Goal: Task Accomplishment & Management: Manage account settings

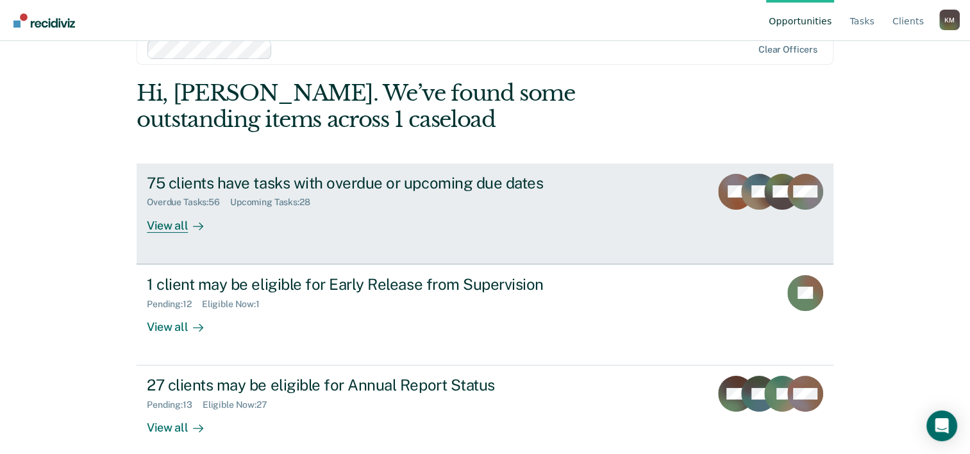
scroll to position [39, 0]
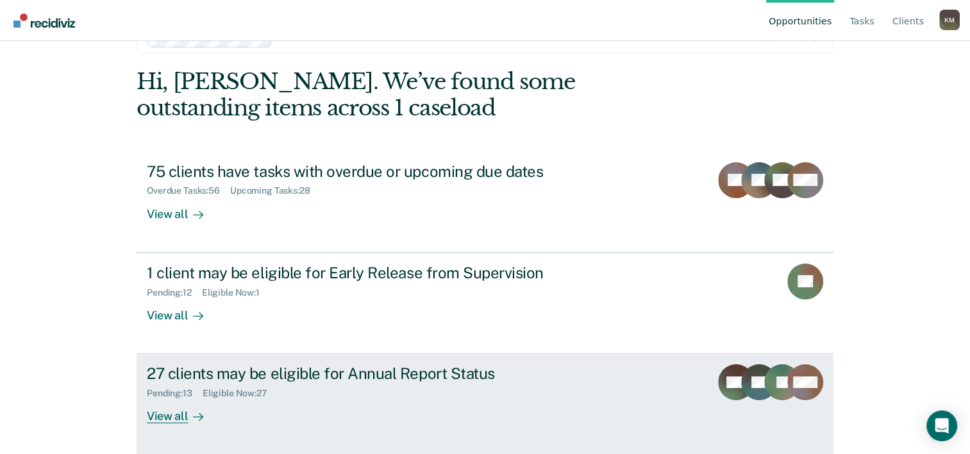
click at [393, 371] on div "27 clients may be eligible for Annual Report Status" at bounding box center [372, 373] width 450 height 19
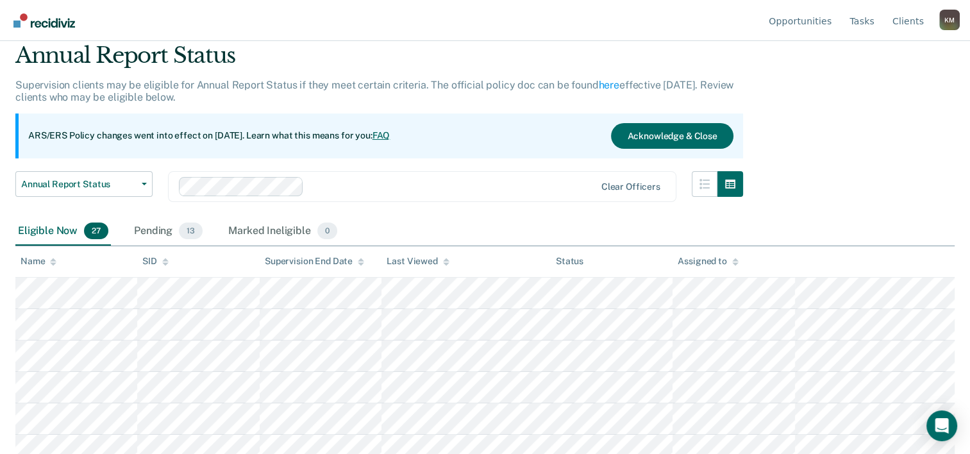
scroll to position [64, 0]
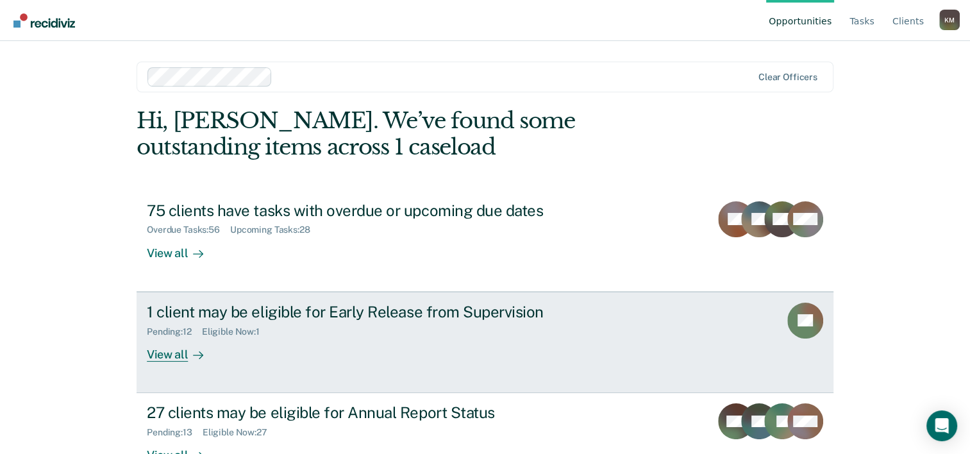
drag, startPoint x: 0, startPoint y: 0, endPoint x: 478, endPoint y: 308, distance: 568.7
click at [478, 308] on div "1 client may be eligible for Early Release from Supervision" at bounding box center [372, 312] width 450 height 19
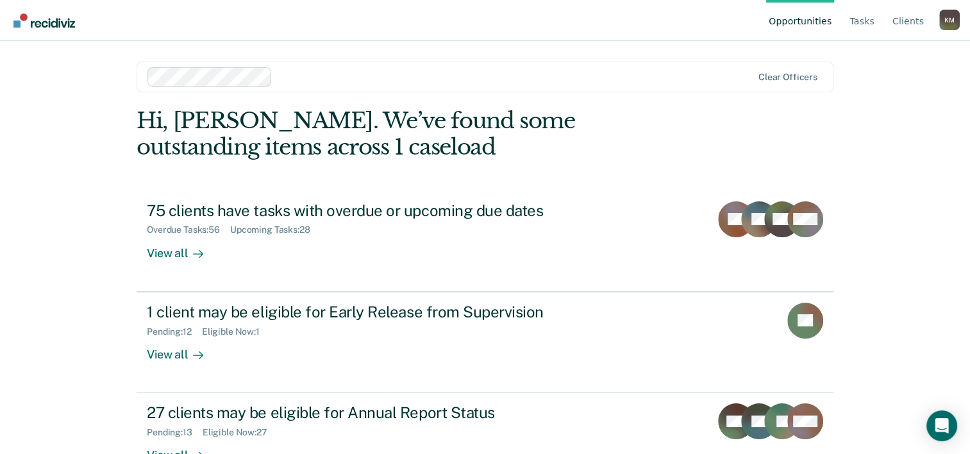
scroll to position [39, 0]
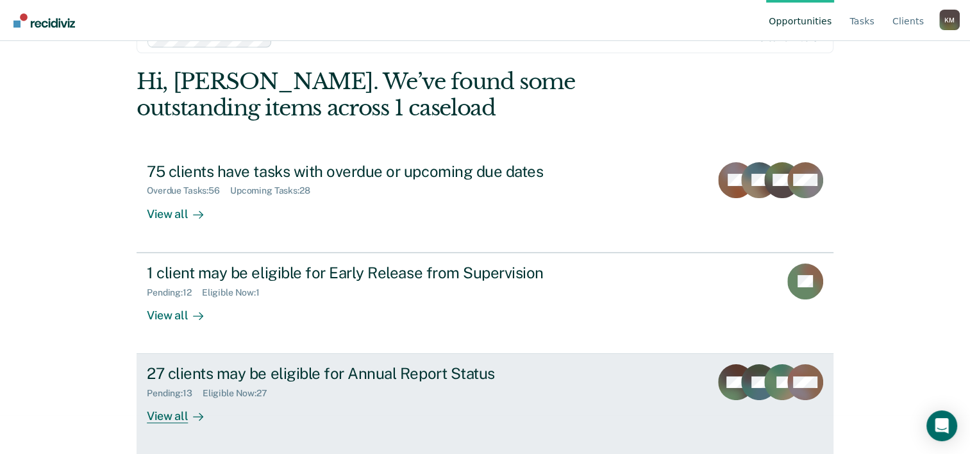
click at [341, 383] on div "Pending : 13 Eligible Now : 27" at bounding box center [372, 391] width 450 height 16
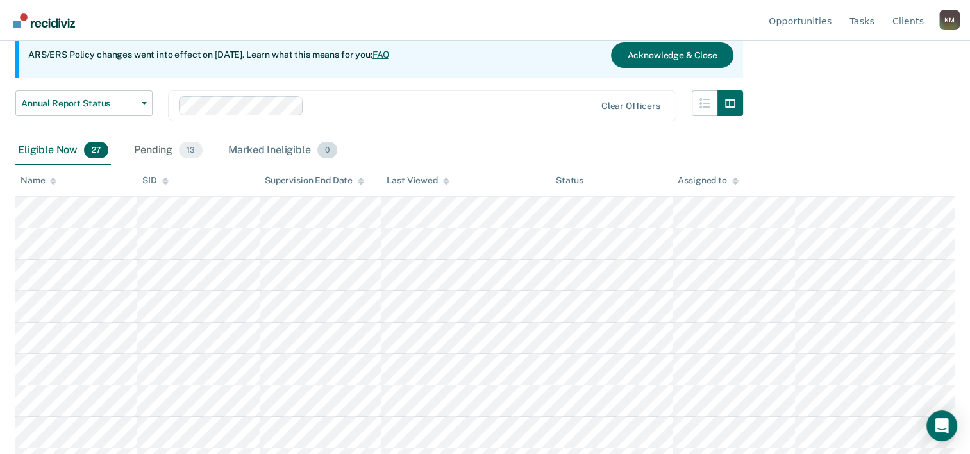
scroll to position [128, 0]
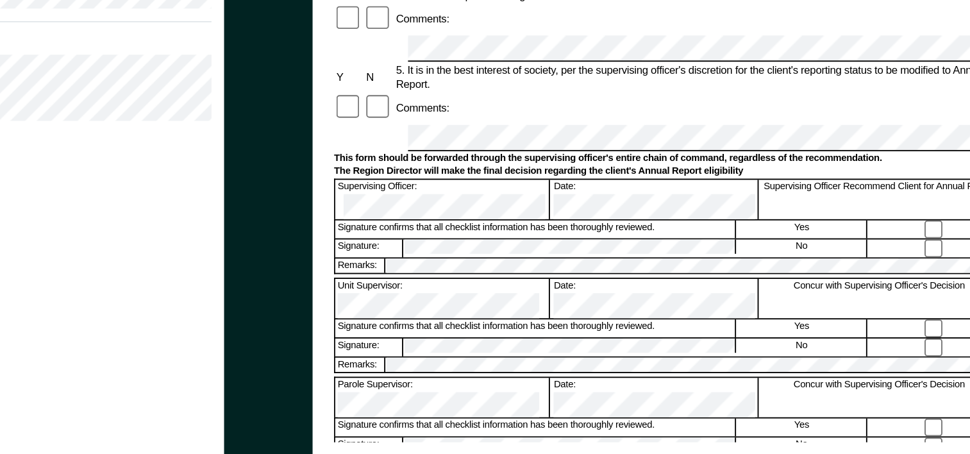
scroll to position [407, 0]
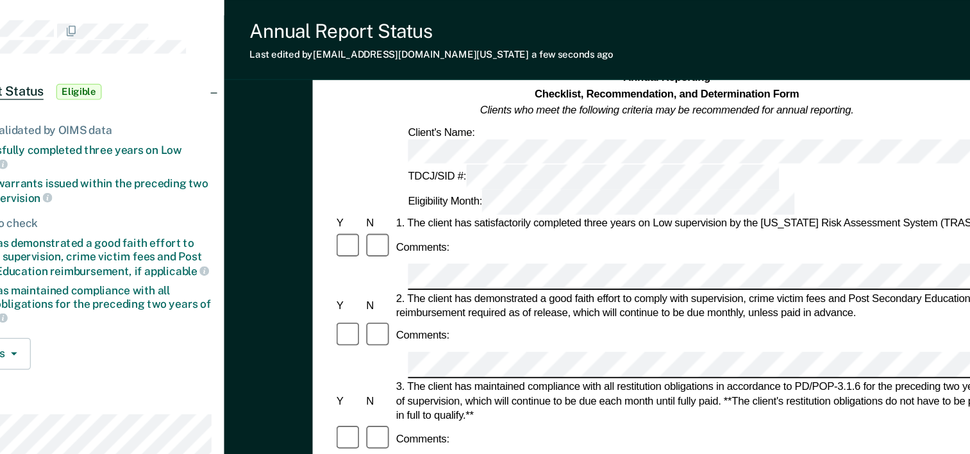
scroll to position [0, 0]
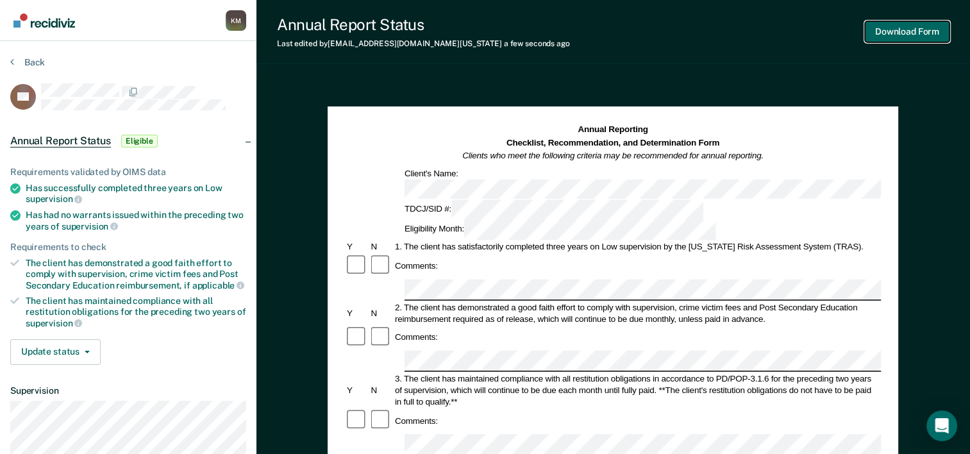
click at [903, 28] on button "Download Form" at bounding box center [907, 31] width 85 height 21
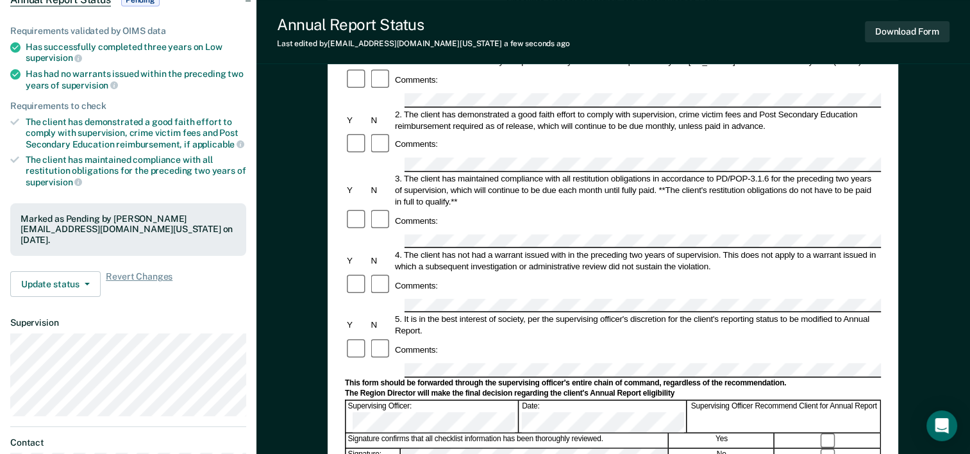
scroll to position [192, 0]
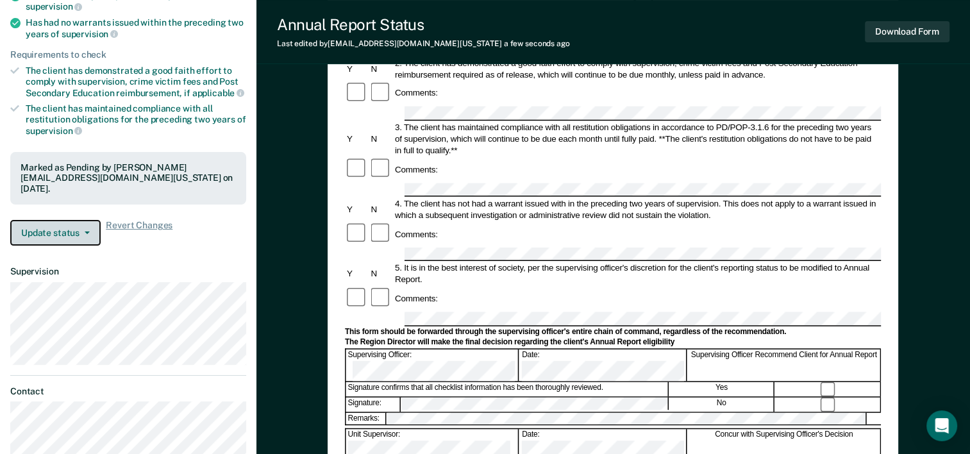
click at [59, 234] on button "Update status" at bounding box center [55, 233] width 90 height 26
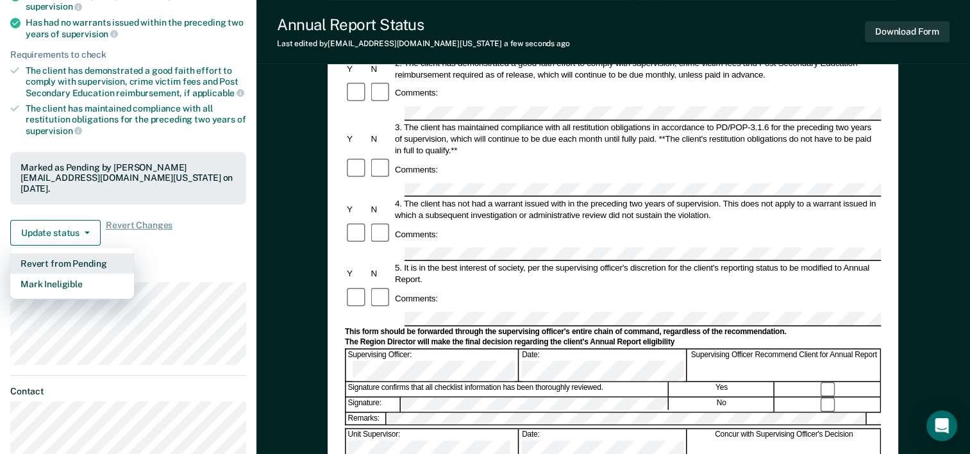
click at [58, 254] on button "Revert from Pending" at bounding box center [72, 263] width 124 height 21
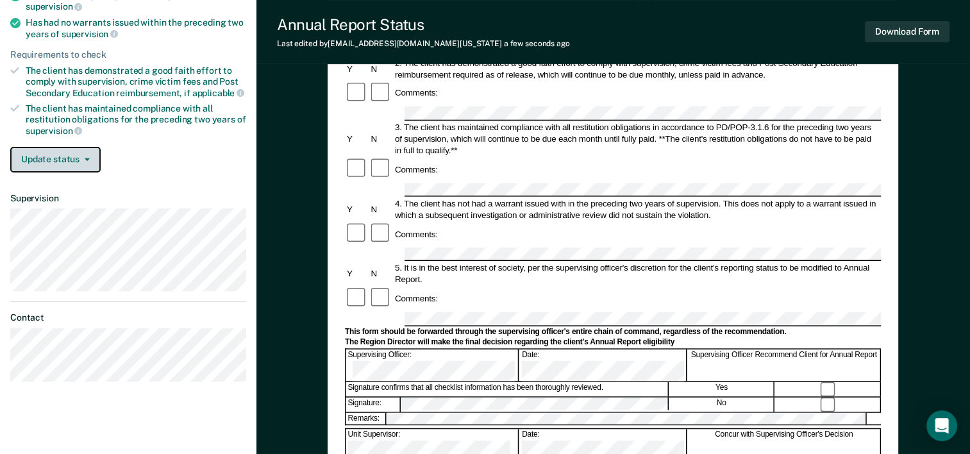
click at [81, 157] on button "Update status" at bounding box center [55, 160] width 90 height 26
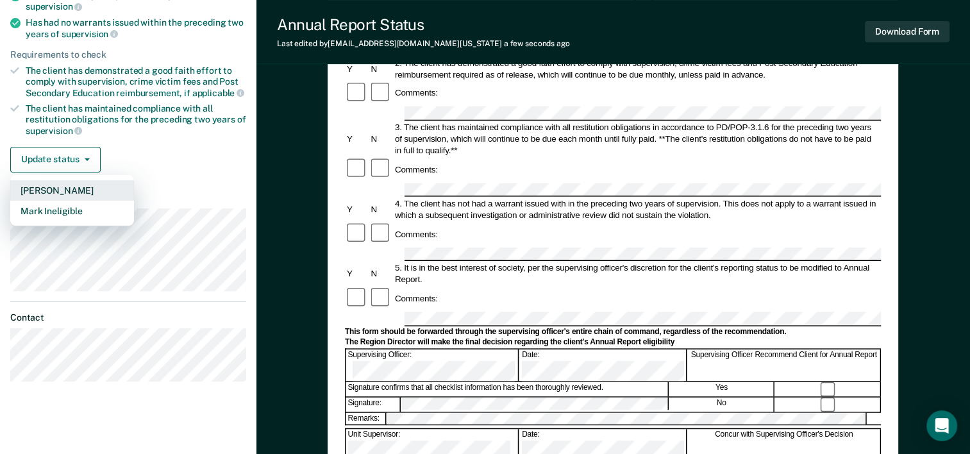
click at [55, 187] on button "[PERSON_NAME]" at bounding box center [72, 190] width 124 height 21
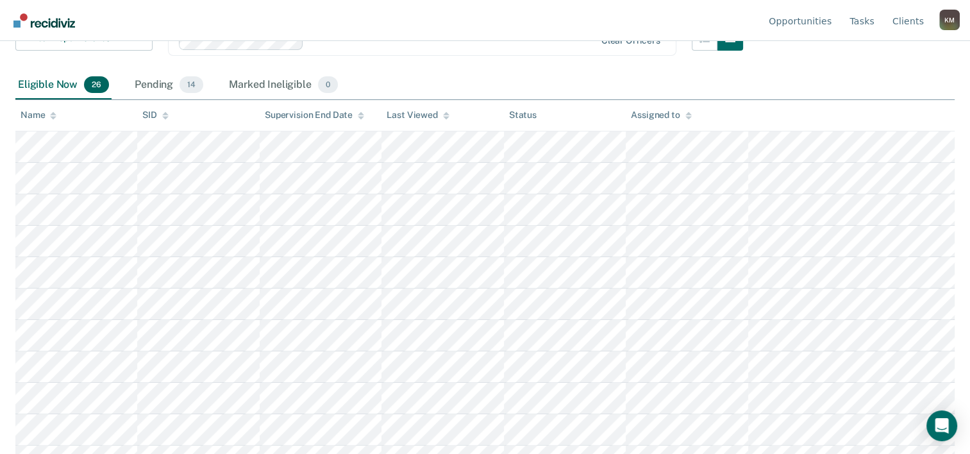
scroll to position [128, 0]
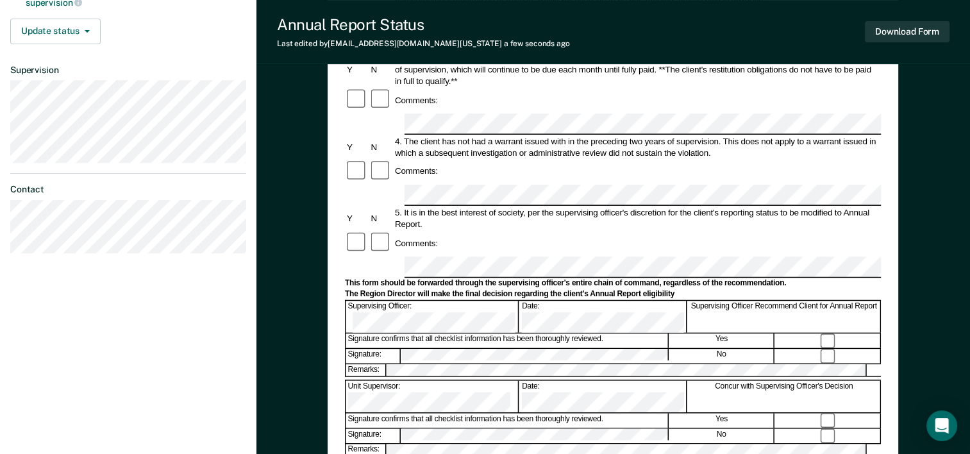
scroll to position [385, 0]
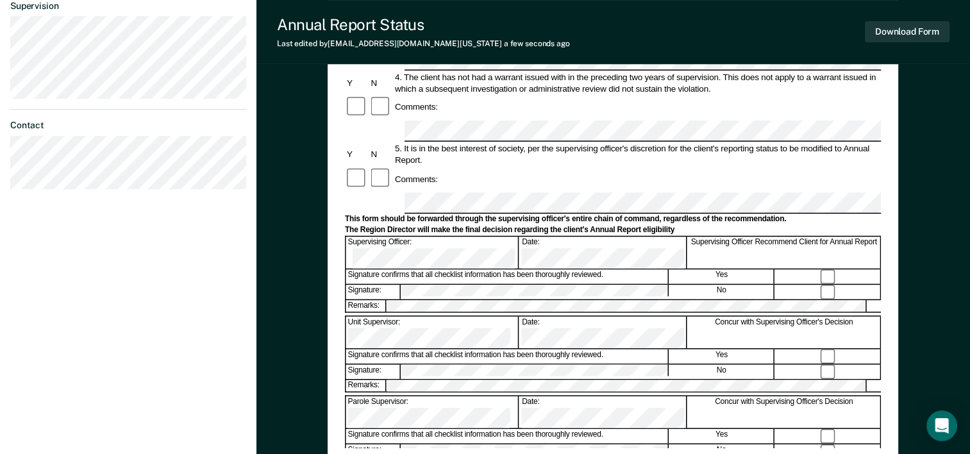
click at [924, 26] on button "Download Form" at bounding box center [907, 31] width 85 height 21
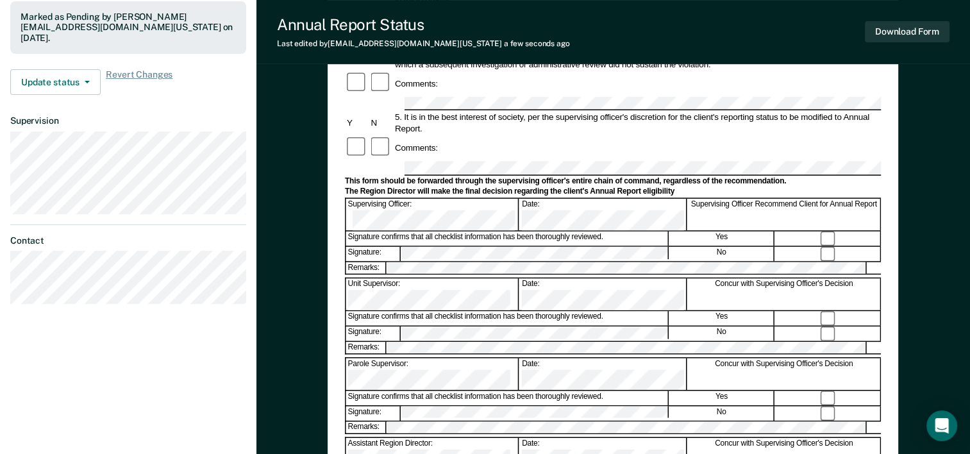
scroll to position [266, 0]
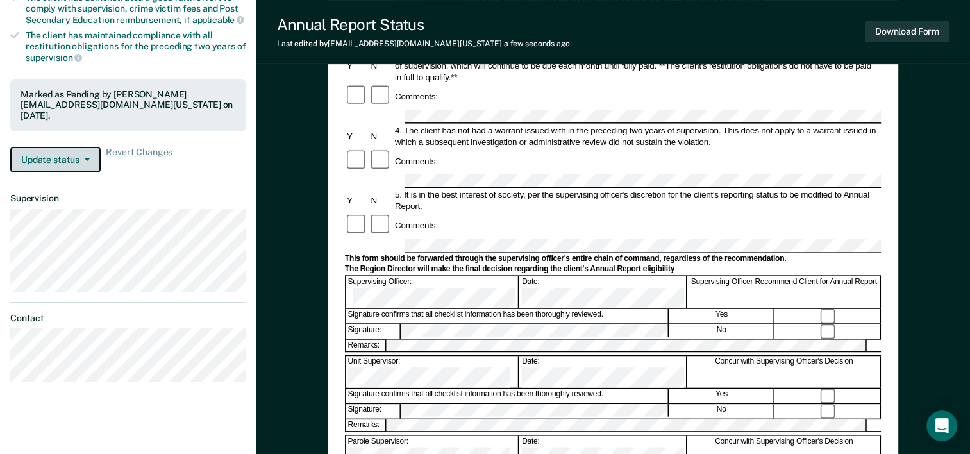
click at [55, 164] on button "Update status" at bounding box center [55, 160] width 90 height 26
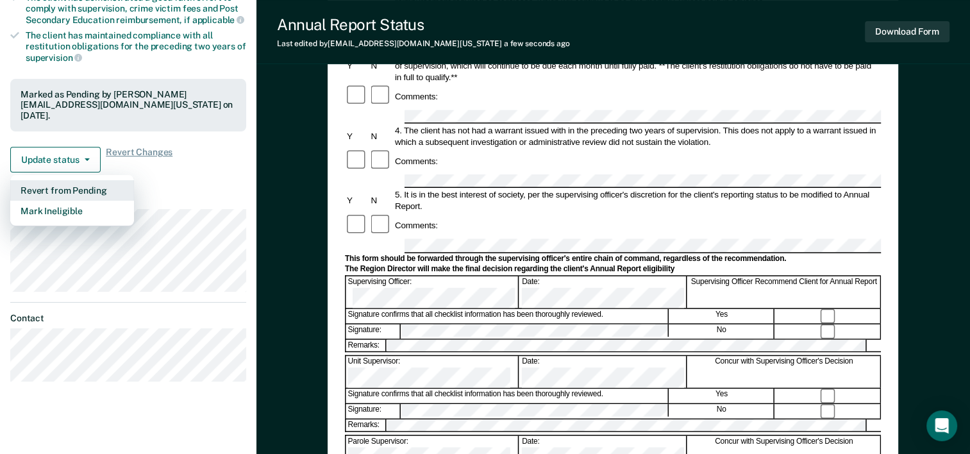
click at [51, 187] on button "Revert from Pending" at bounding box center [72, 190] width 124 height 21
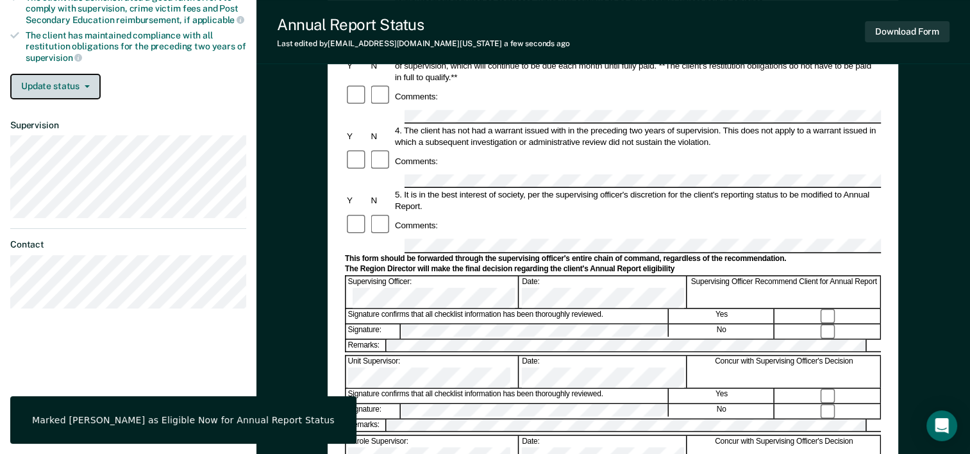
click at [78, 83] on button "Update status" at bounding box center [55, 87] width 90 height 26
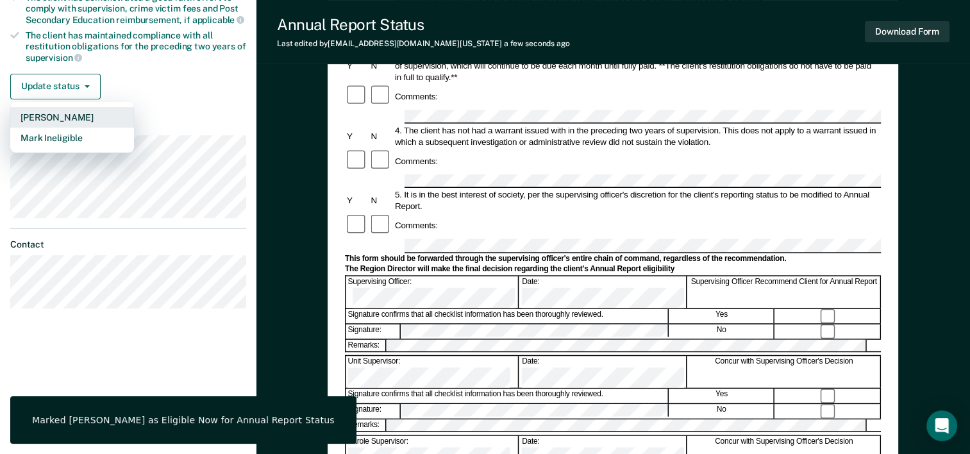
click at [65, 117] on button "[PERSON_NAME]" at bounding box center [72, 117] width 124 height 21
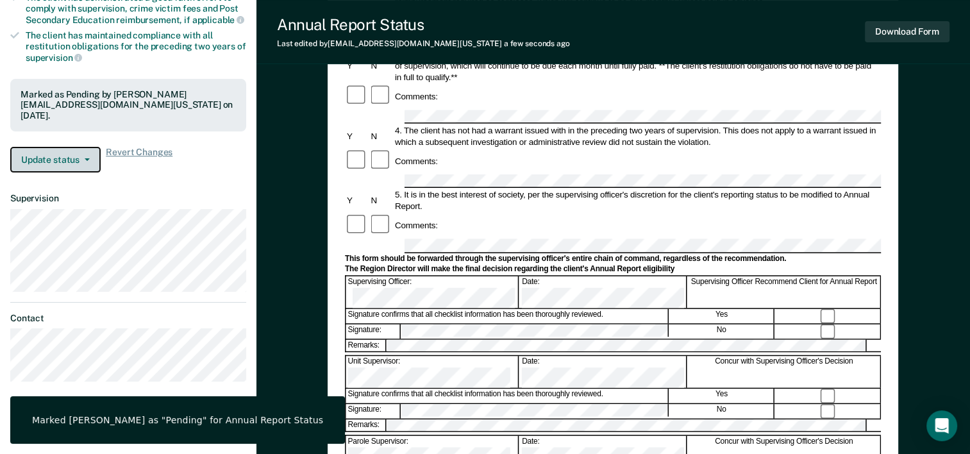
click at [58, 153] on button "Update status" at bounding box center [55, 160] width 90 height 26
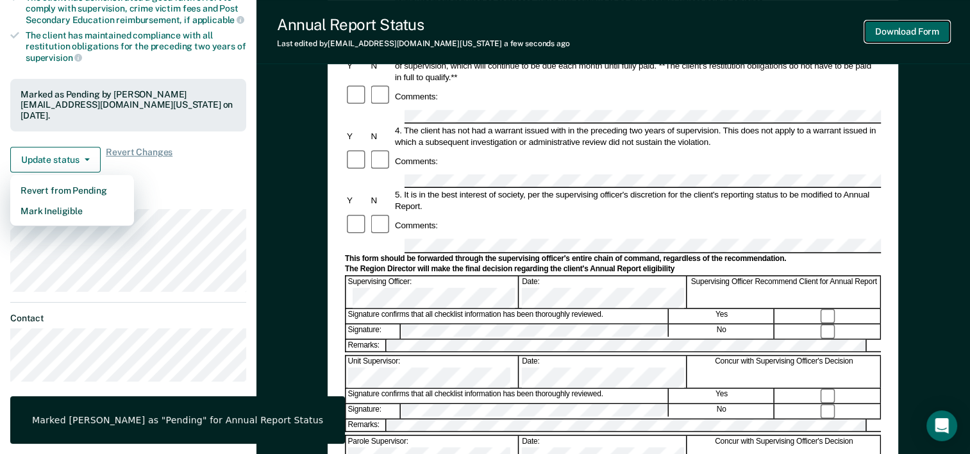
click at [886, 32] on button "Download Form" at bounding box center [907, 31] width 85 height 21
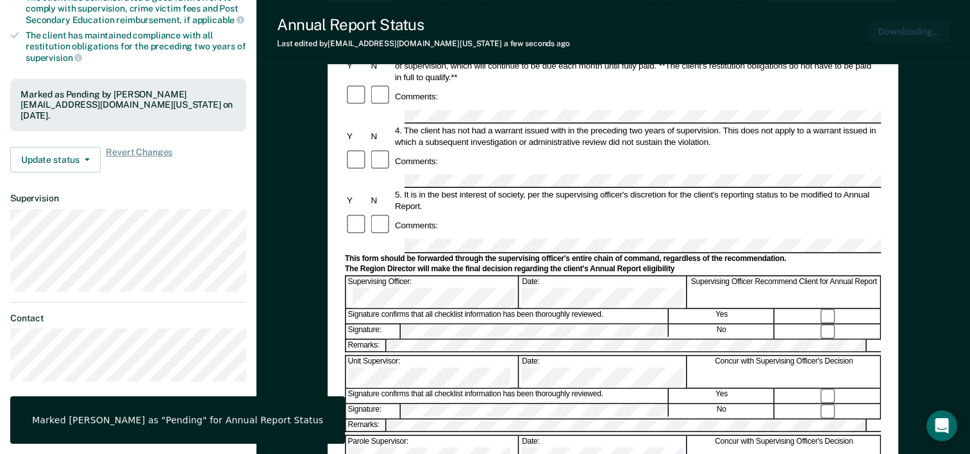
scroll to position [0, 0]
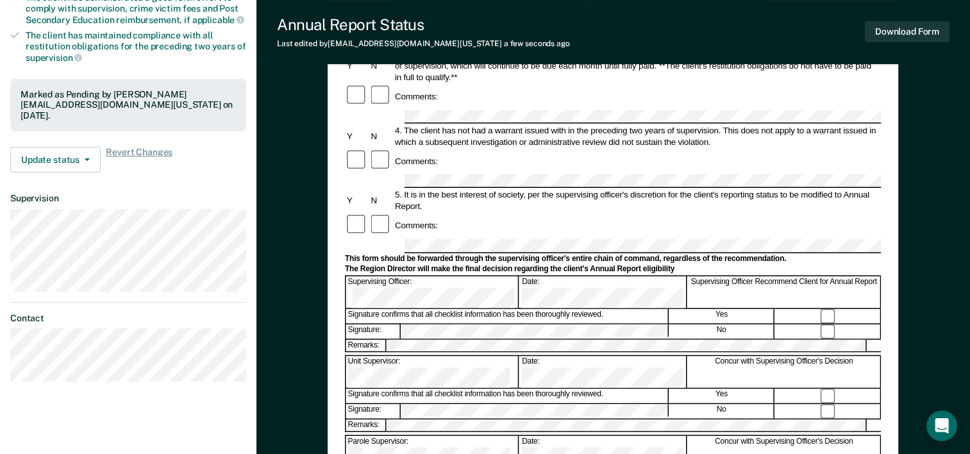
click at [591, 48] on div "Annual Report Status Last edited by Kiettaisack.Meksavanh@tdcj.texas.gov a few …" at bounding box center [614, 32] width 714 height 64
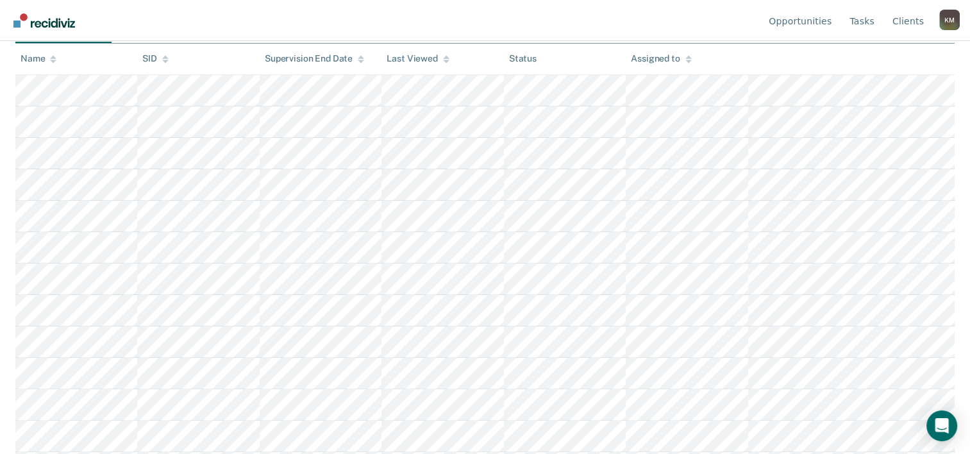
scroll to position [257, 0]
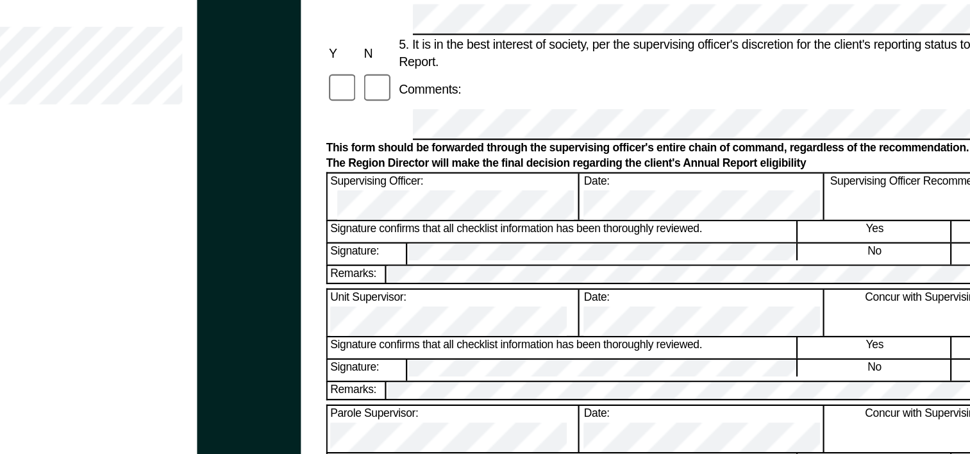
scroll to position [361, 0]
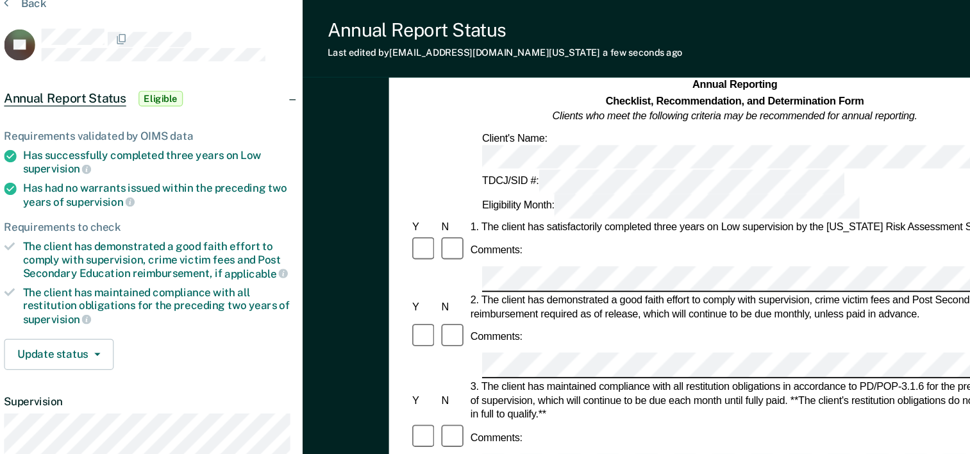
scroll to position [50, 0]
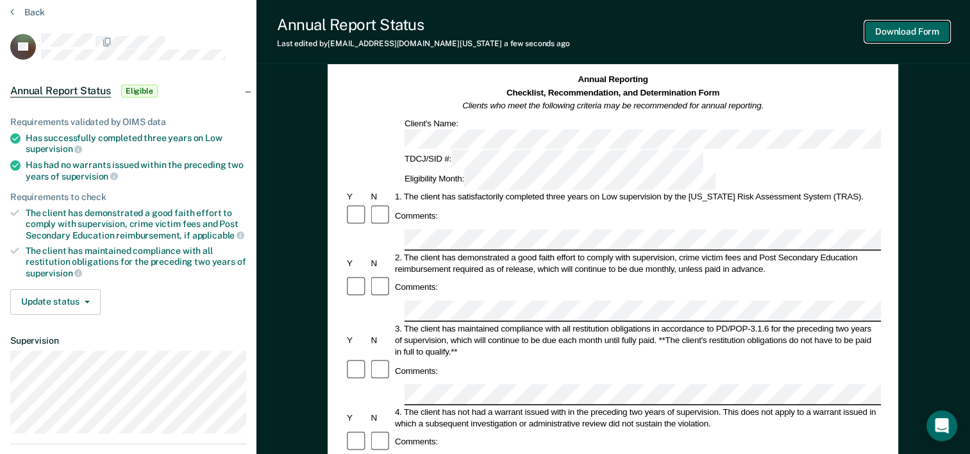
click at [899, 28] on button "Download Form" at bounding box center [907, 31] width 85 height 21
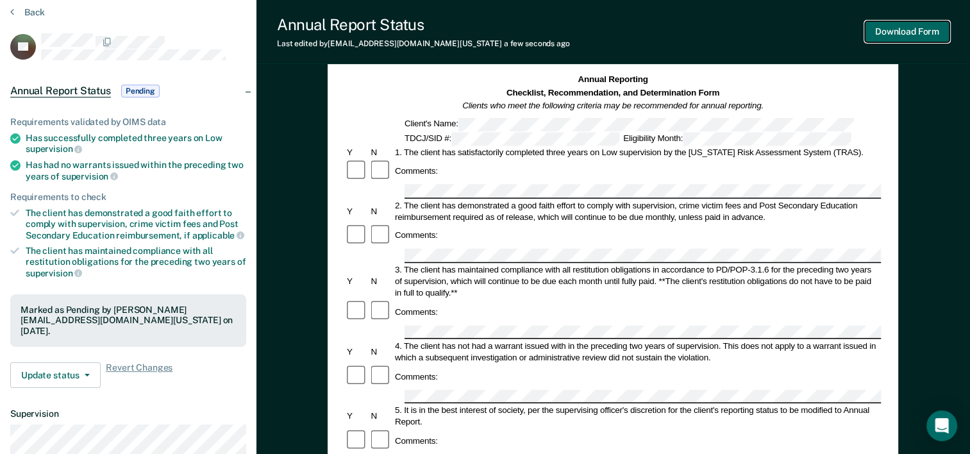
click at [885, 31] on button "Download Form" at bounding box center [907, 31] width 85 height 21
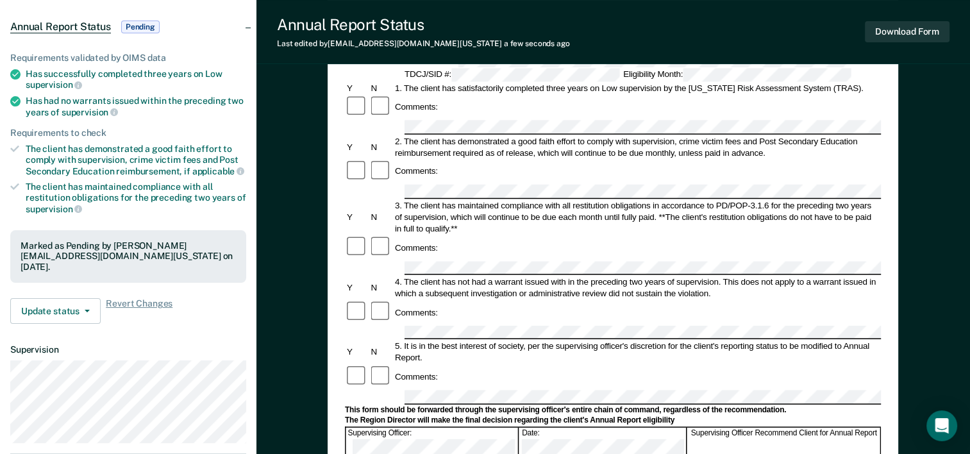
scroll to position [178, 0]
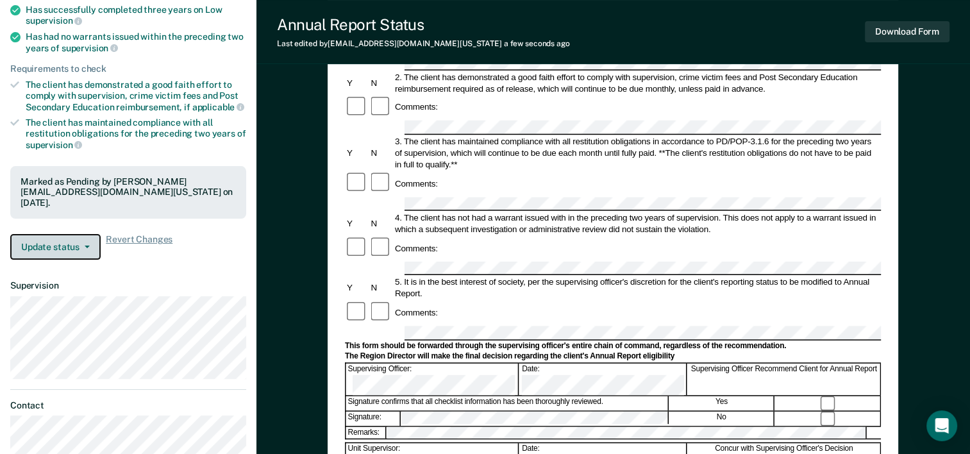
click at [89, 248] on button "Update status" at bounding box center [55, 247] width 90 height 26
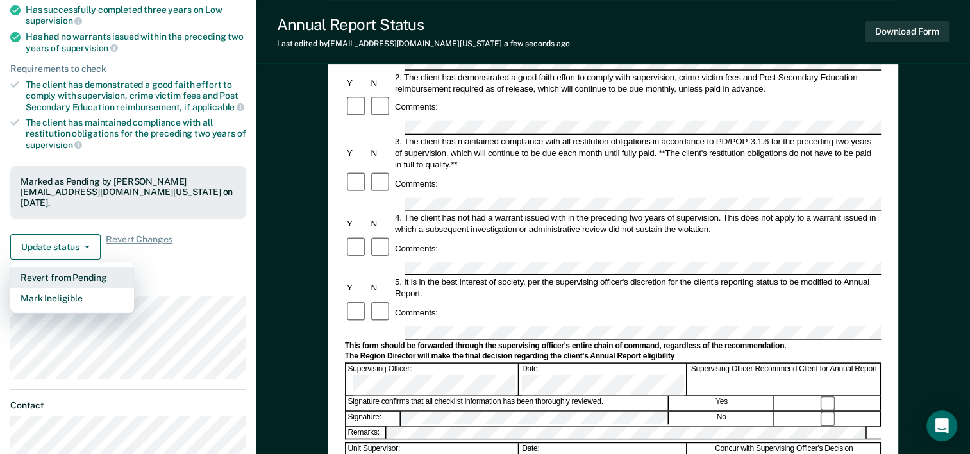
click at [90, 278] on button "Revert from Pending" at bounding box center [72, 277] width 124 height 21
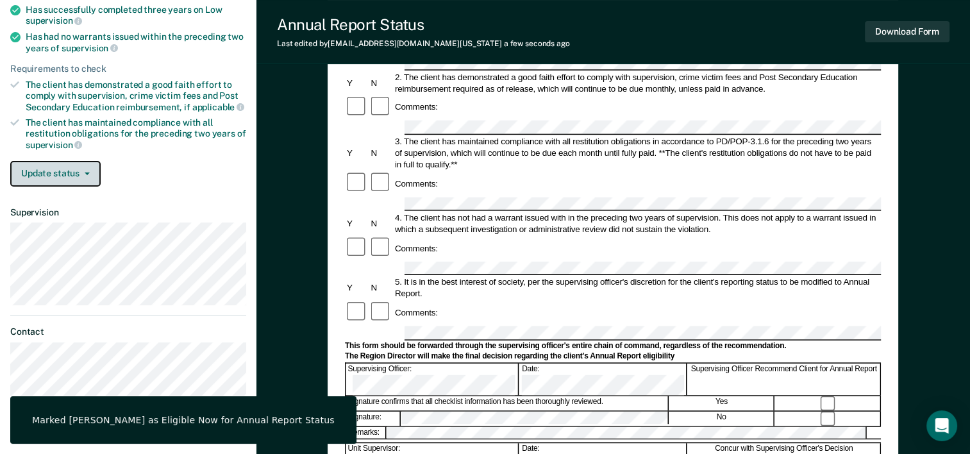
click at [87, 174] on button "Update status" at bounding box center [55, 174] width 90 height 26
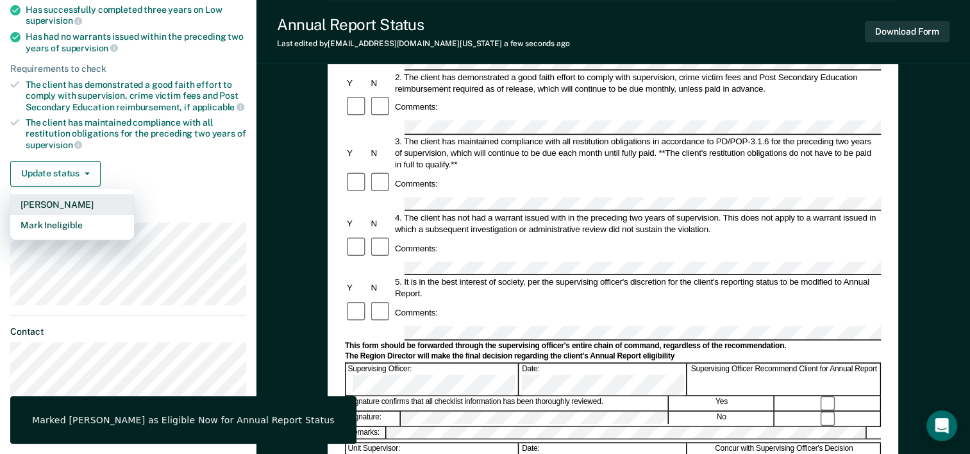
click at [69, 203] on button "[PERSON_NAME]" at bounding box center [72, 204] width 124 height 21
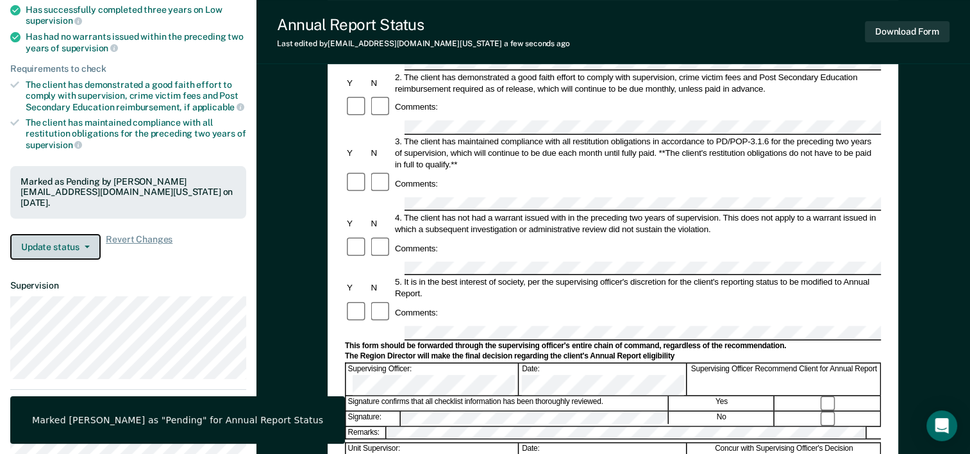
click at [62, 244] on button "Update status" at bounding box center [55, 247] width 90 height 26
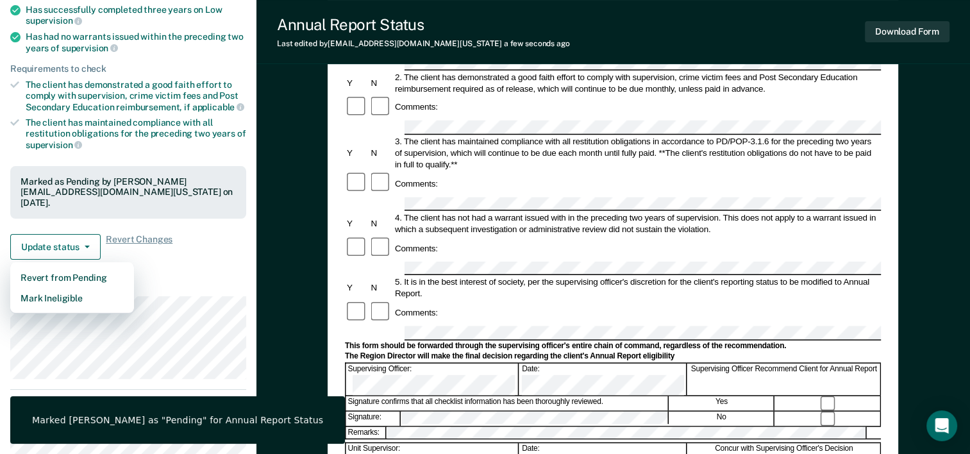
click at [169, 280] on dt "Supervision" at bounding box center [128, 285] width 236 height 11
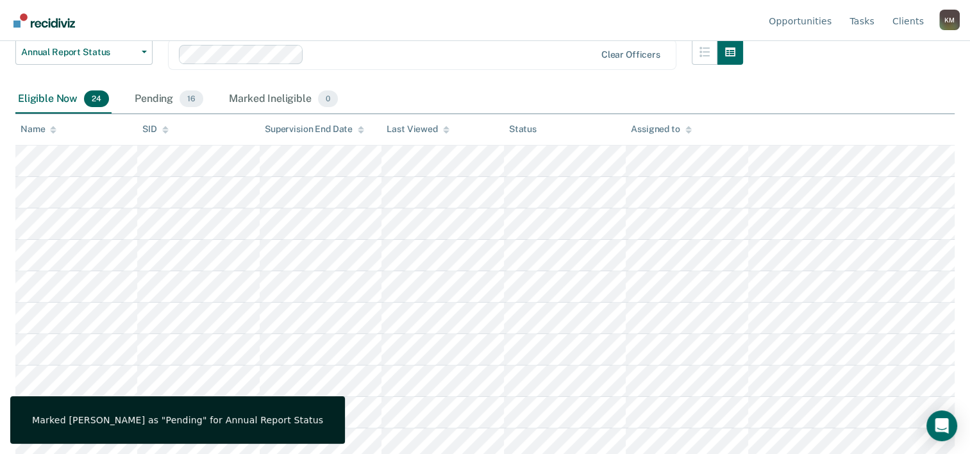
scroll to position [257, 0]
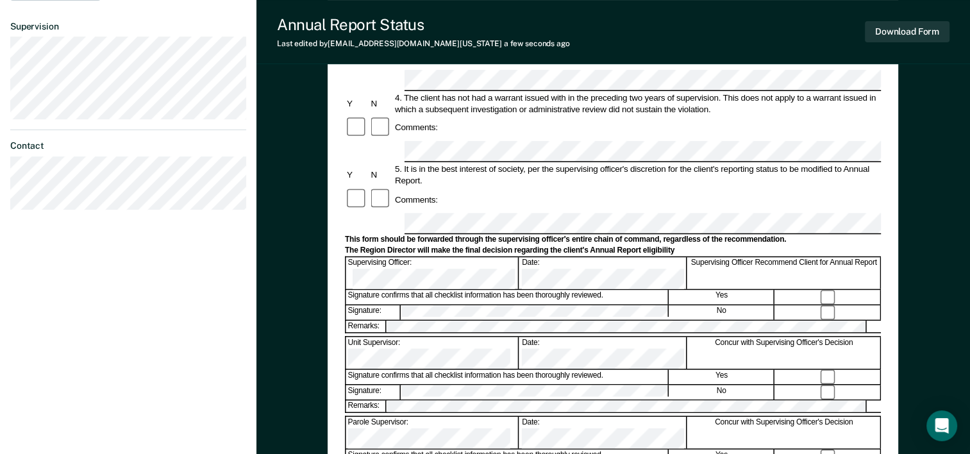
scroll to position [432, 0]
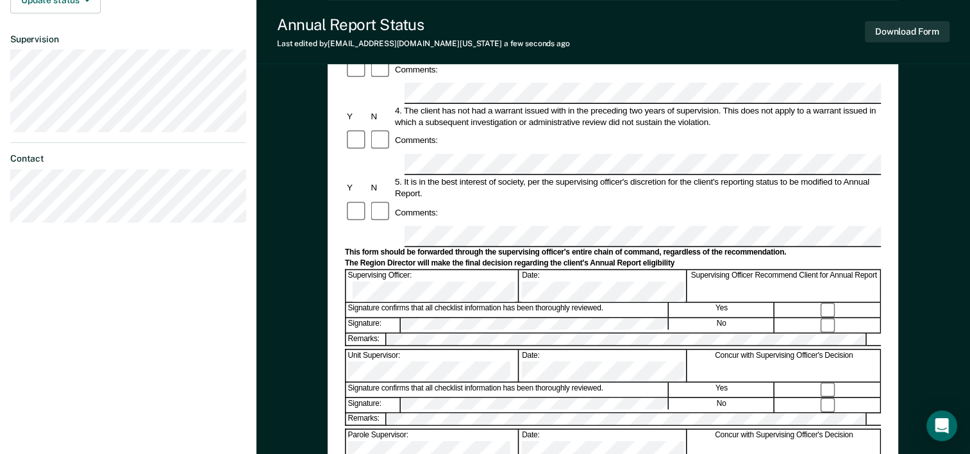
scroll to position [303, 0]
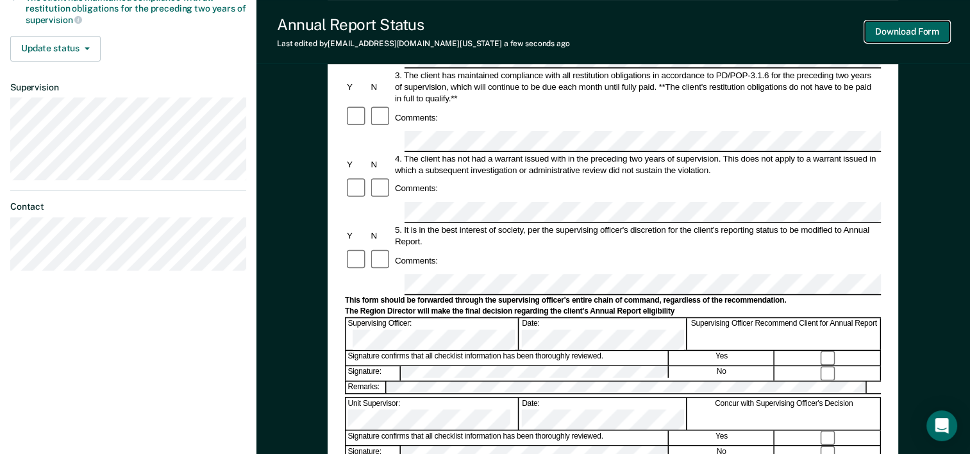
click at [899, 30] on button "Download Form" at bounding box center [907, 31] width 85 height 21
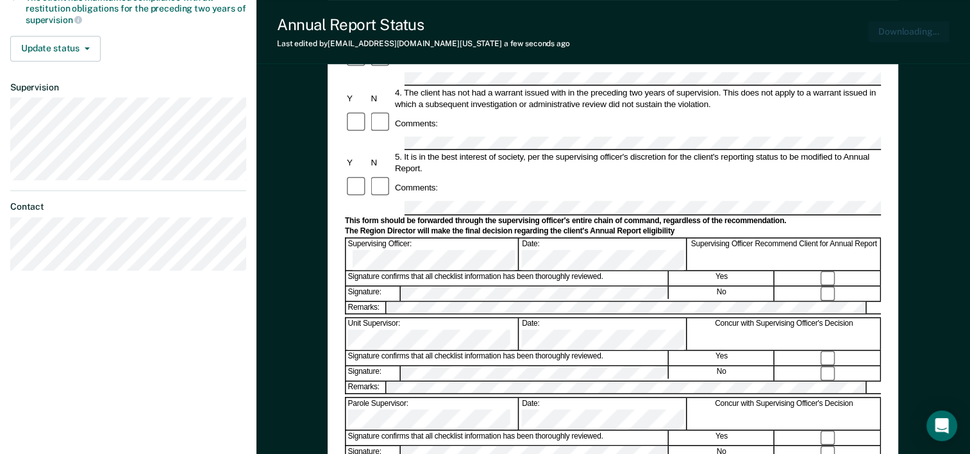
scroll to position [0, 0]
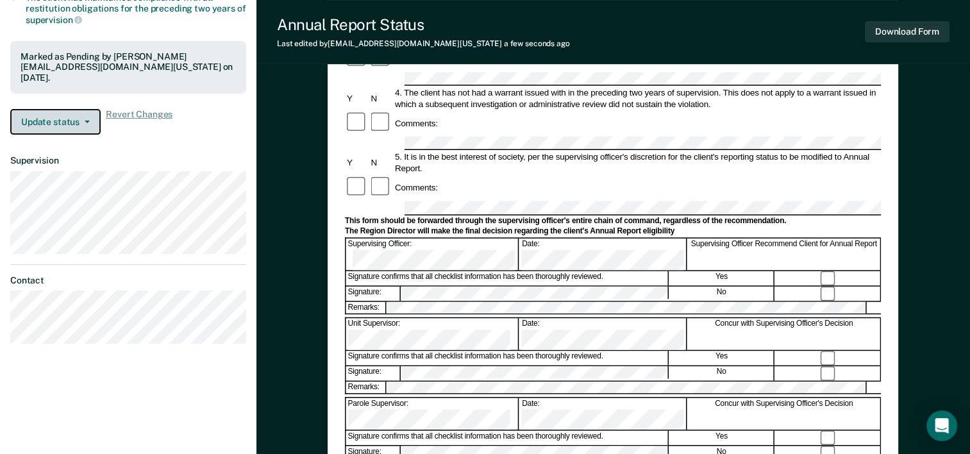
click at [80, 125] on button "Update status" at bounding box center [55, 122] width 90 height 26
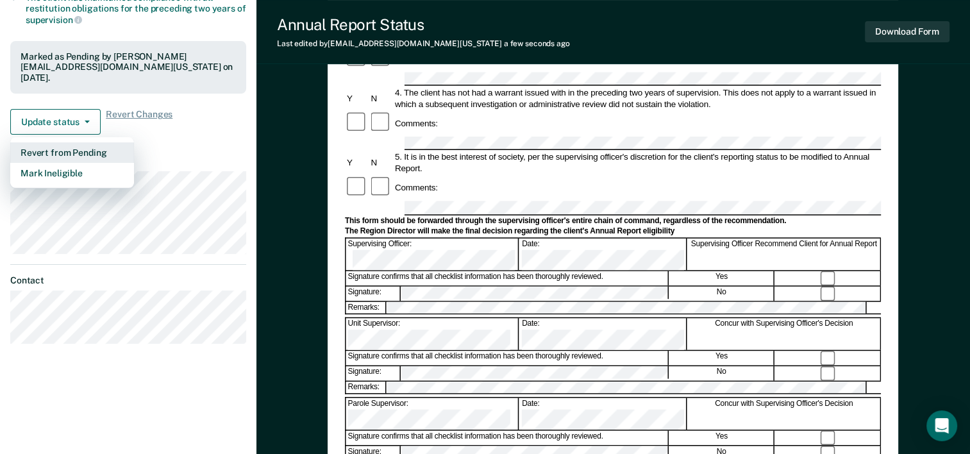
click at [63, 147] on button "Revert from Pending" at bounding box center [72, 152] width 124 height 21
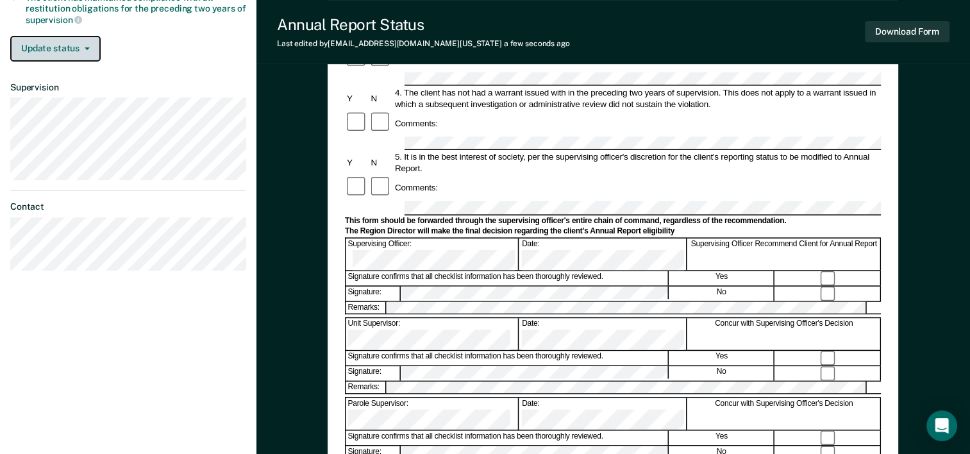
click at [79, 41] on button "Update status" at bounding box center [55, 49] width 90 height 26
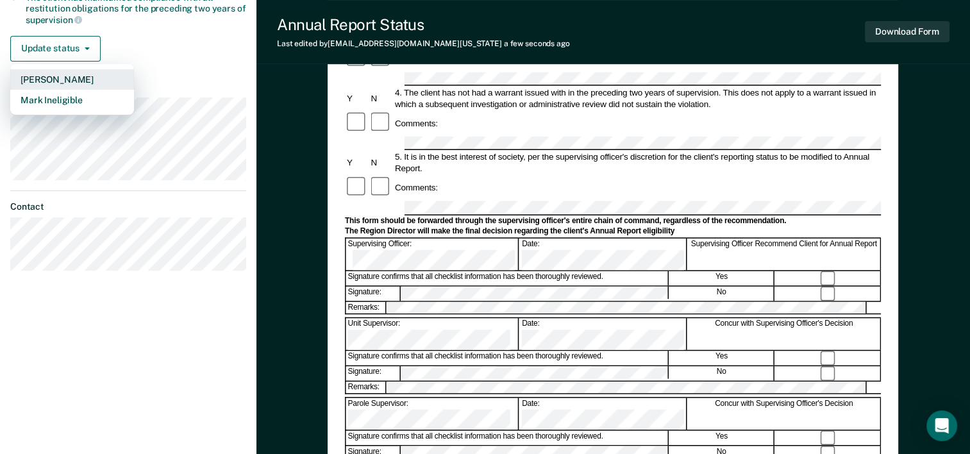
click at [63, 76] on button "[PERSON_NAME]" at bounding box center [72, 79] width 124 height 21
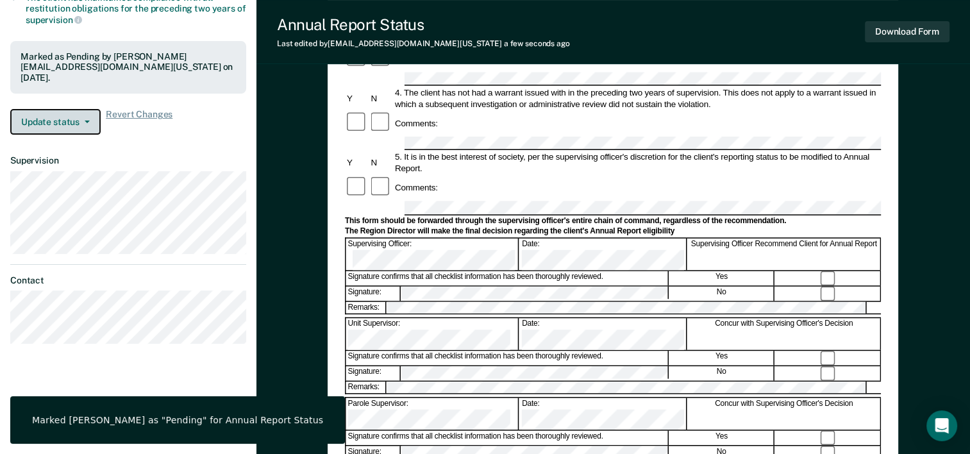
click at [77, 121] on button "Update status" at bounding box center [55, 122] width 90 height 26
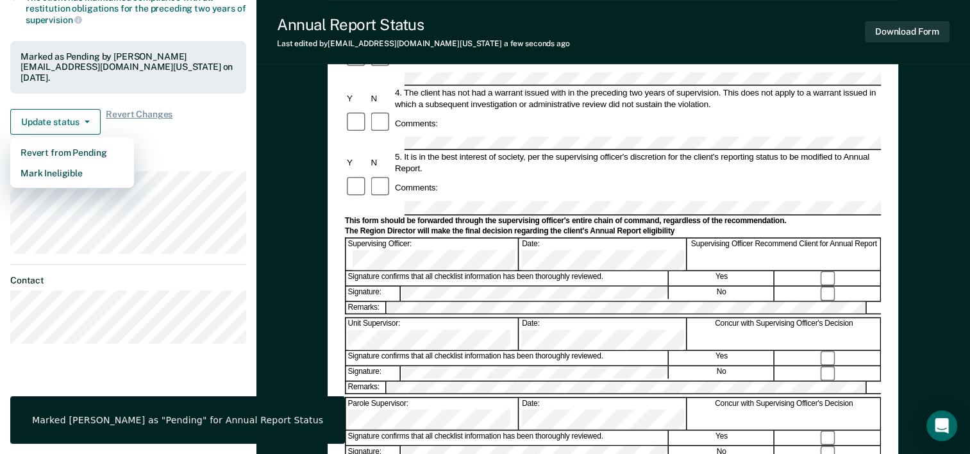
click at [165, 148] on article "DW Annual Report Status Pending Requirements validated by OIMS data Has success…" at bounding box center [128, 62] width 236 height 564
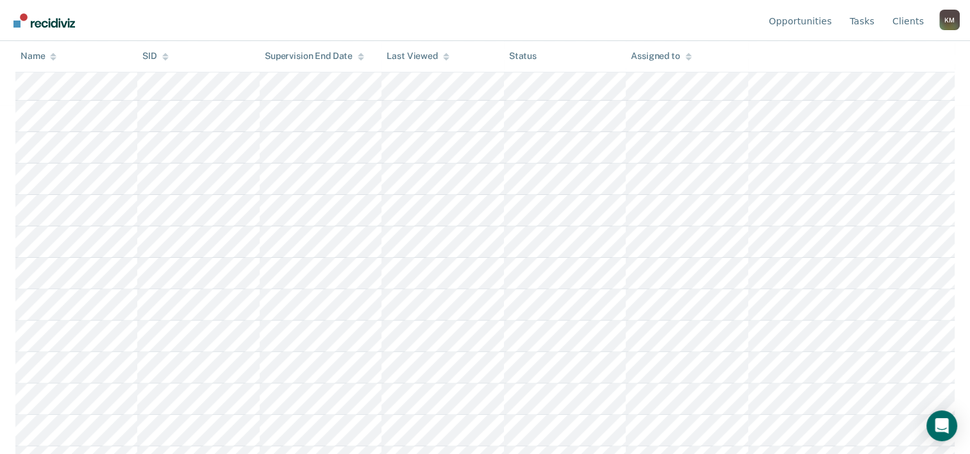
scroll to position [335, 0]
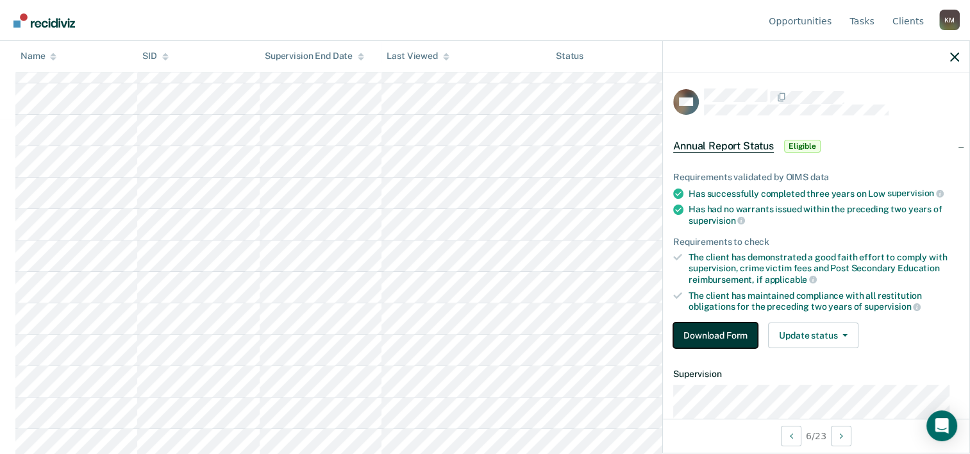
click at [718, 326] on button "Download Form" at bounding box center [715, 336] width 85 height 26
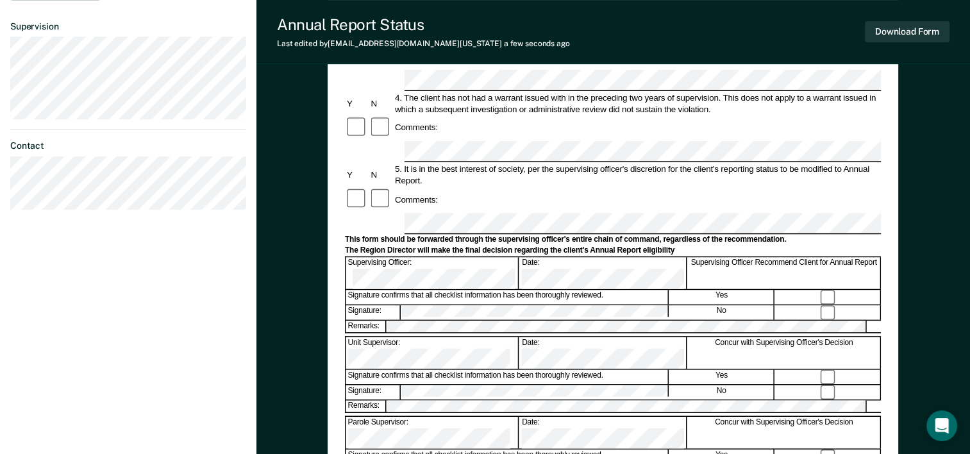
scroll to position [385, 0]
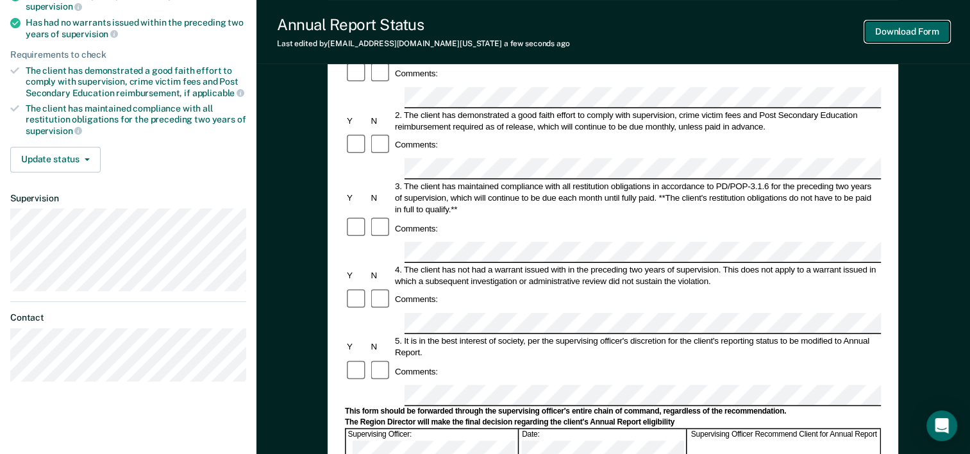
click at [906, 26] on button "Download Form" at bounding box center [907, 31] width 85 height 21
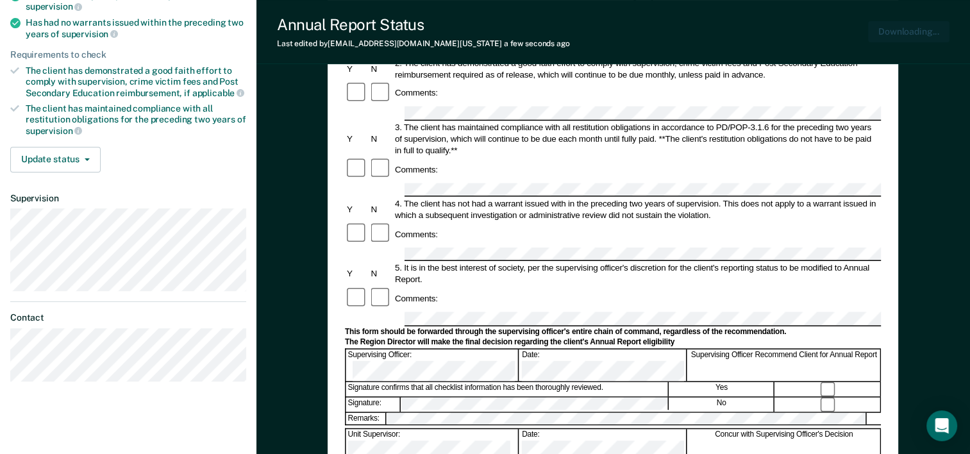
scroll to position [0, 0]
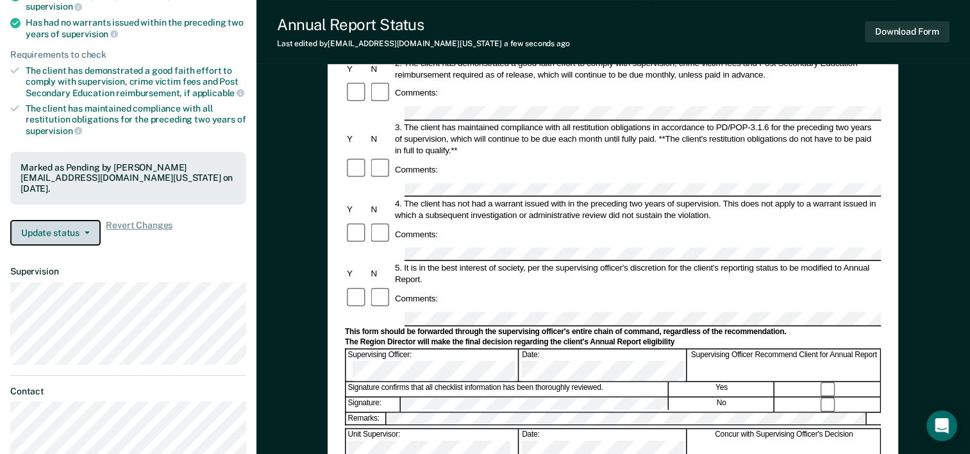
click at [69, 223] on button "Update status" at bounding box center [55, 233] width 90 height 26
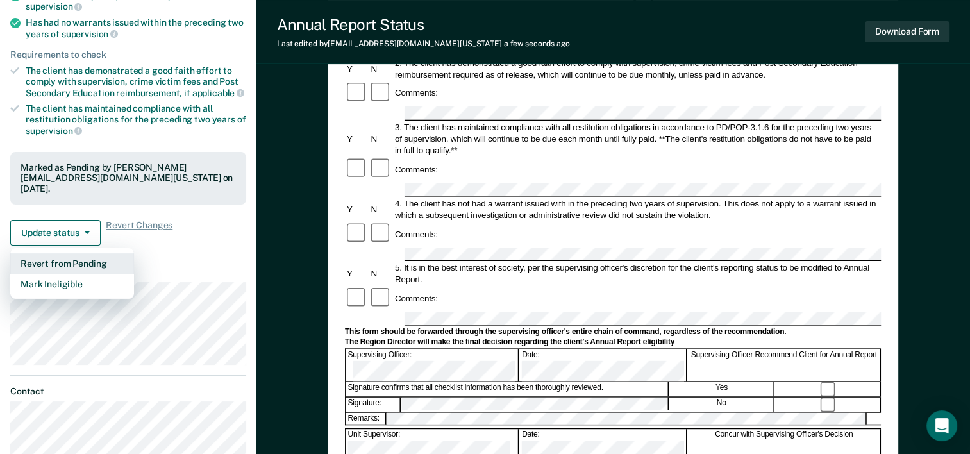
click at [87, 261] on button "Revert from Pending" at bounding box center [72, 263] width 124 height 21
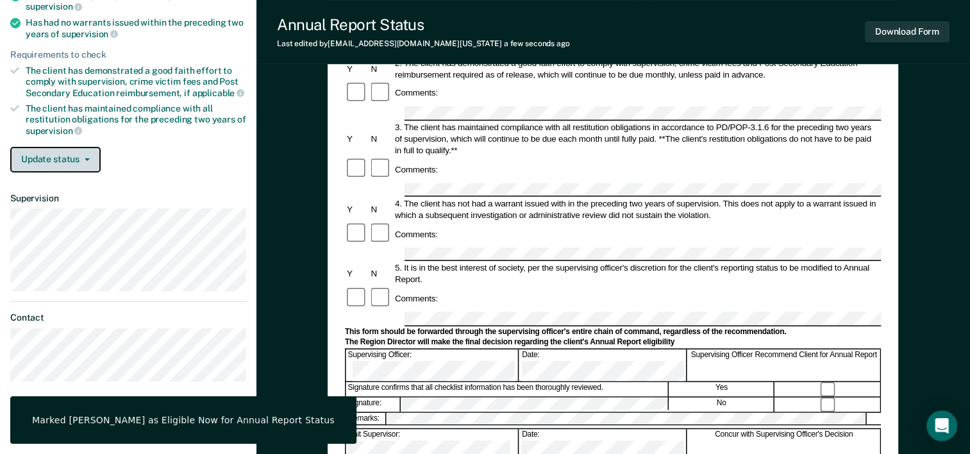
click at [80, 158] on span "button" at bounding box center [85, 159] width 10 height 3
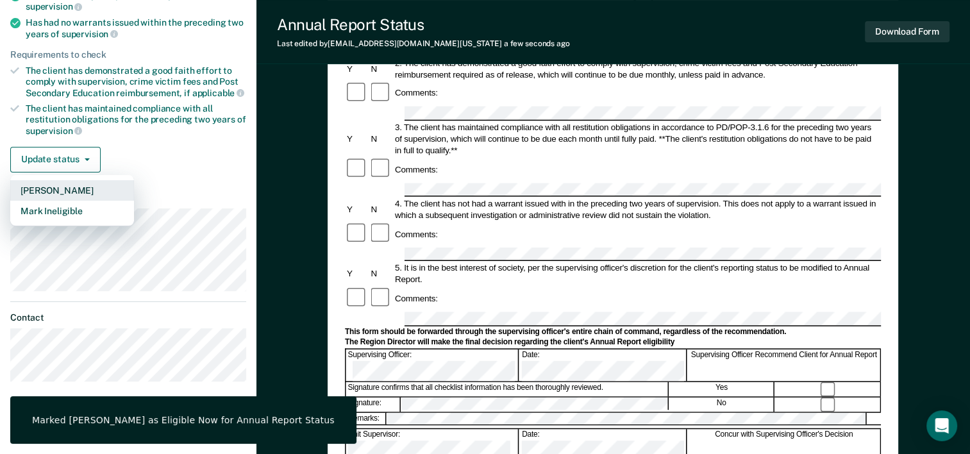
click at [70, 185] on button "[PERSON_NAME]" at bounding box center [72, 190] width 124 height 21
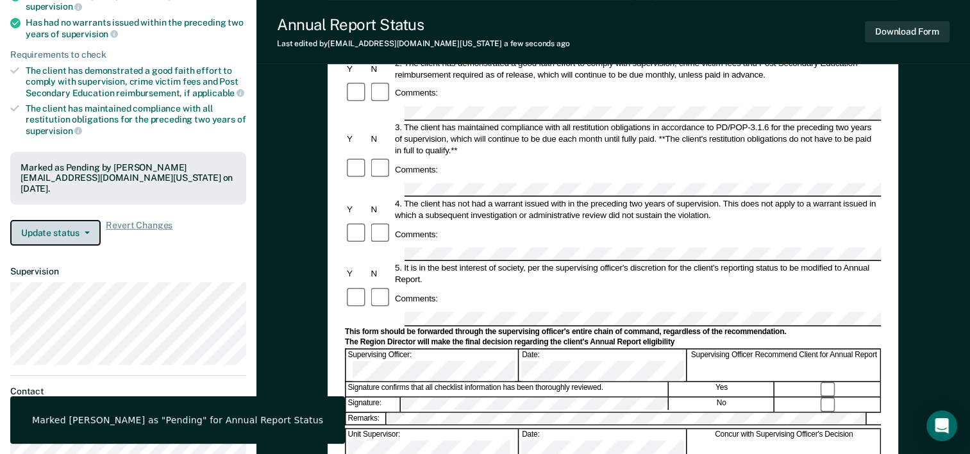
click at [78, 232] on button "Update status" at bounding box center [55, 233] width 90 height 26
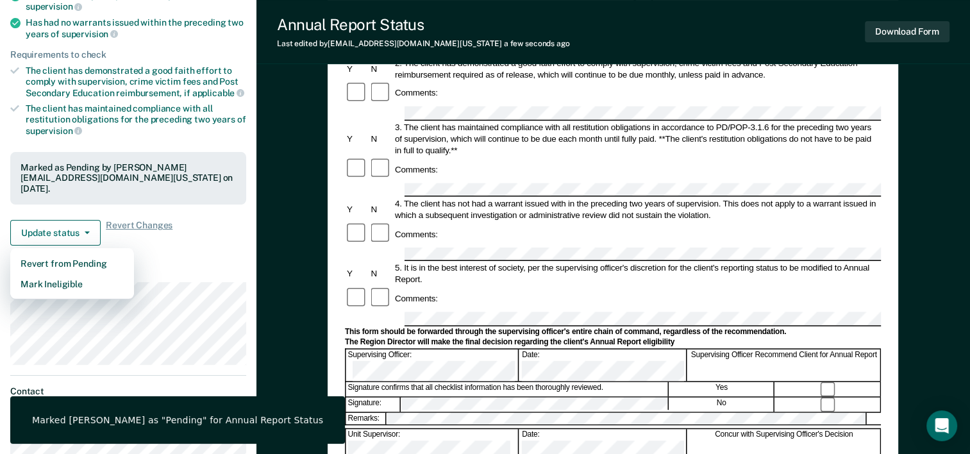
click at [208, 241] on div "Update status Revert from Pending Mark Ineligible Revert Changes" at bounding box center [128, 233] width 236 height 26
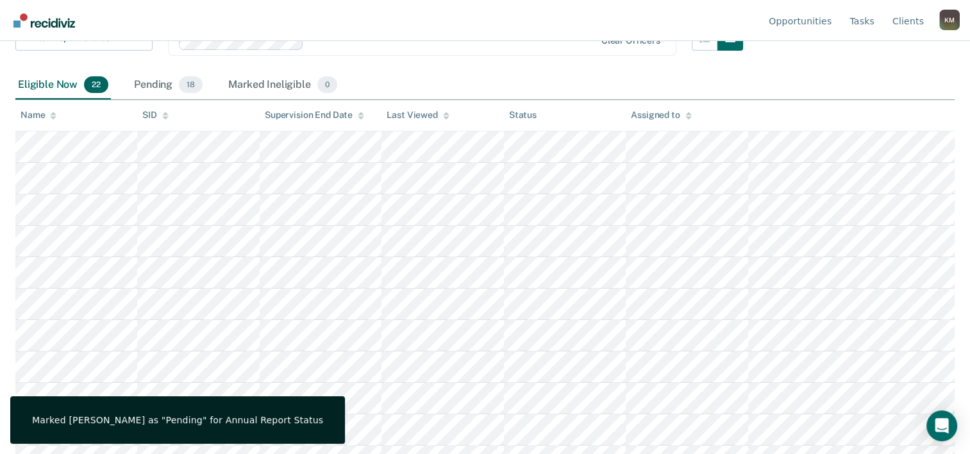
scroll to position [335, 0]
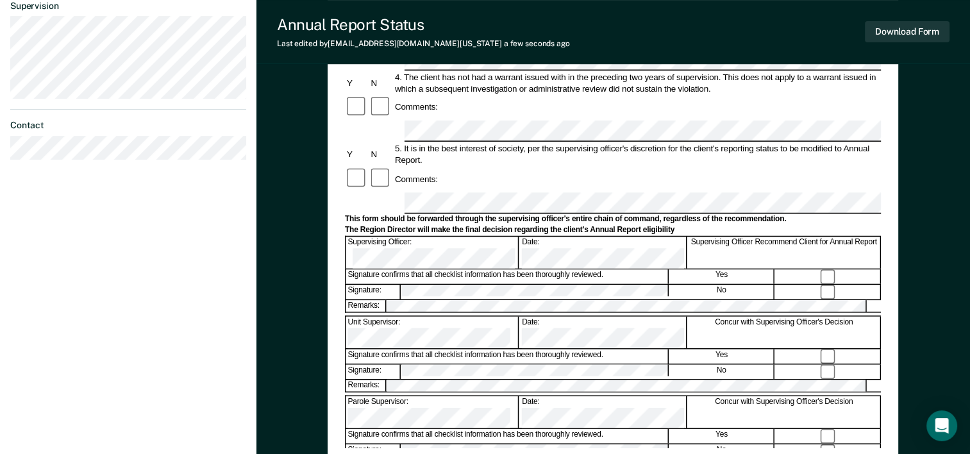
scroll to position [449, 0]
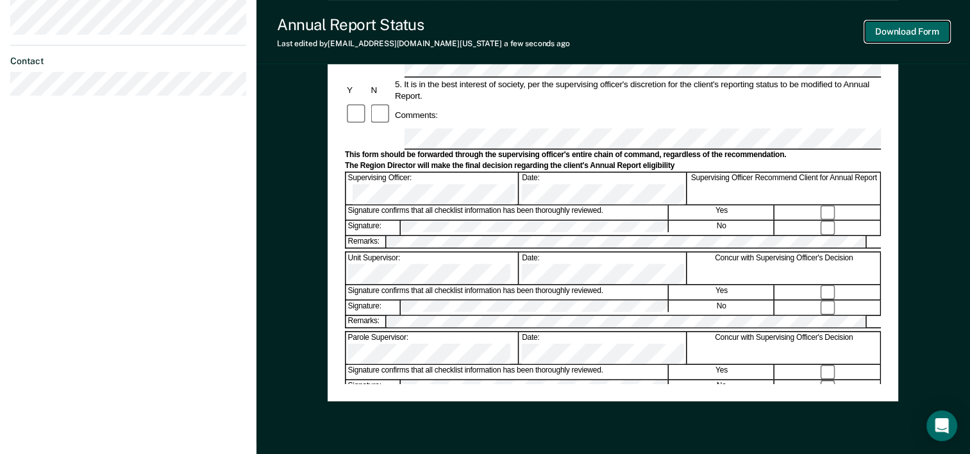
click at [900, 34] on button "Download Form" at bounding box center [907, 31] width 85 height 21
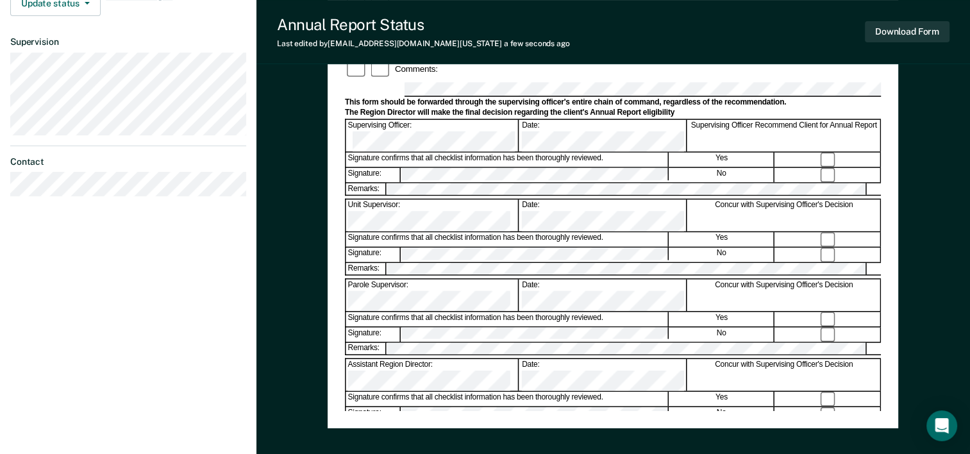
scroll to position [303, 0]
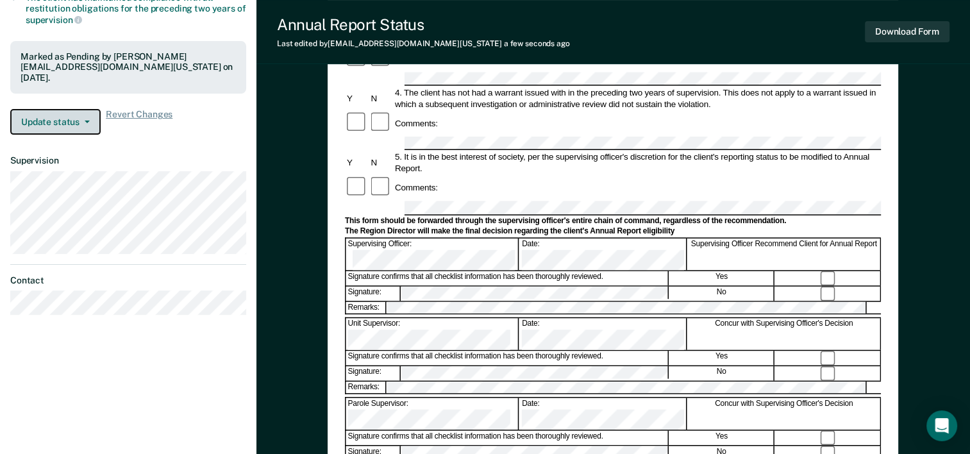
click at [77, 117] on button "Update status" at bounding box center [55, 122] width 90 height 26
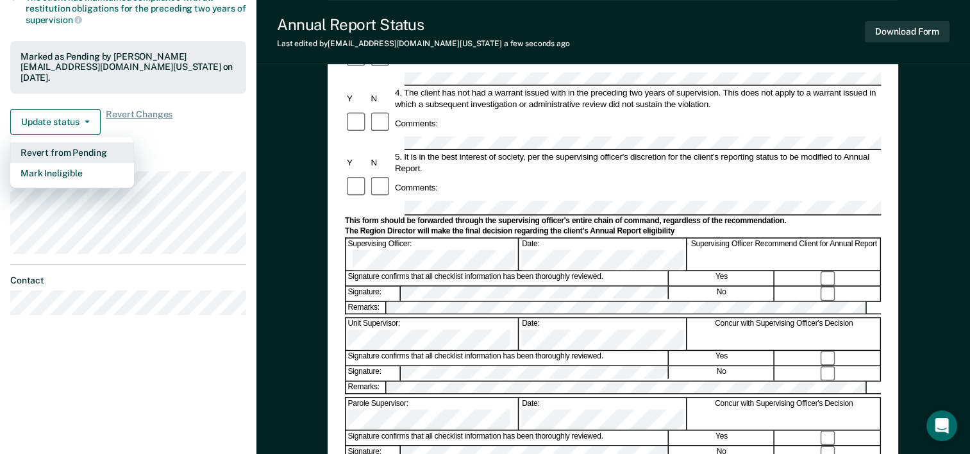
click at [81, 147] on button "Revert from Pending" at bounding box center [72, 152] width 124 height 21
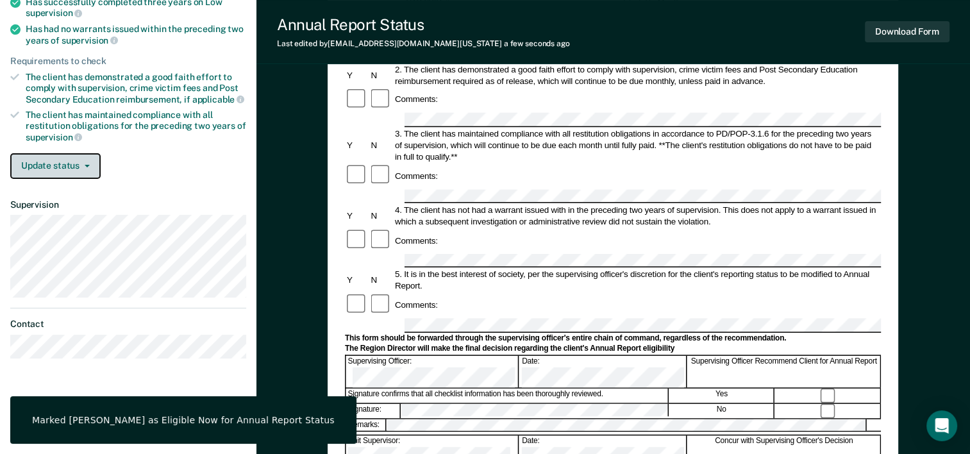
scroll to position [111, 0]
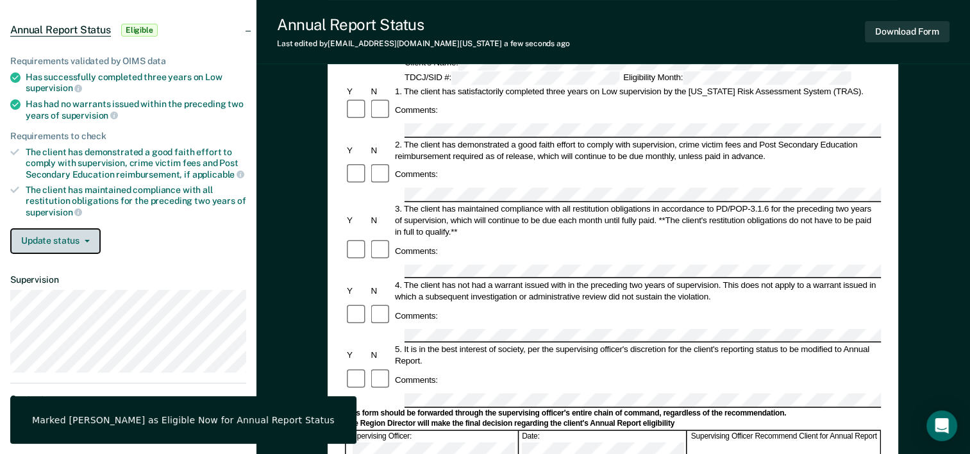
click at [50, 233] on button "Update status" at bounding box center [55, 241] width 90 height 26
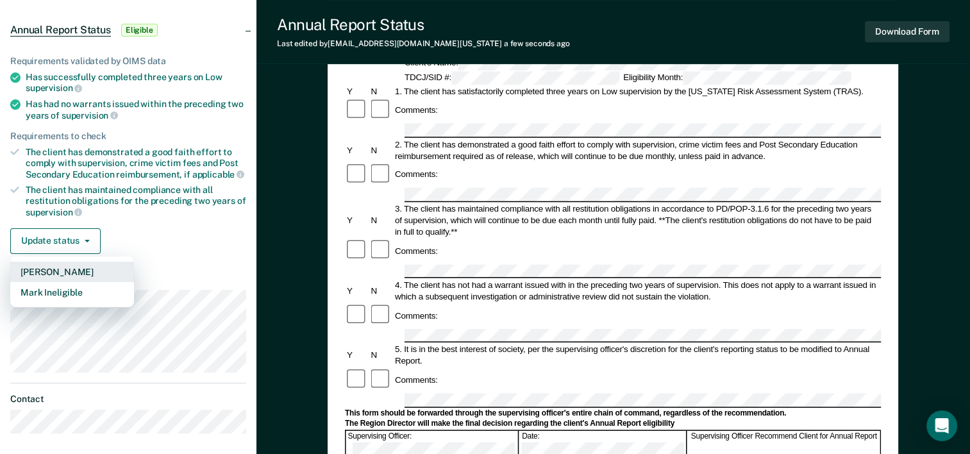
click at [55, 264] on button "[PERSON_NAME]" at bounding box center [72, 272] width 124 height 21
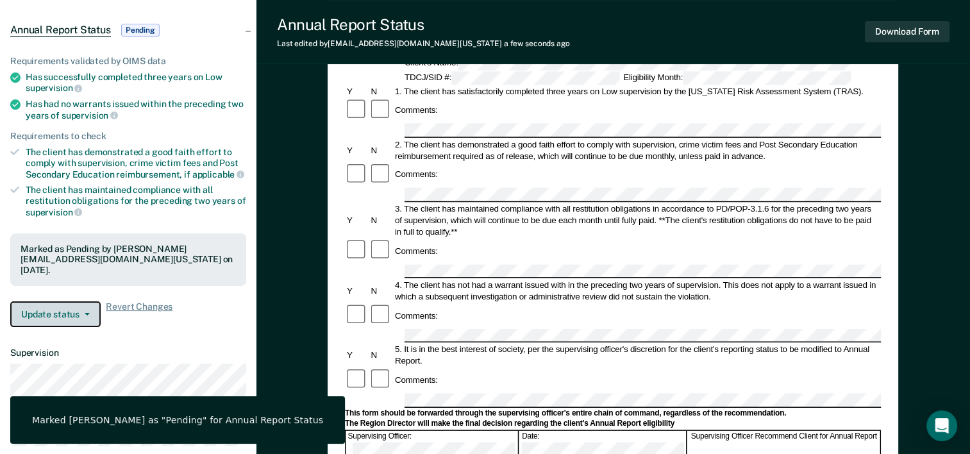
click at [56, 309] on button "Update status" at bounding box center [55, 314] width 90 height 26
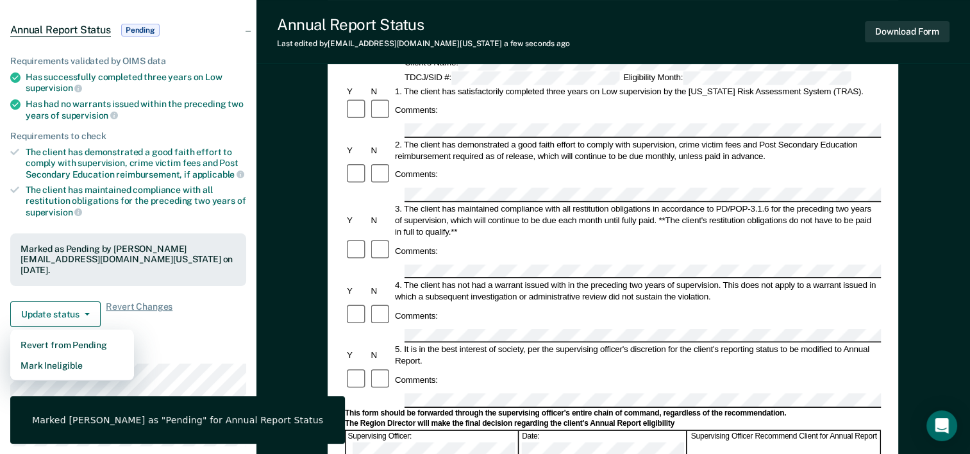
click at [224, 316] on div "Update status Revert from Pending Mark Ineligible Revert Changes" at bounding box center [128, 314] width 236 height 26
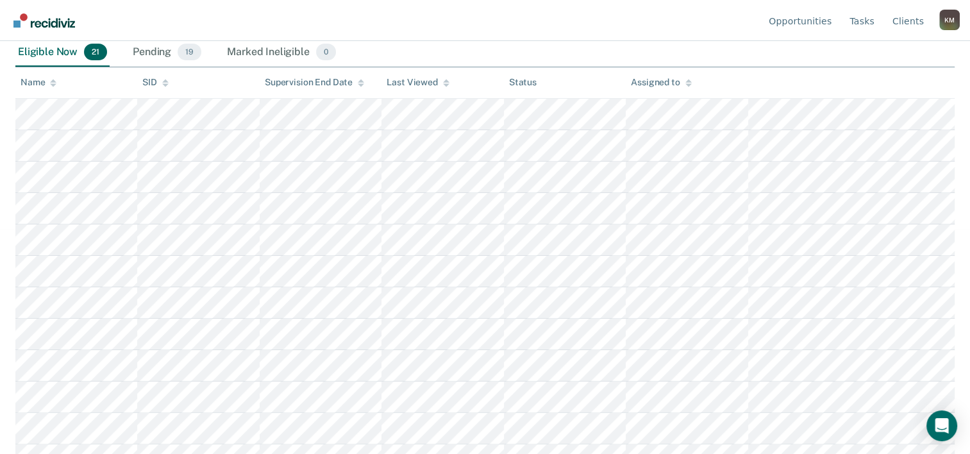
scroll to position [272, 0]
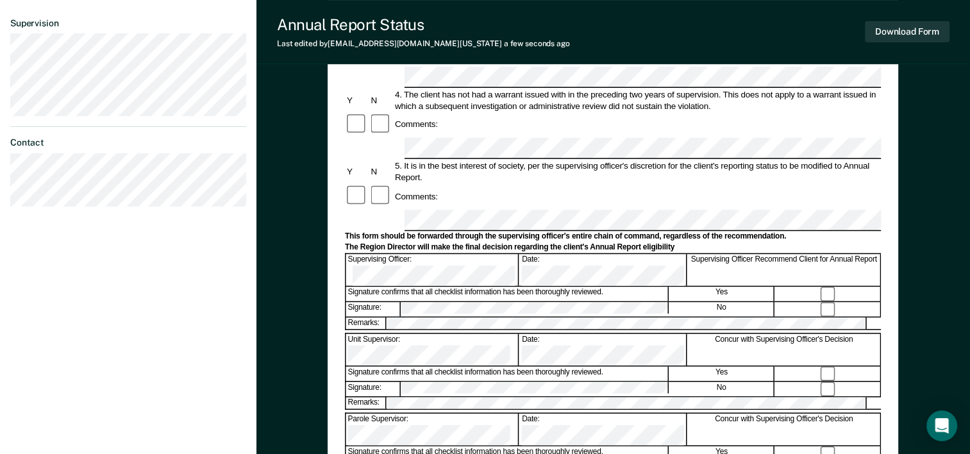
scroll to position [385, 0]
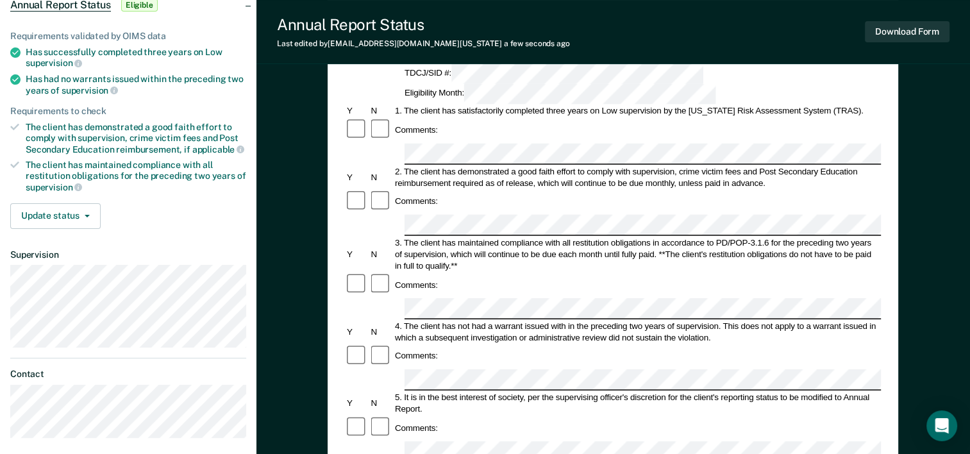
scroll to position [128, 0]
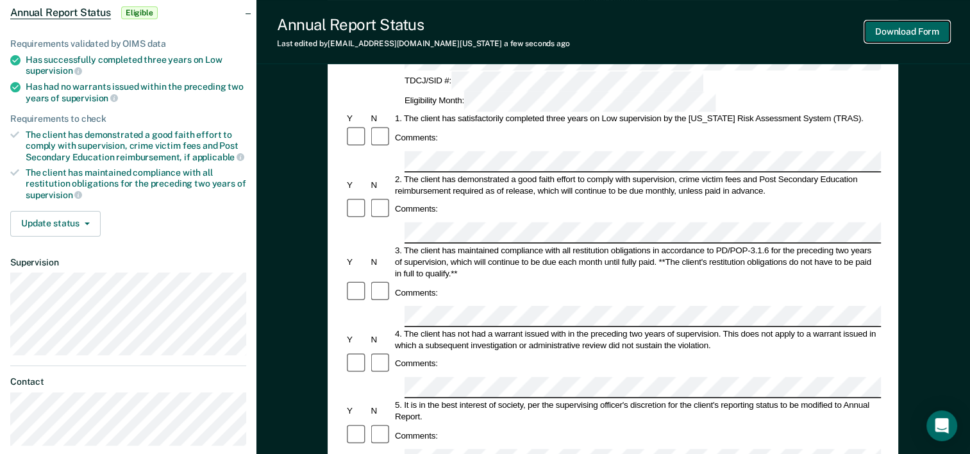
click at [900, 32] on button "Download Form" at bounding box center [907, 31] width 85 height 21
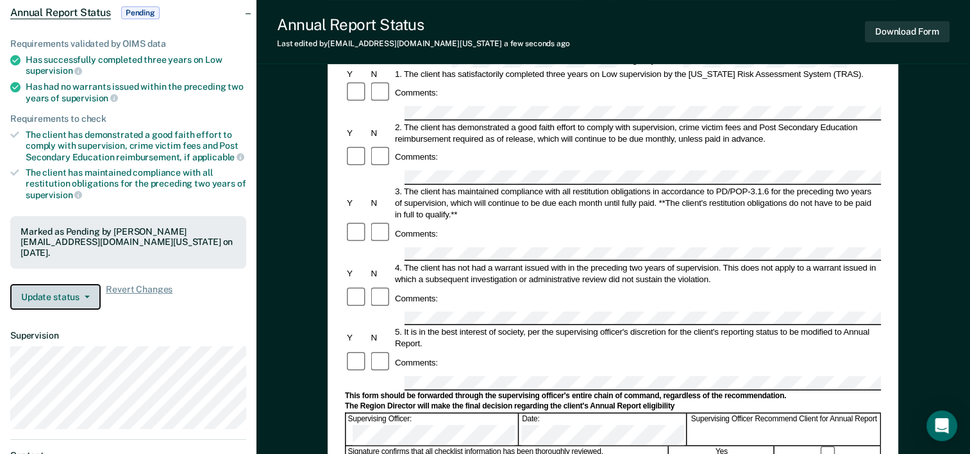
click at [83, 300] on button "Update status" at bounding box center [55, 297] width 90 height 26
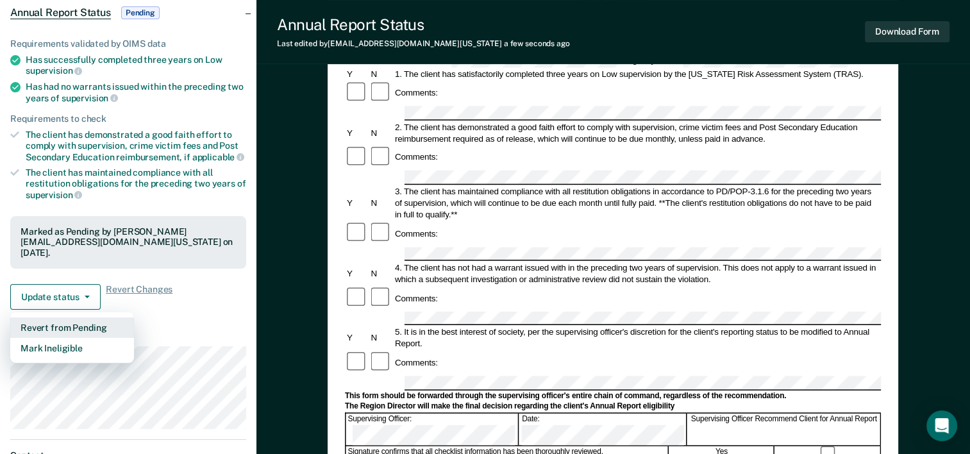
click at [74, 326] on button "Revert from Pending" at bounding box center [72, 327] width 124 height 21
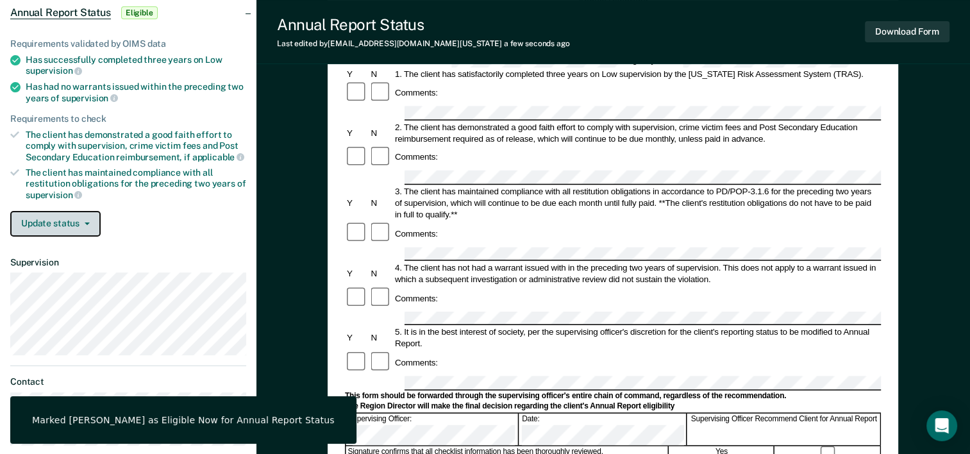
click at [62, 217] on button "Update status" at bounding box center [55, 224] width 90 height 26
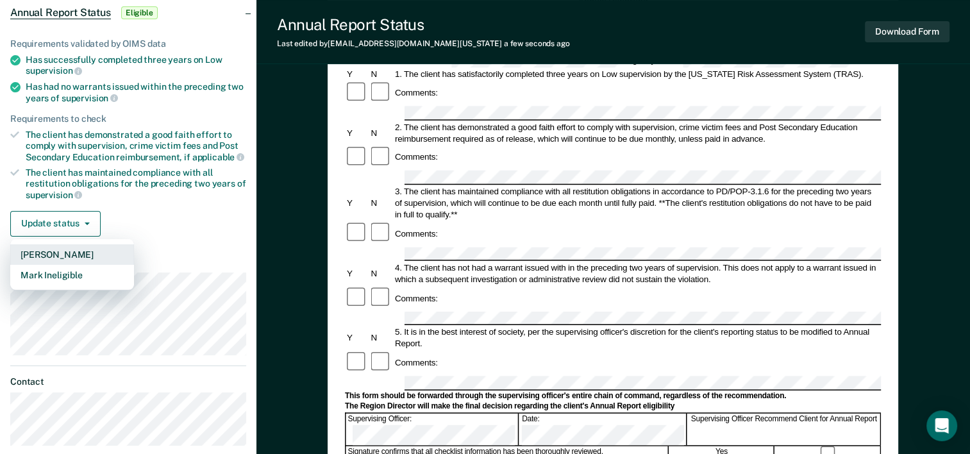
click at [69, 249] on button "[PERSON_NAME]" at bounding box center [72, 254] width 124 height 21
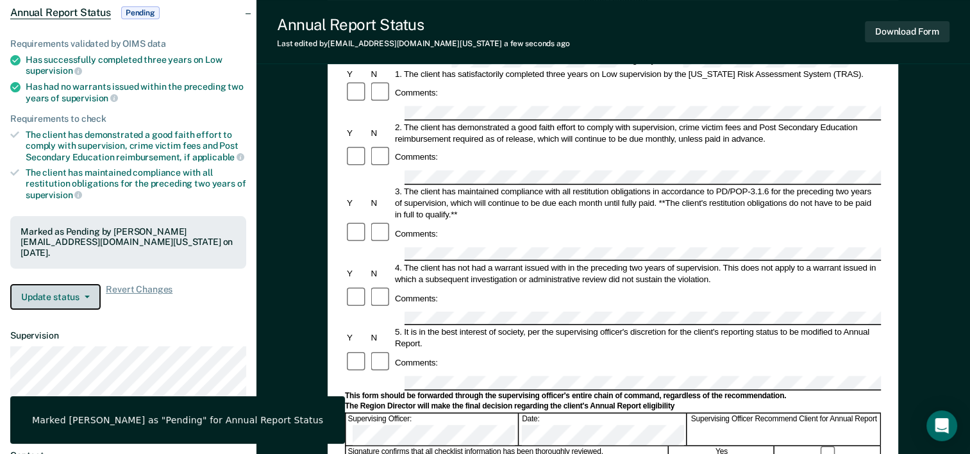
click at [72, 285] on button "Update status" at bounding box center [55, 297] width 90 height 26
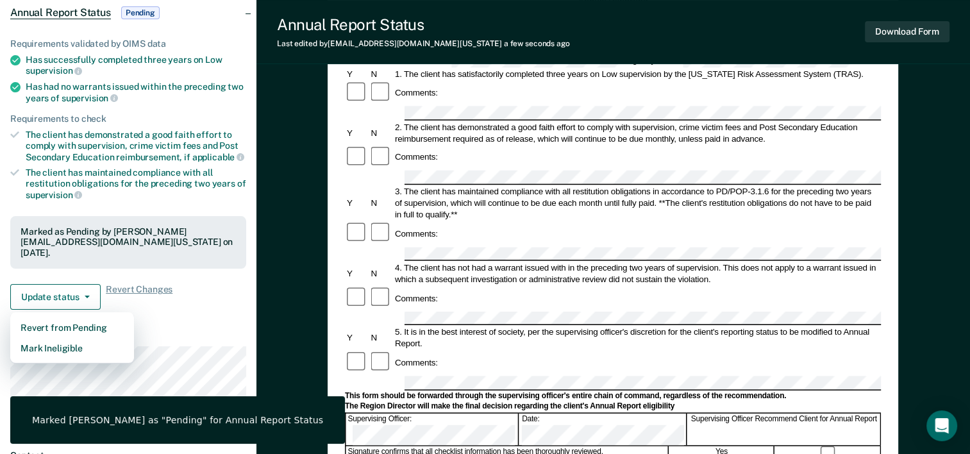
click at [158, 330] on dt "Supervision" at bounding box center [128, 335] width 236 height 11
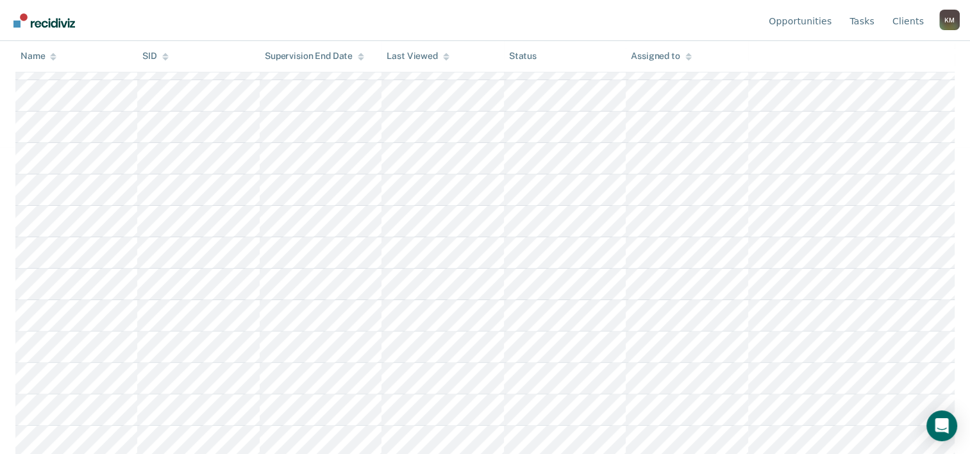
scroll to position [305, 0]
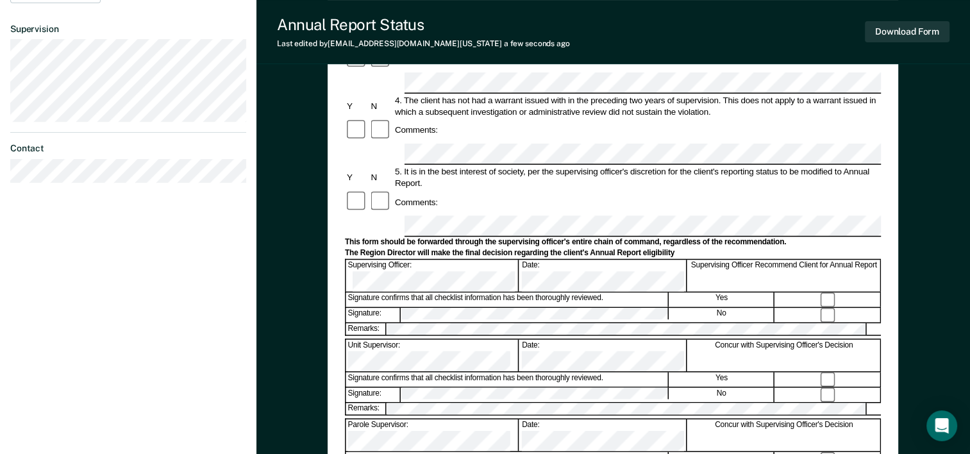
scroll to position [385, 0]
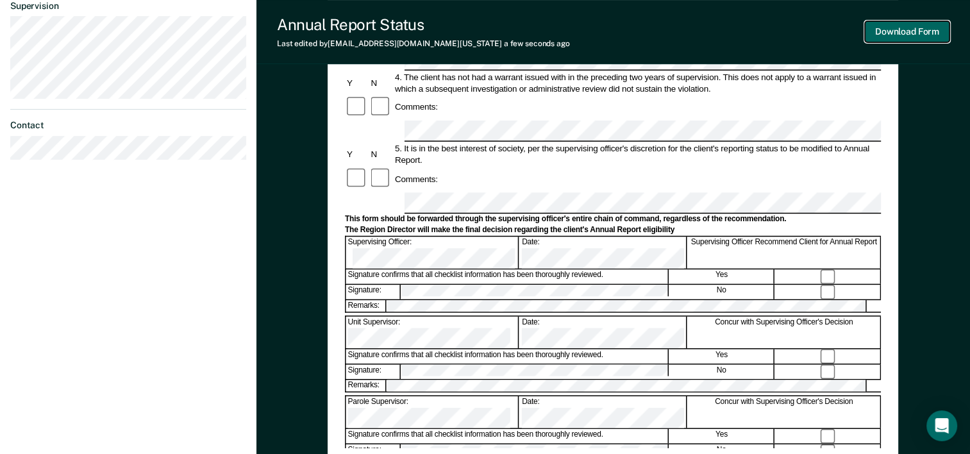
click at [902, 28] on button "Download Form" at bounding box center [907, 31] width 85 height 21
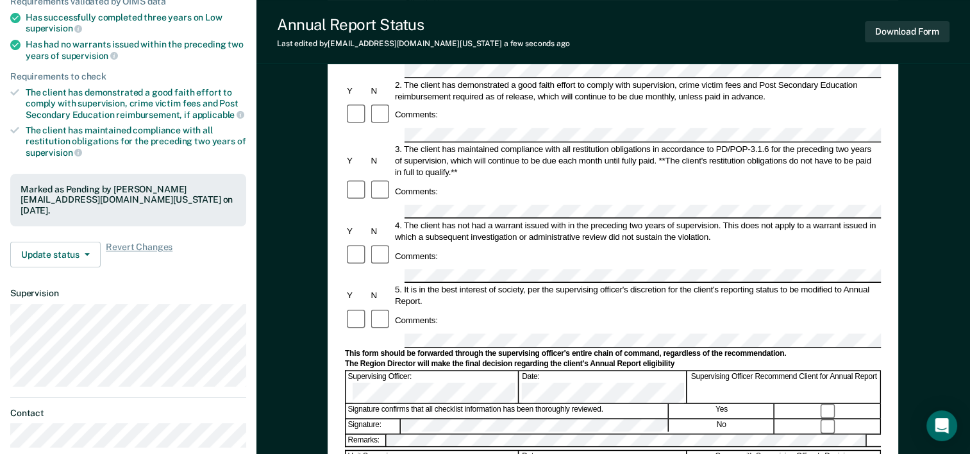
scroll to position [201, 0]
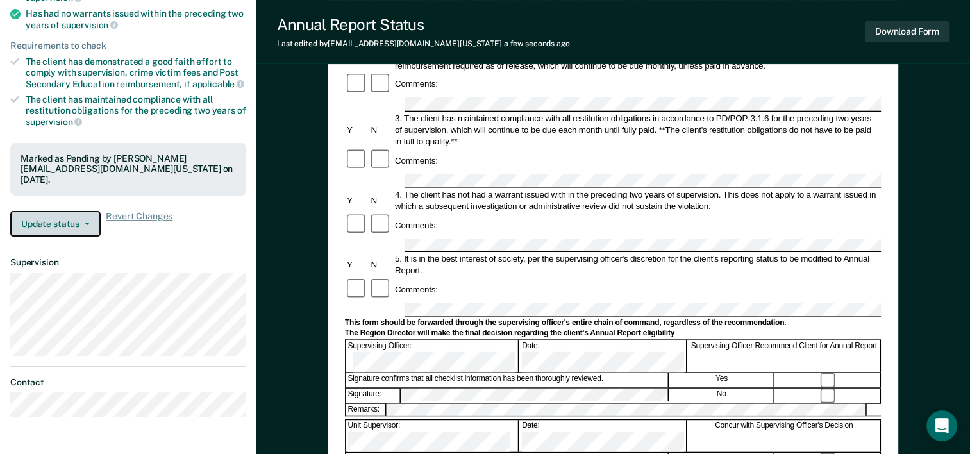
click at [90, 219] on button "Update status" at bounding box center [55, 224] width 90 height 26
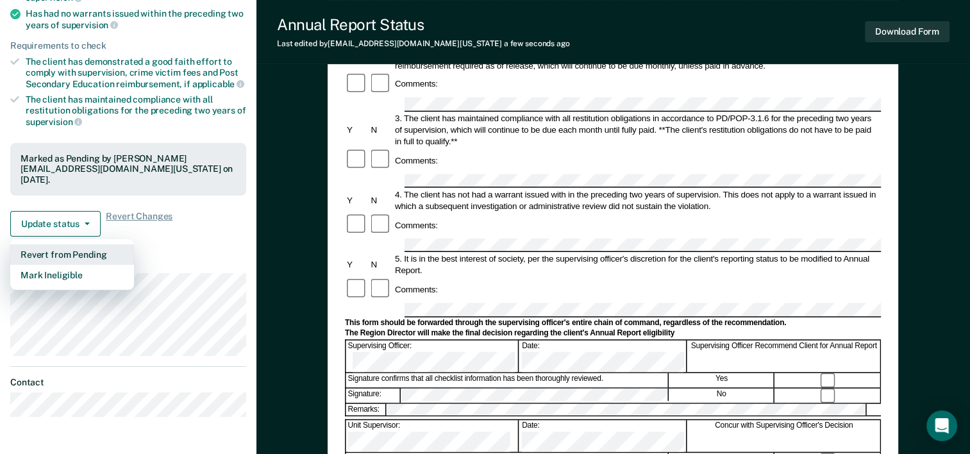
click at [80, 256] on button "Revert from Pending" at bounding box center [72, 254] width 124 height 21
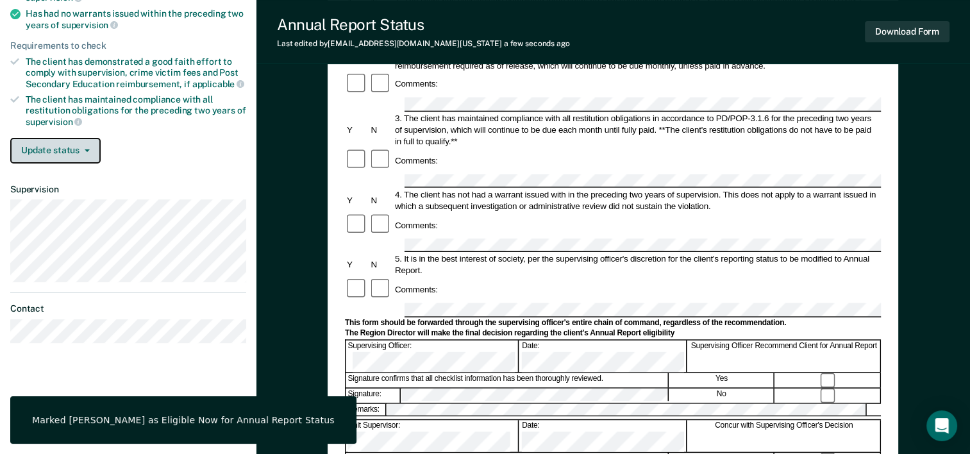
click at [79, 151] on button "Update status" at bounding box center [55, 151] width 90 height 26
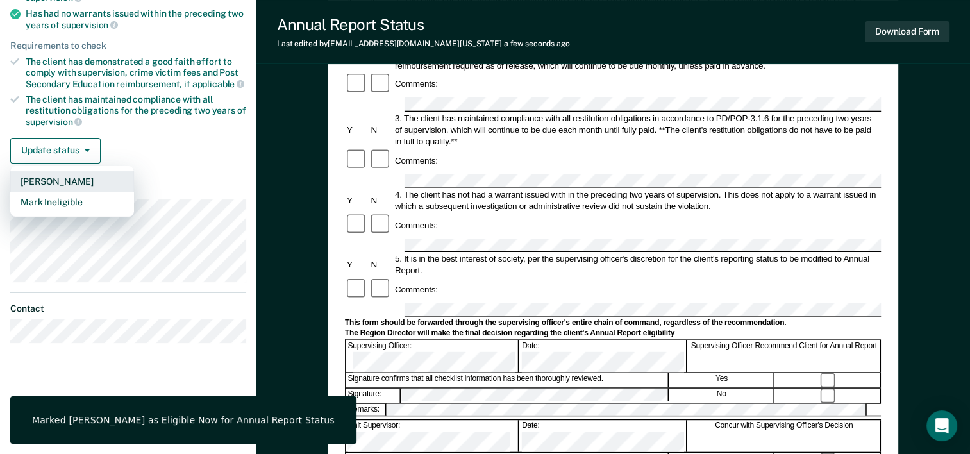
click at [75, 178] on button "[PERSON_NAME]" at bounding box center [72, 181] width 124 height 21
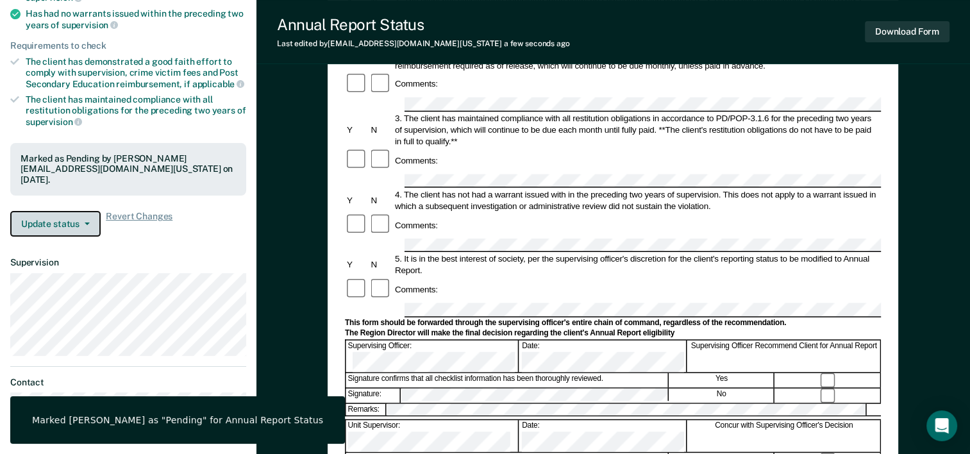
click at [63, 222] on button "Update status" at bounding box center [55, 224] width 90 height 26
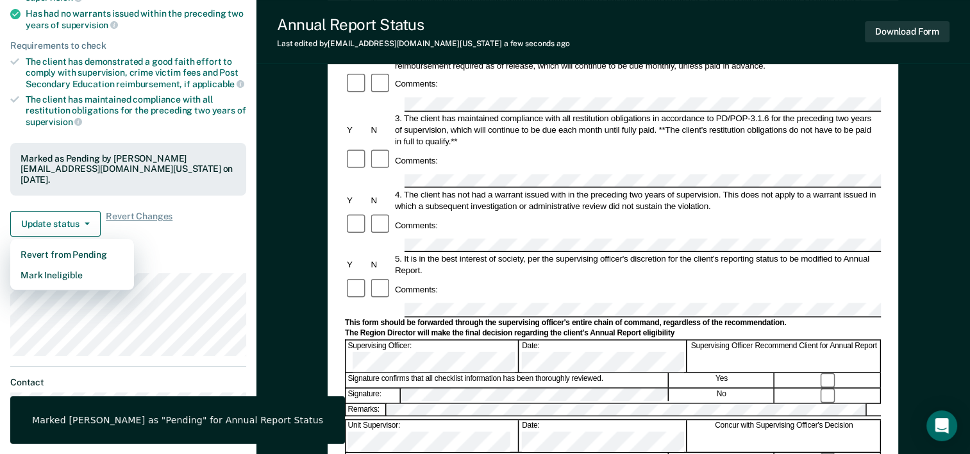
click at [232, 241] on div "Requirements validated by OIMS data Has successfully completed three years on L…" at bounding box center [128, 96] width 257 height 302
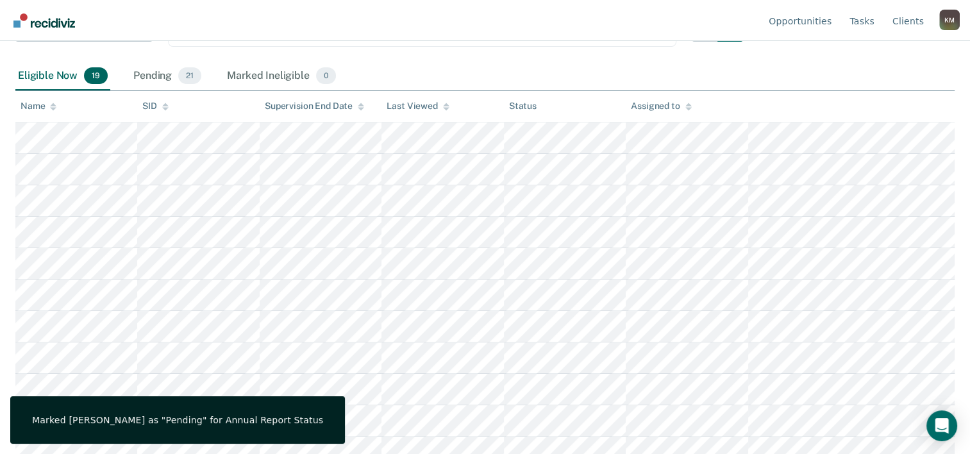
scroll to position [305, 0]
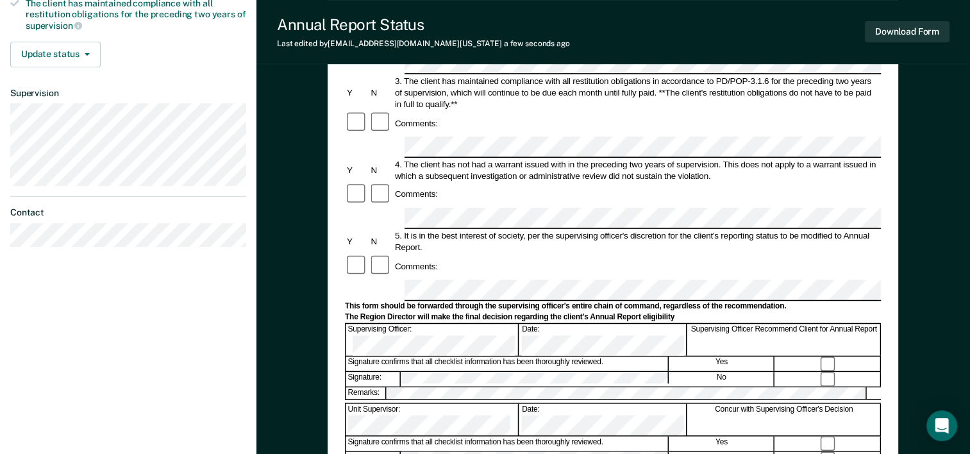
scroll to position [321, 0]
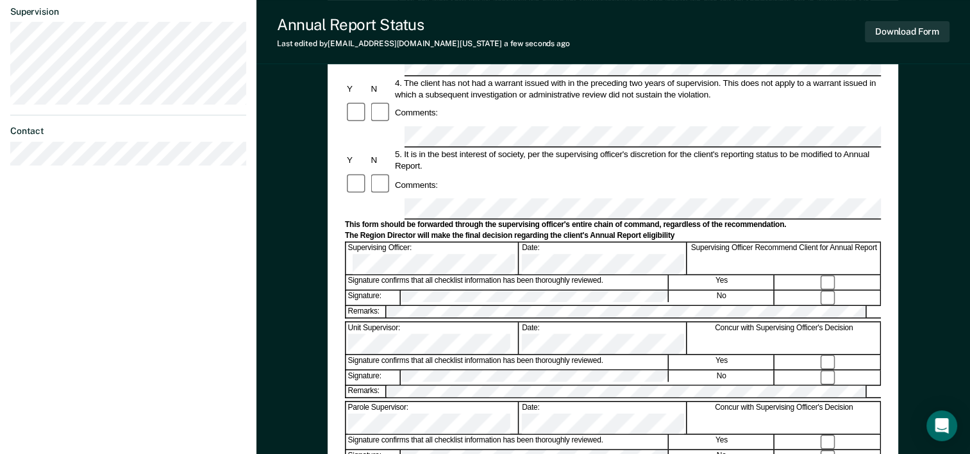
scroll to position [449, 0]
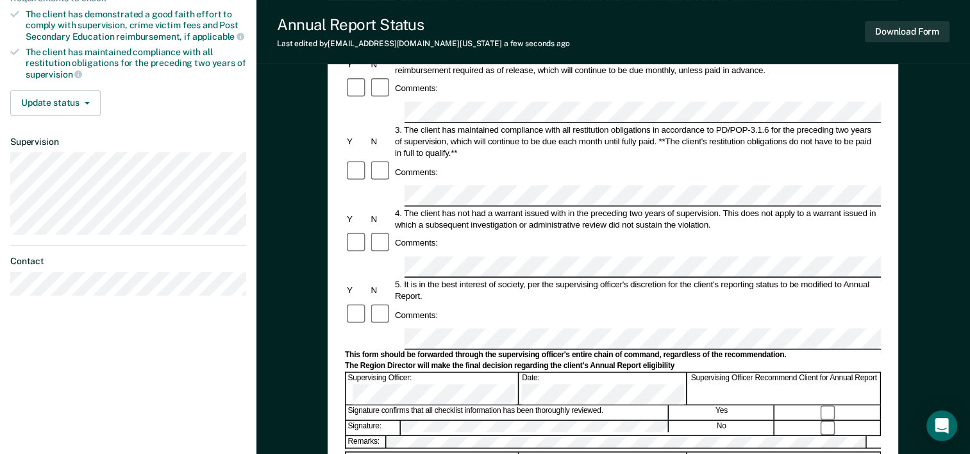
scroll to position [192, 0]
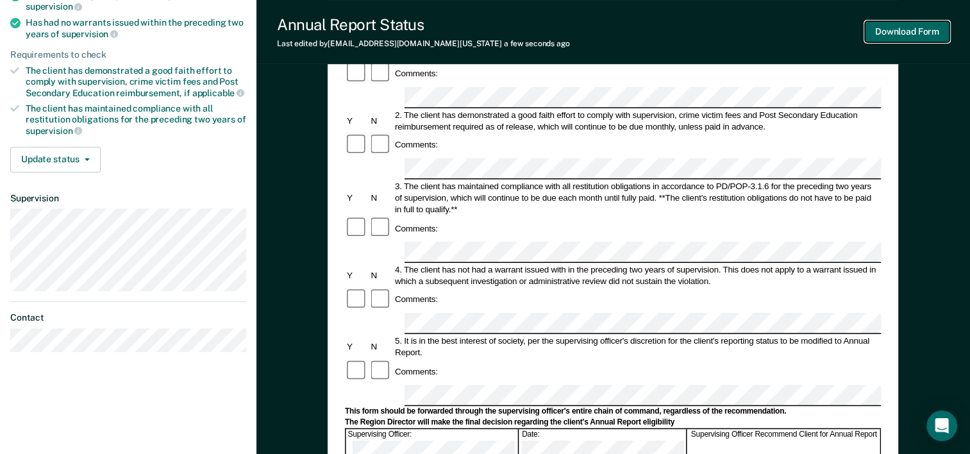
click at [903, 36] on button "Download Form" at bounding box center [907, 31] width 85 height 21
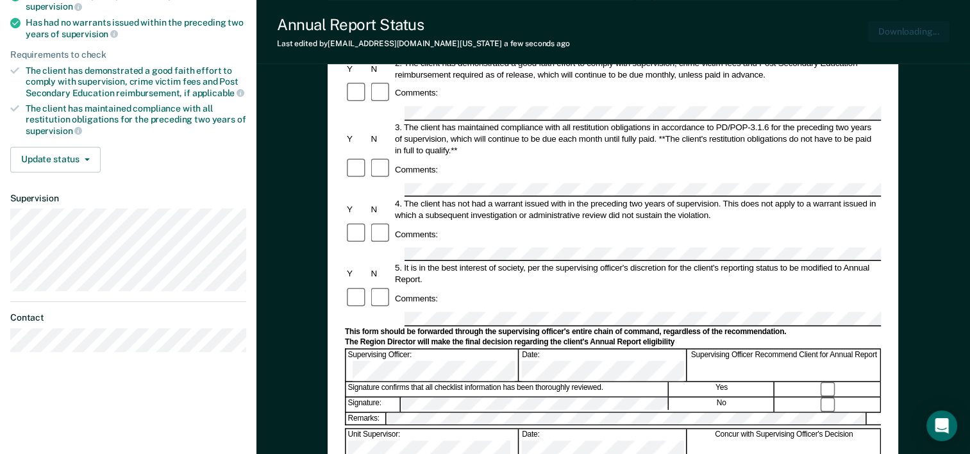
scroll to position [0, 0]
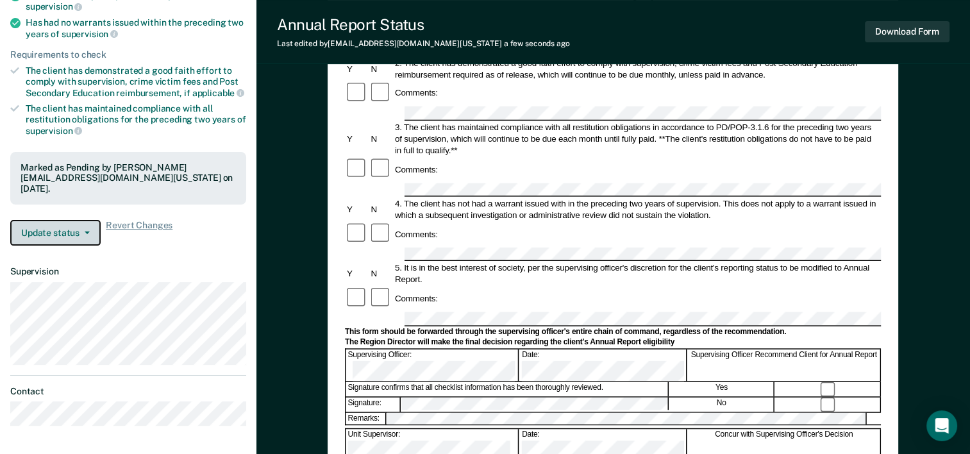
click at [89, 232] on icon "button" at bounding box center [87, 233] width 5 height 3
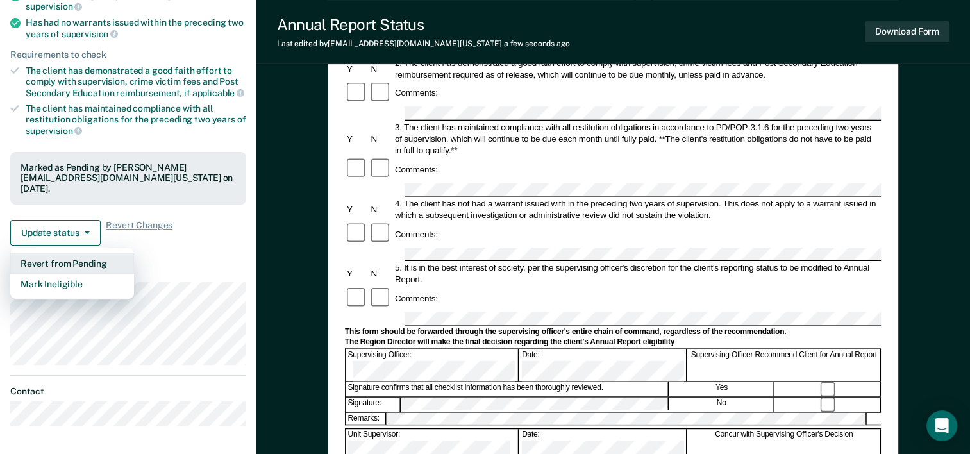
click at [74, 258] on button "Revert from Pending" at bounding box center [72, 263] width 124 height 21
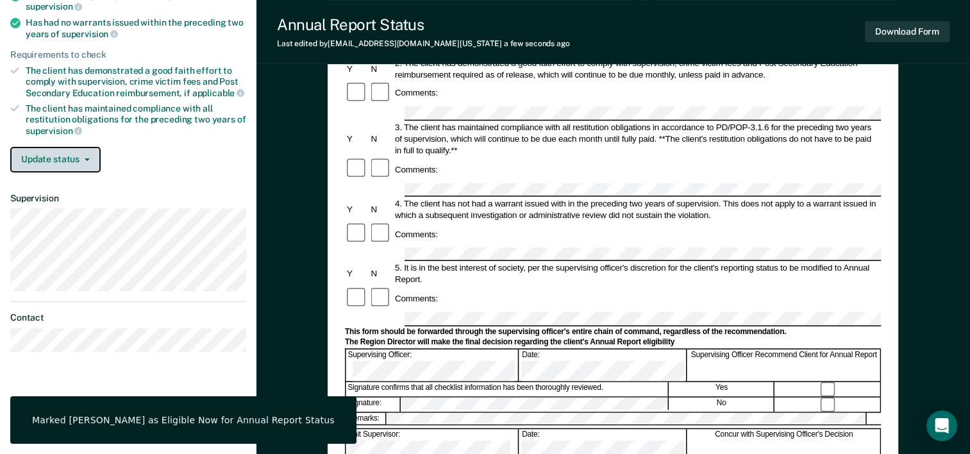
click at [80, 149] on button "Update status" at bounding box center [55, 160] width 90 height 26
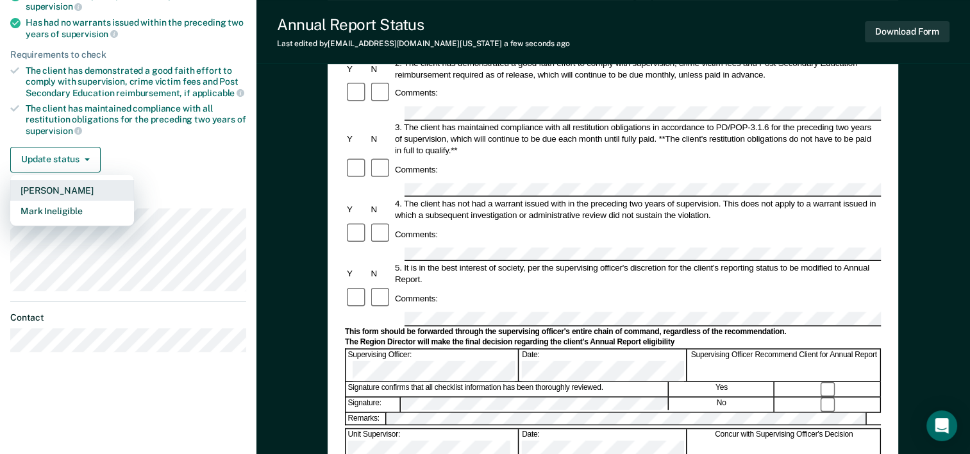
click at [56, 180] on button "[PERSON_NAME]" at bounding box center [72, 190] width 124 height 21
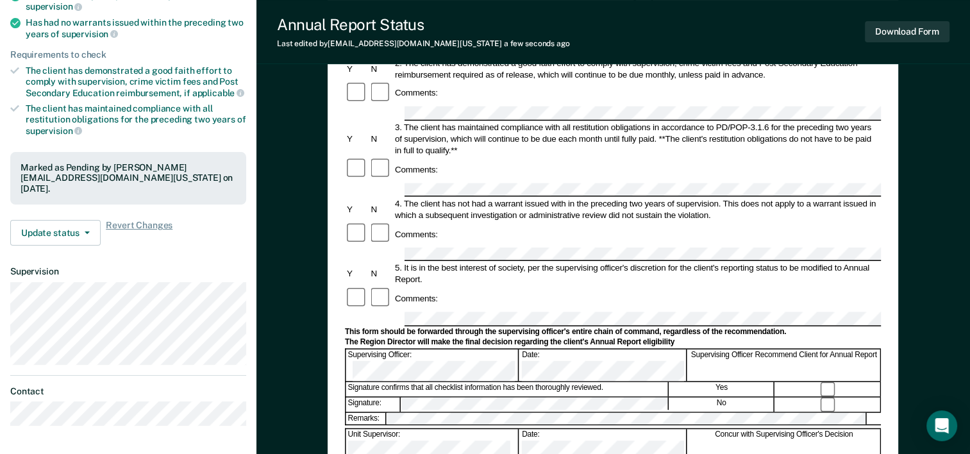
click at [149, 257] on article "MG Annual Report Status Pending Requirements validated by OIMS data Has success…" at bounding box center [128, 158] width 236 height 535
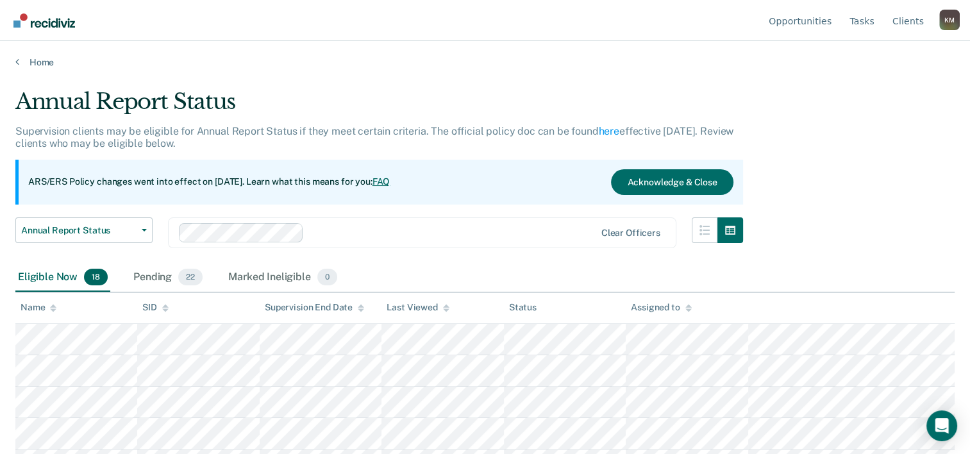
scroll to position [305, 0]
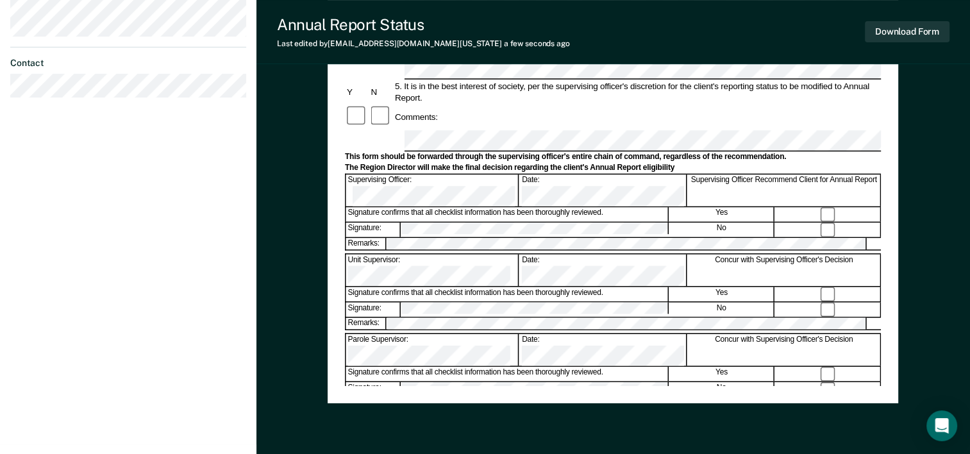
scroll to position [449, 0]
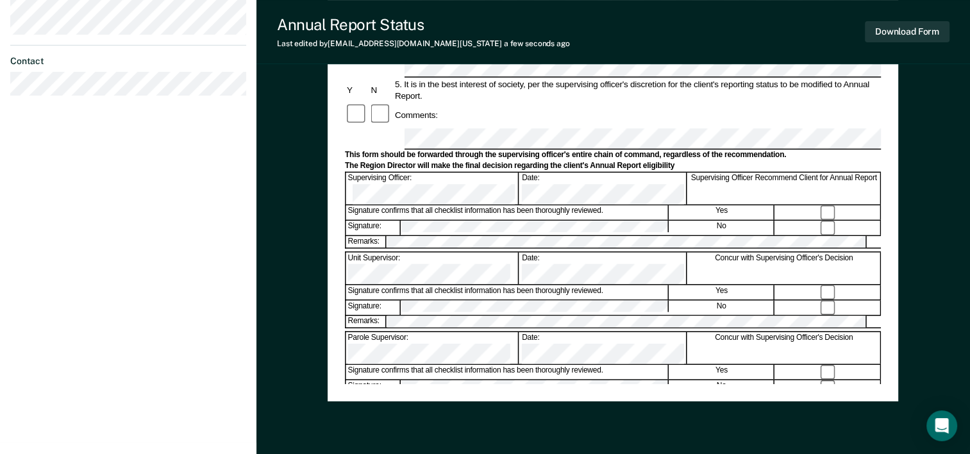
click at [888, 31] on button "Download Form" at bounding box center [907, 31] width 85 height 21
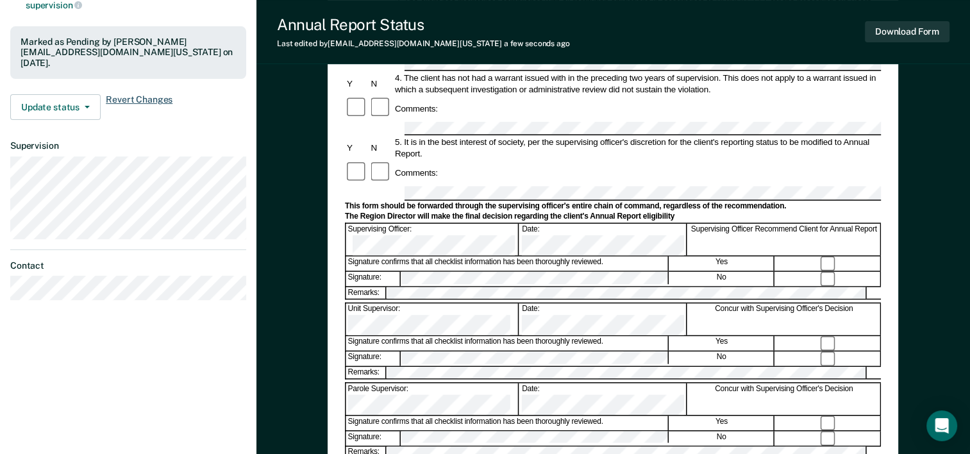
scroll to position [303, 0]
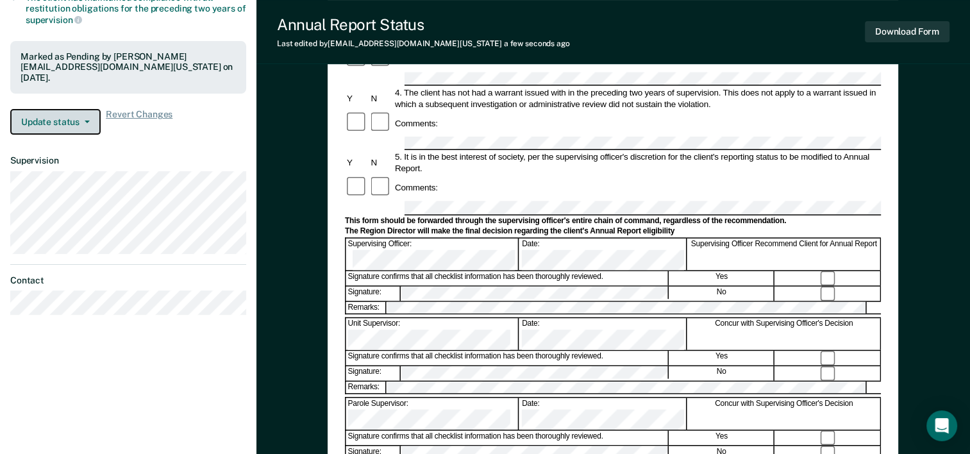
click at [74, 122] on button "Update status" at bounding box center [55, 122] width 90 height 26
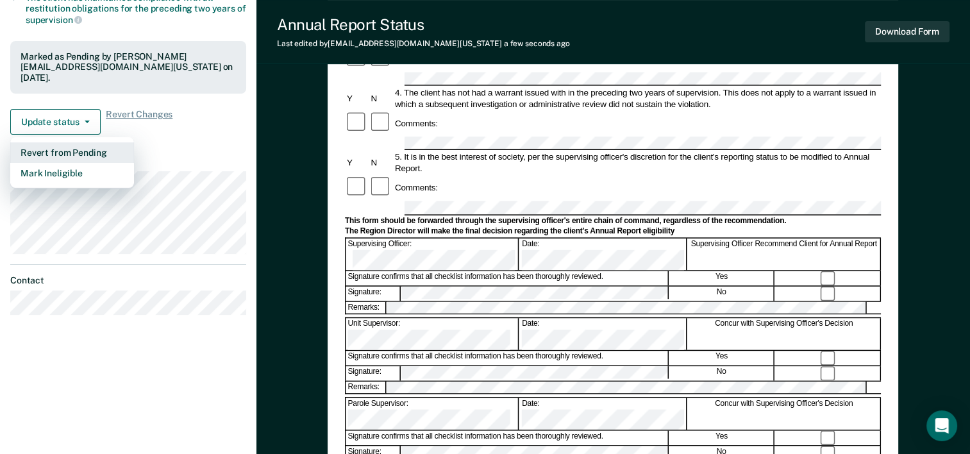
click at [80, 150] on button "Revert from Pending" at bounding box center [72, 152] width 124 height 21
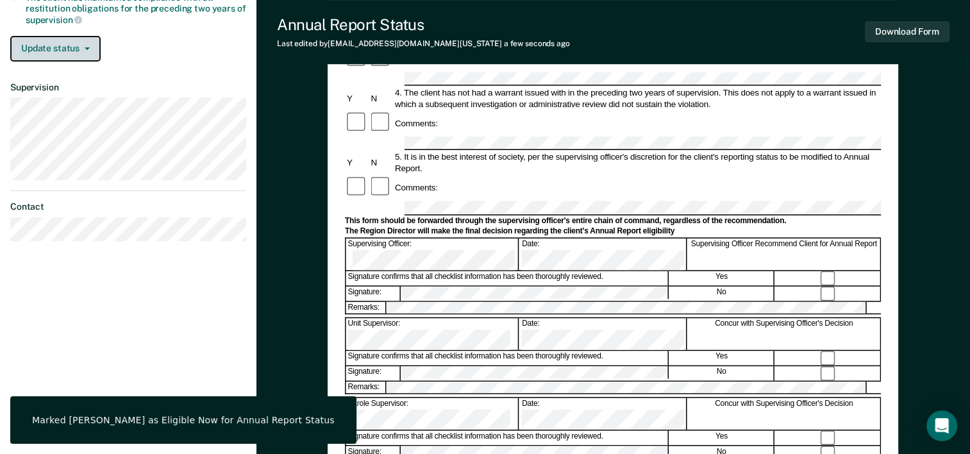
click at [74, 42] on button "Update status" at bounding box center [55, 49] width 90 height 26
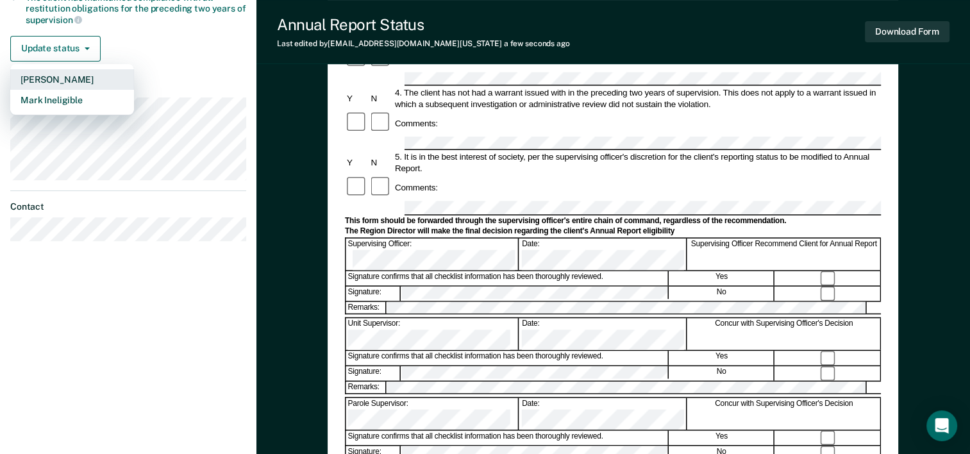
click at [74, 72] on button "[PERSON_NAME]" at bounding box center [72, 79] width 124 height 21
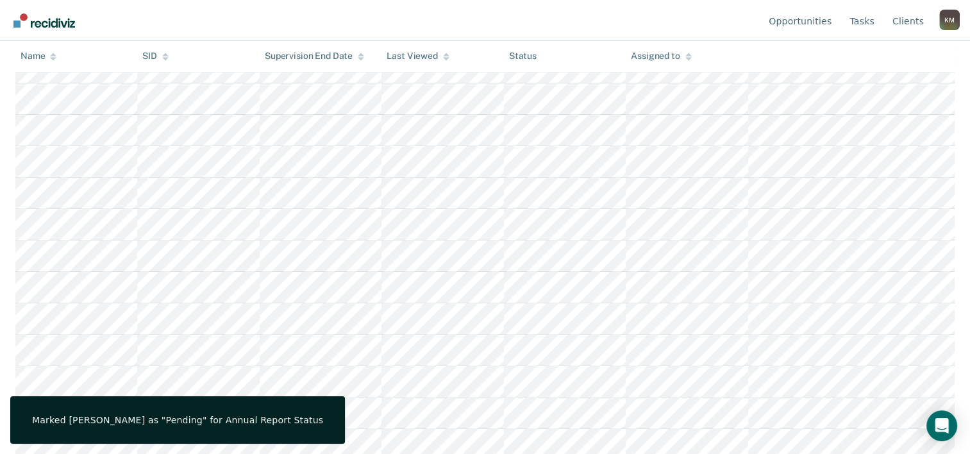
scroll to position [305, 0]
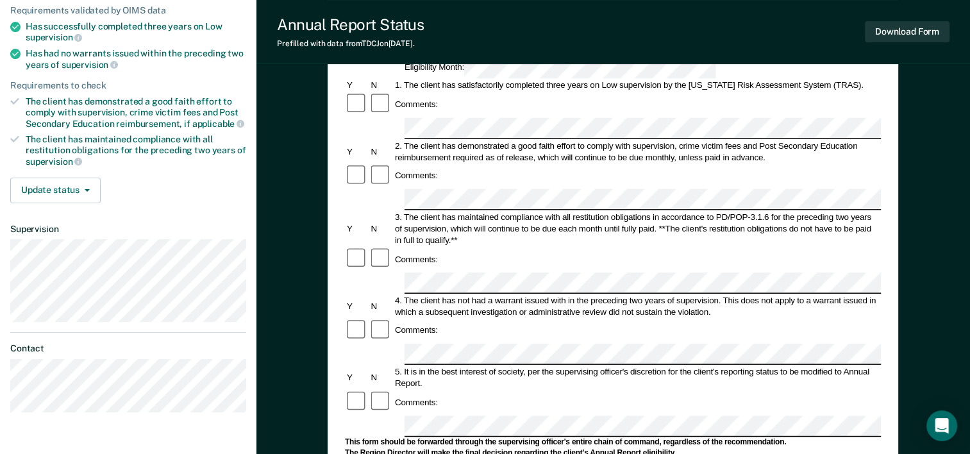
scroll to position [192, 0]
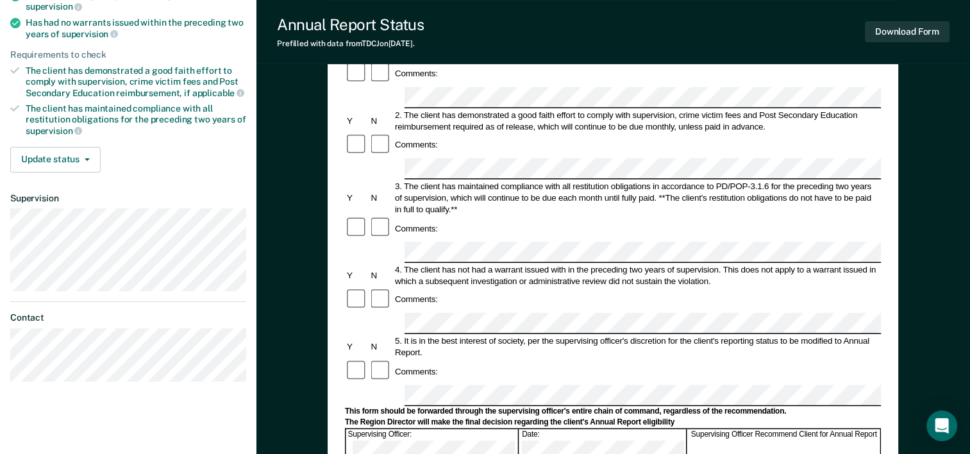
click at [473, 359] on div "Comments:" at bounding box center [613, 371] width 536 height 24
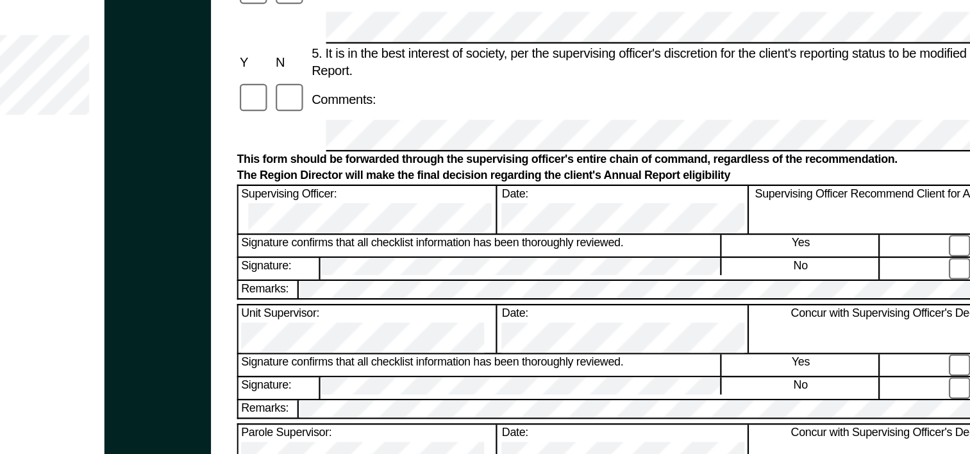
scroll to position [360, 0]
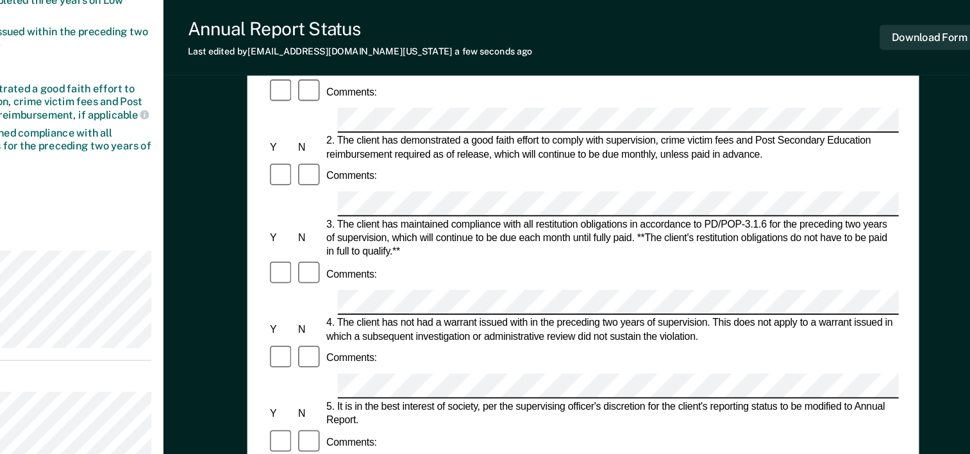
scroll to position [187, 0]
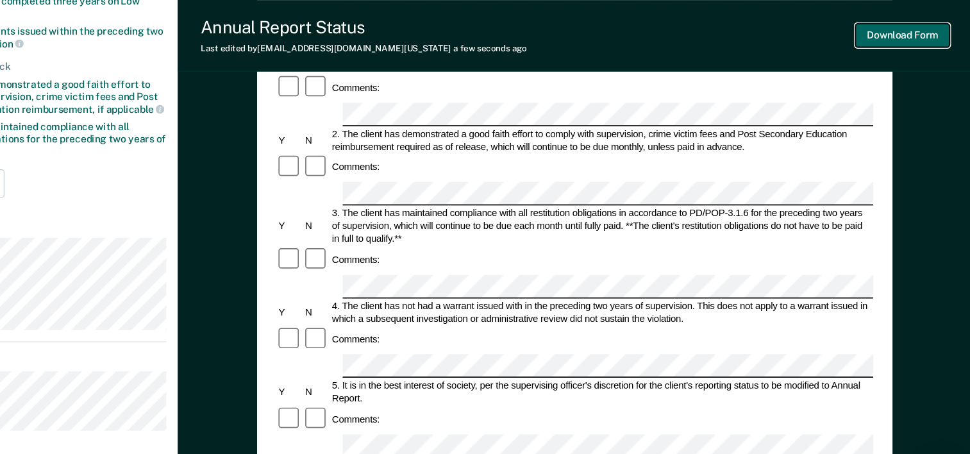
click at [897, 29] on button "Download Form" at bounding box center [907, 31] width 85 height 21
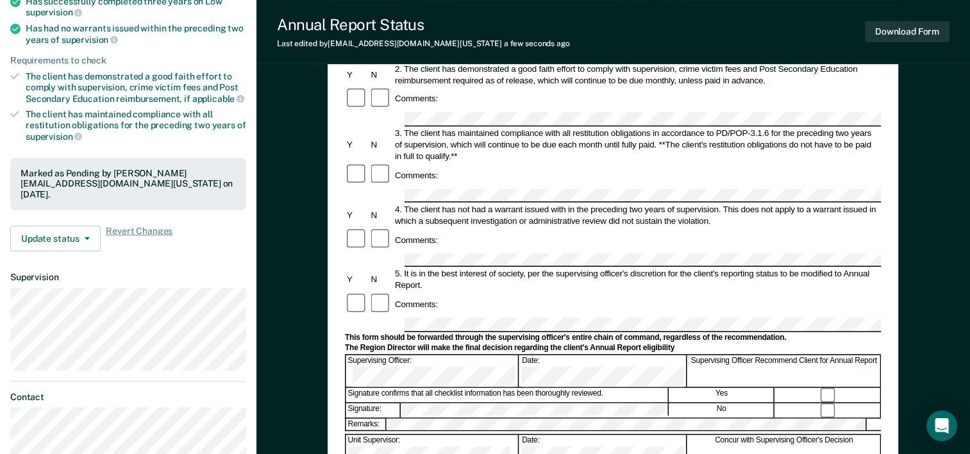
scroll to position [189, 0]
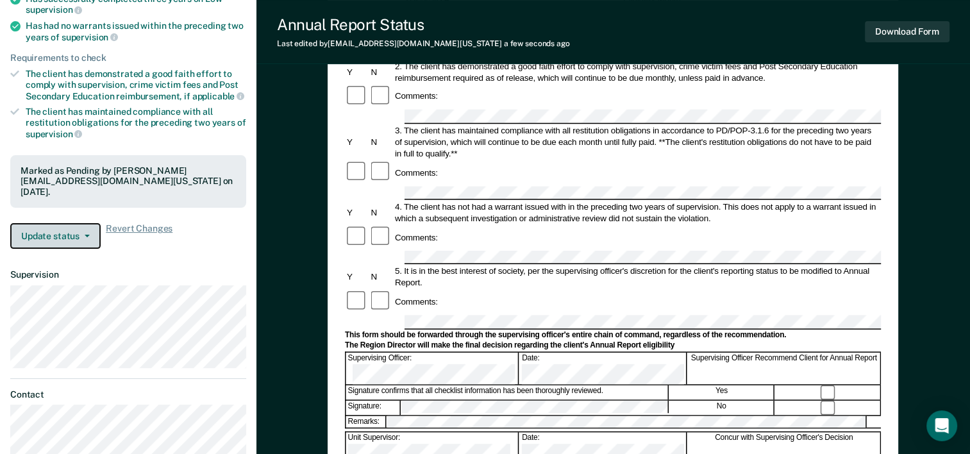
click at [80, 230] on button "Update status" at bounding box center [55, 236] width 90 height 26
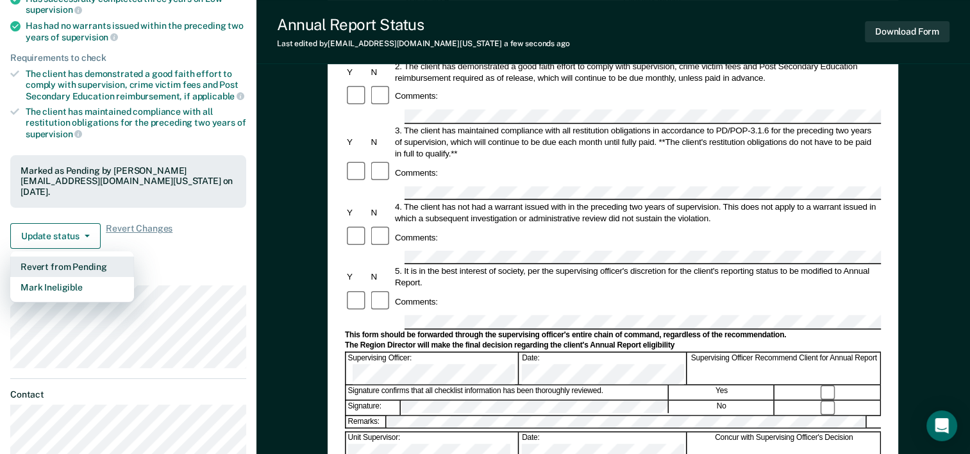
click at [94, 266] on button "Revert from Pending" at bounding box center [72, 267] width 124 height 21
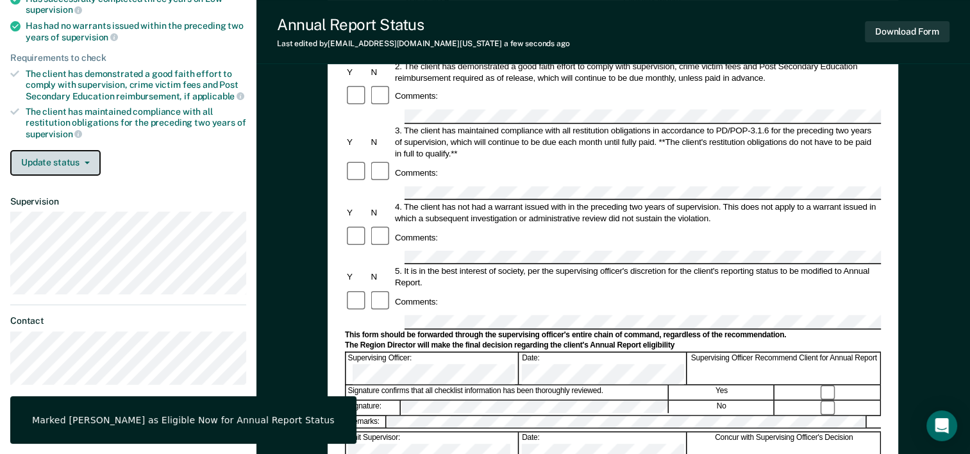
click at [88, 162] on icon "button" at bounding box center [87, 163] width 5 height 3
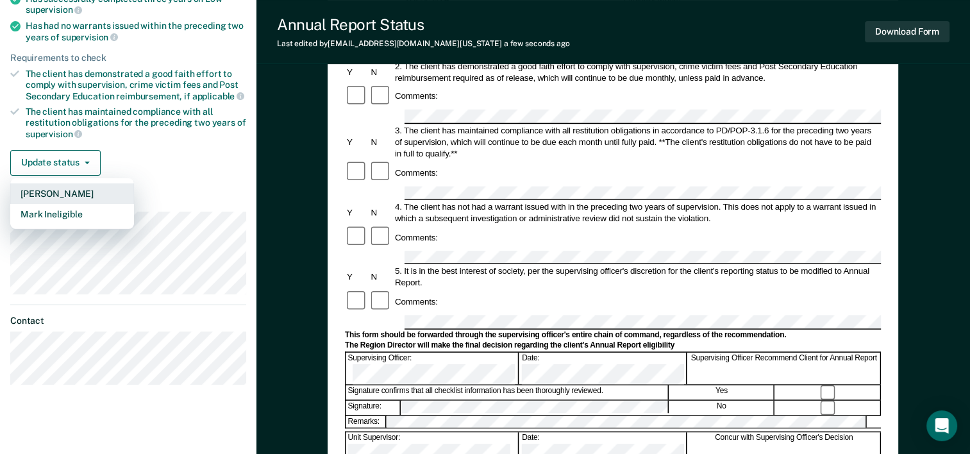
click at [67, 193] on button "[PERSON_NAME]" at bounding box center [72, 193] width 124 height 21
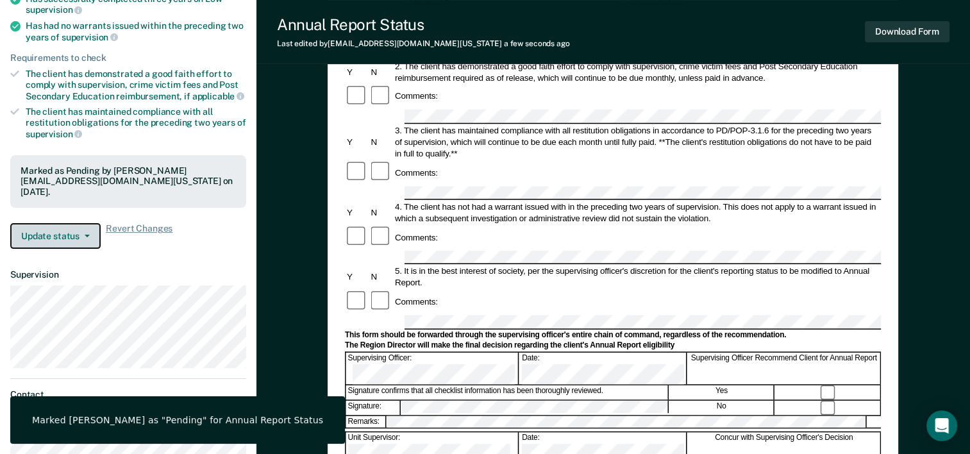
click at [85, 243] on button "Update status" at bounding box center [55, 236] width 90 height 26
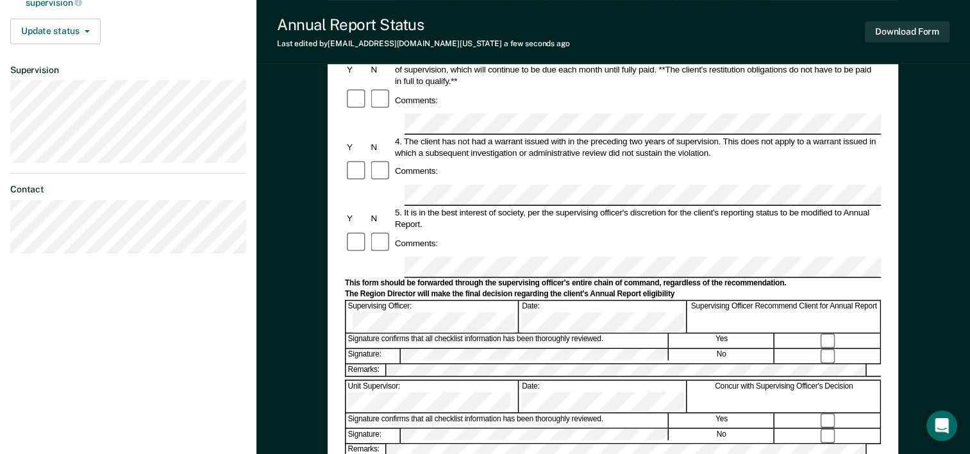
scroll to position [385, 0]
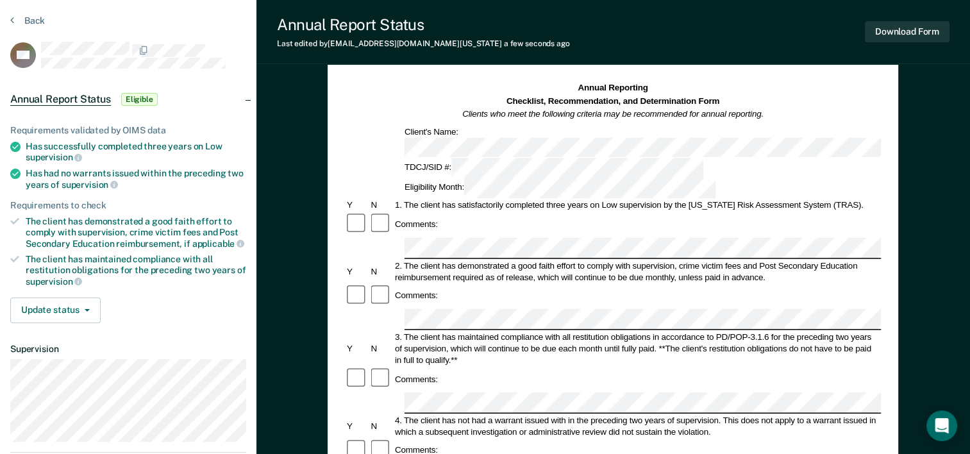
scroll to position [64, 0]
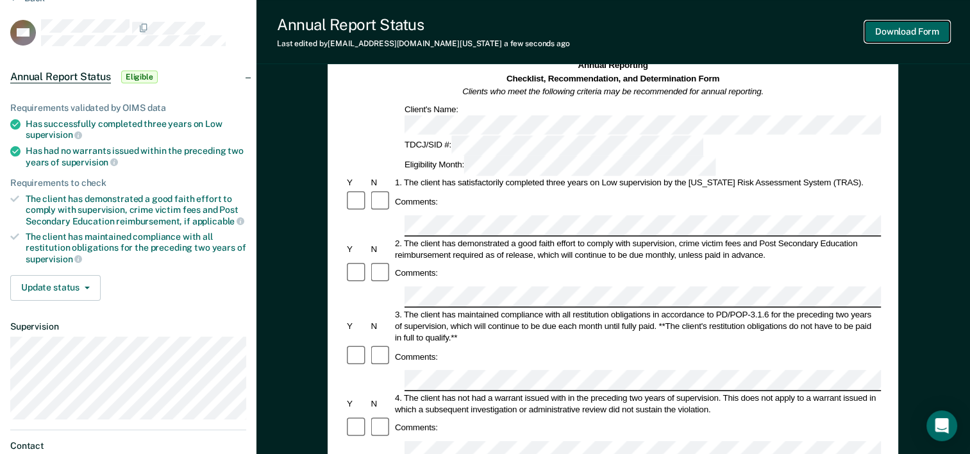
click at [888, 31] on button "Download Form" at bounding box center [907, 31] width 85 height 21
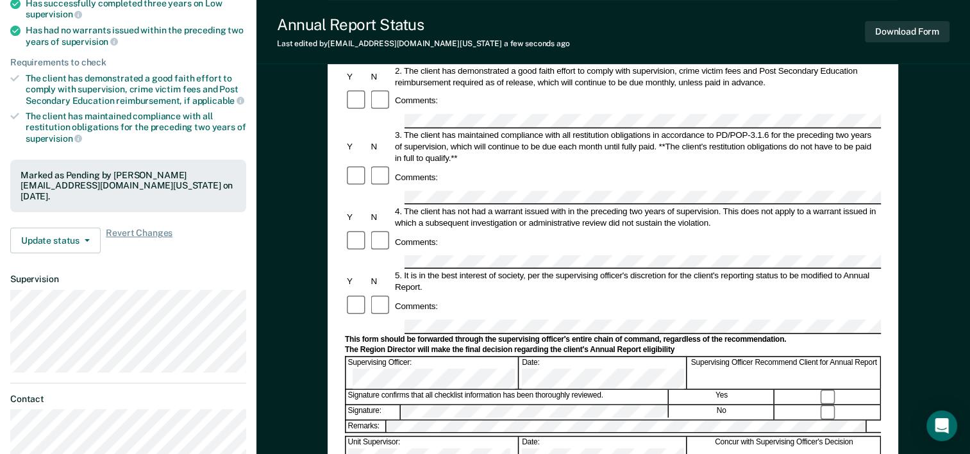
scroll to position [192, 0]
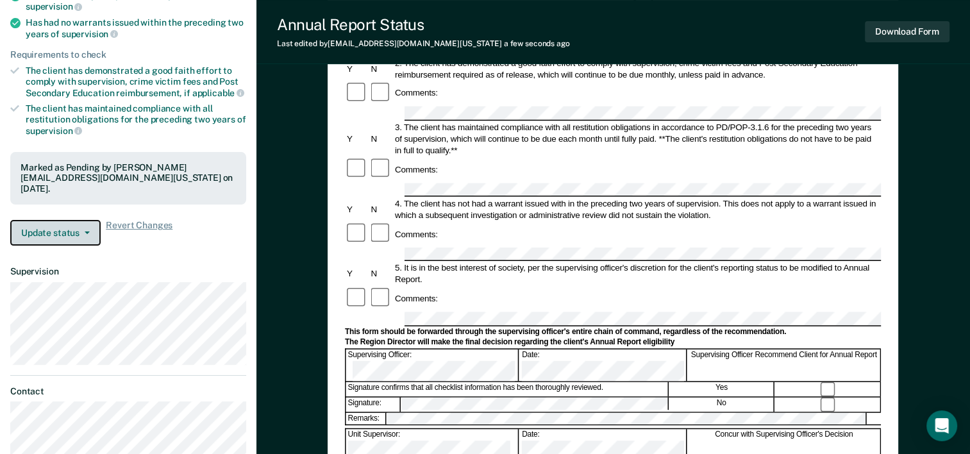
click at [90, 226] on button "Update status" at bounding box center [55, 233] width 90 height 26
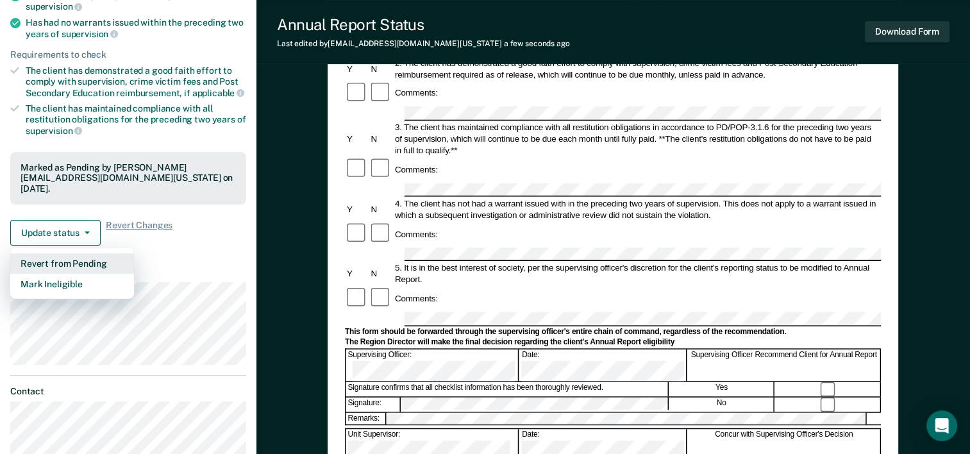
click at [71, 257] on button "Revert from Pending" at bounding box center [72, 263] width 124 height 21
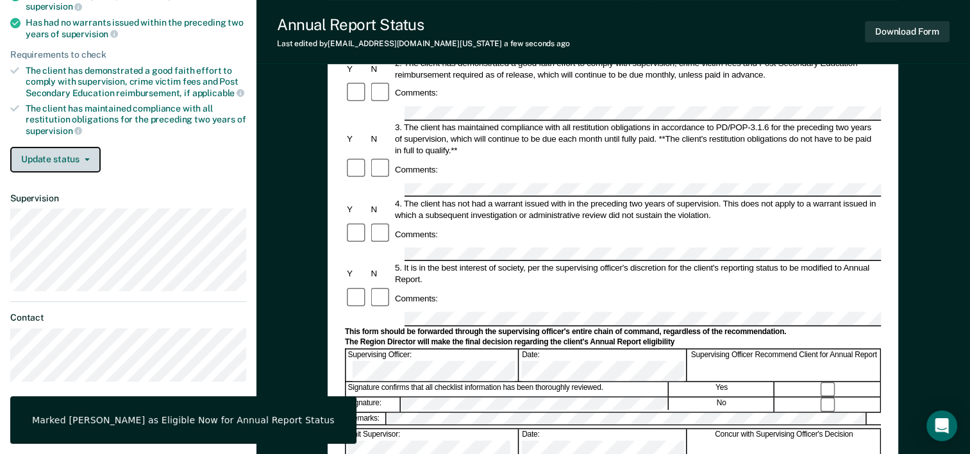
click at [89, 158] on icon "button" at bounding box center [87, 159] width 5 height 3
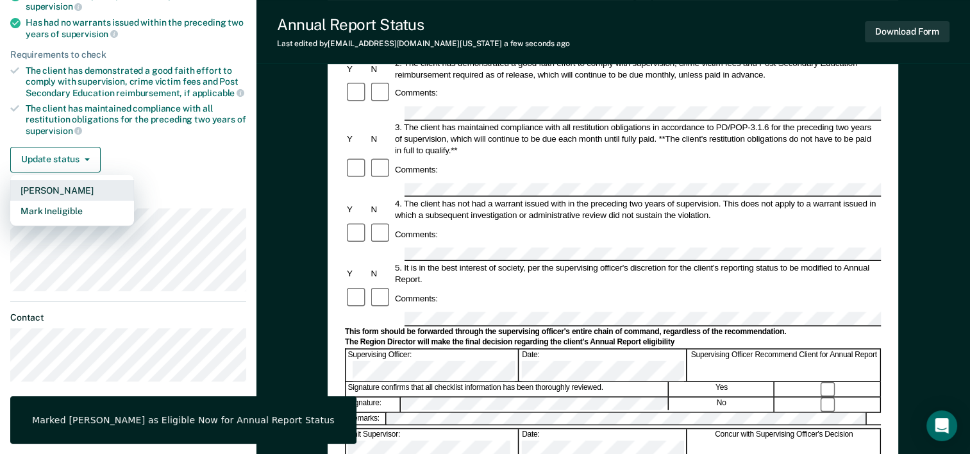
click at [58, 189] on button "[PERSON_NAME]" at bounding box center [72, 190] width 124 height 21
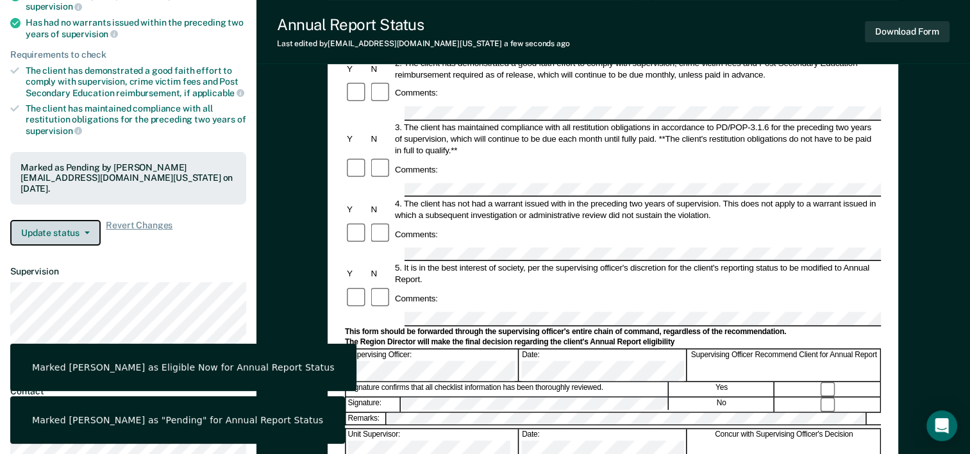
click at [85, 232] on icon "button" at bounding box center [87, 233] width 5 height 3
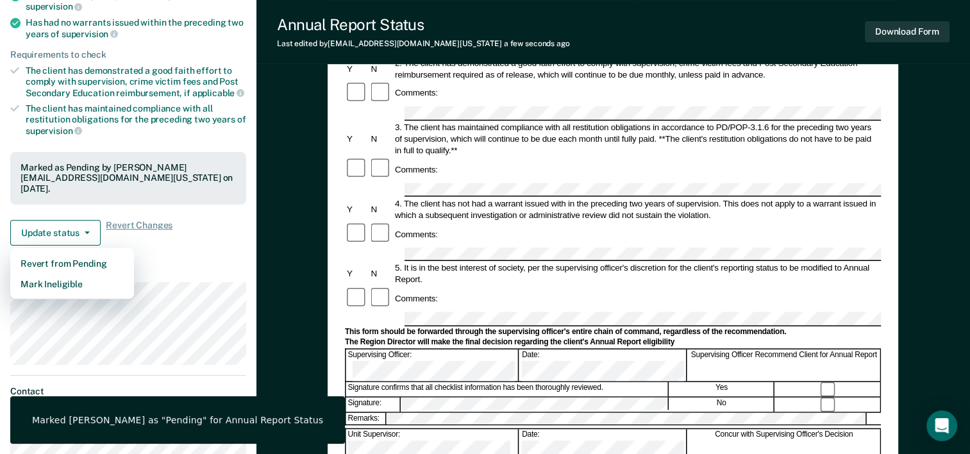
click at [205, 241] on div "Update status Revert from Pending Mark Ineligible Revert Changes" at bounding box center [128, 233] width 236 height 26
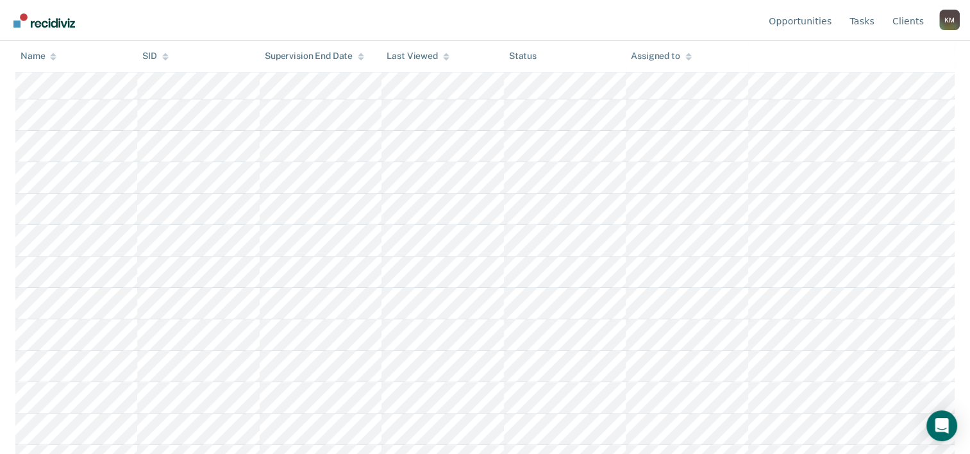
scroll to position [212, 0]
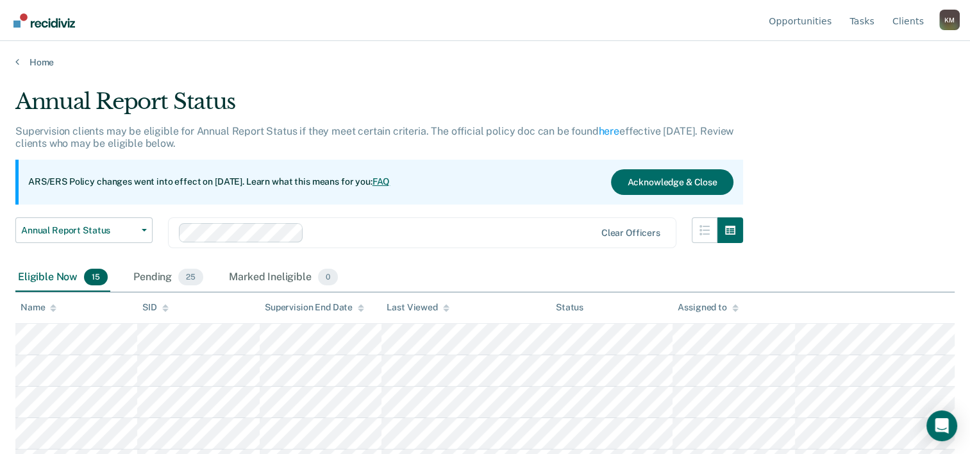
scroll to position [212, 0]
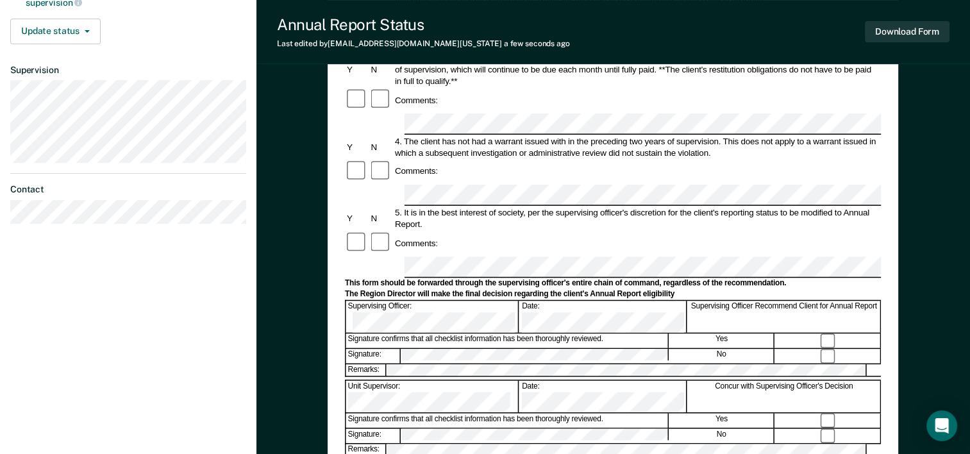
scroll to position [449, 0]
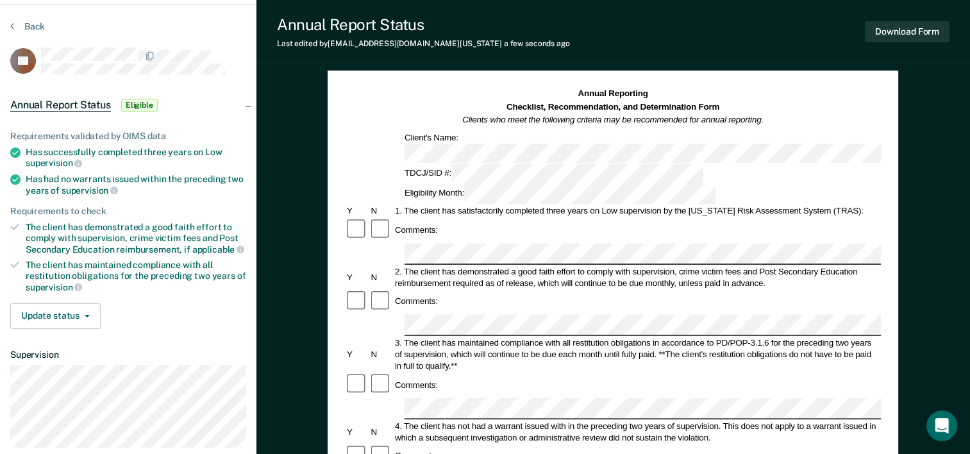
scroll to position [0, 0]
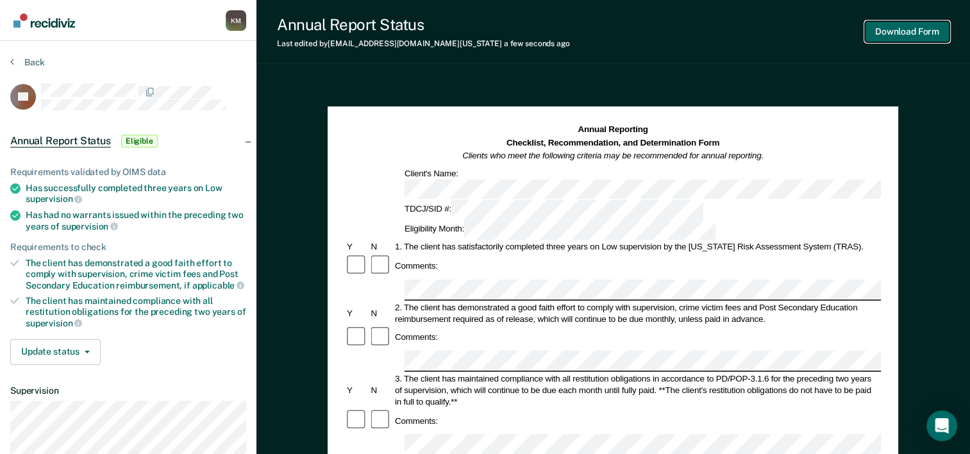
click at [902, 30] on button "Download Form" at bounding box center [907, 31] width 85 height 21
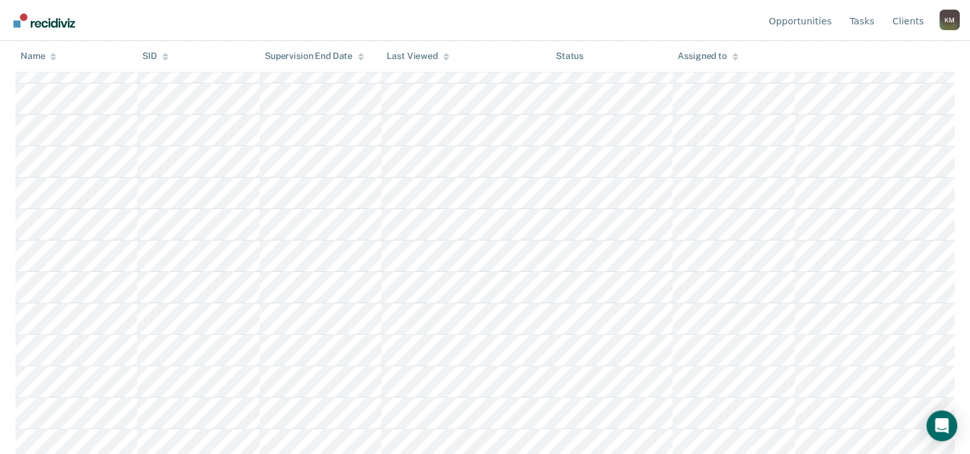
scroll to position [308, 0]
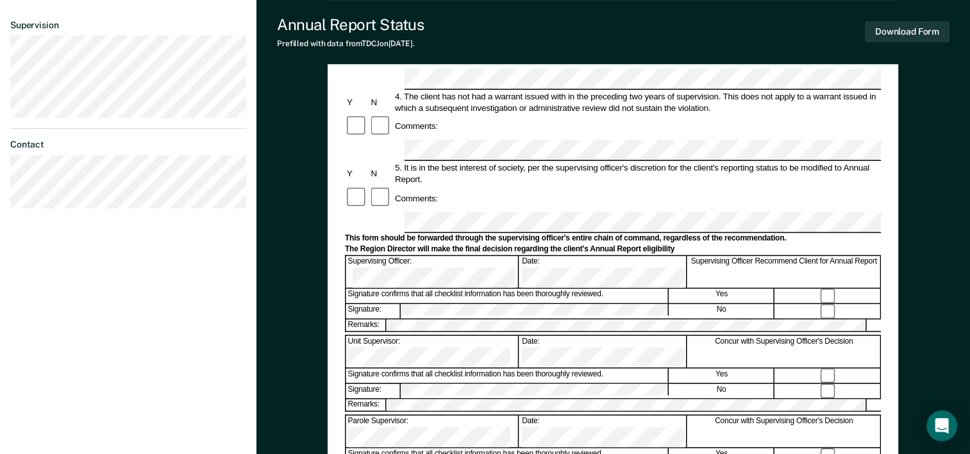
scroll to position [257, 0]
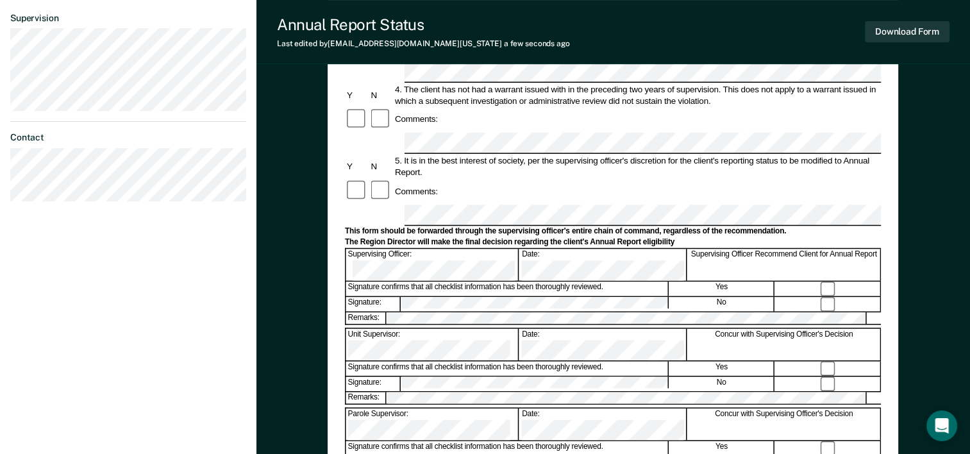
scroll to position [449, 0]
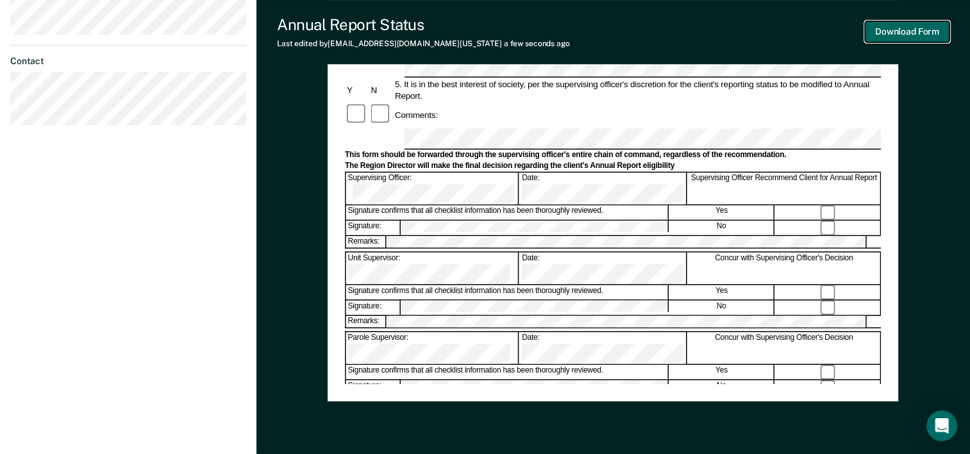
click at [900, 33] on button "Download Form" at bounding box center [907, 31] width 85 height 21
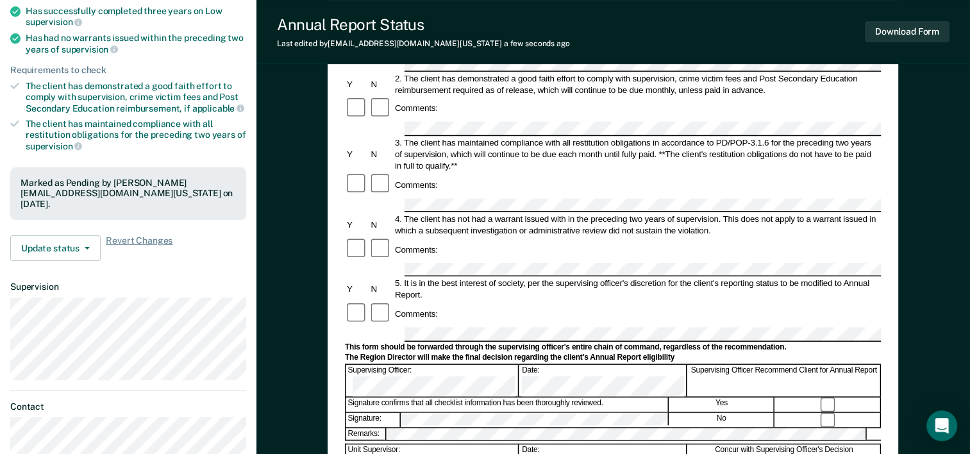
scroll to position [175, 0]
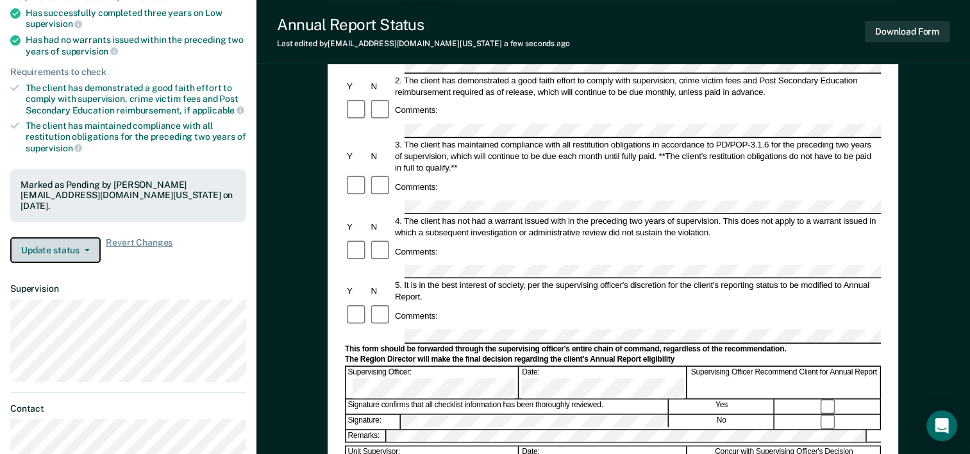
click at [85, 237] on button "Update status" at bounding box center [55, 250] width 90 height 26
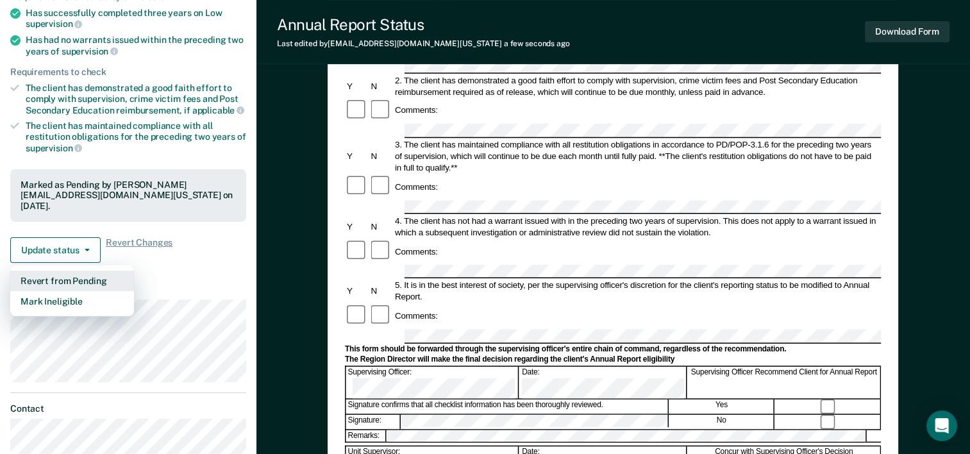
click at [90, 273] on button "Revert from Pending" at bounding box center [72, 281] width 124 height 21
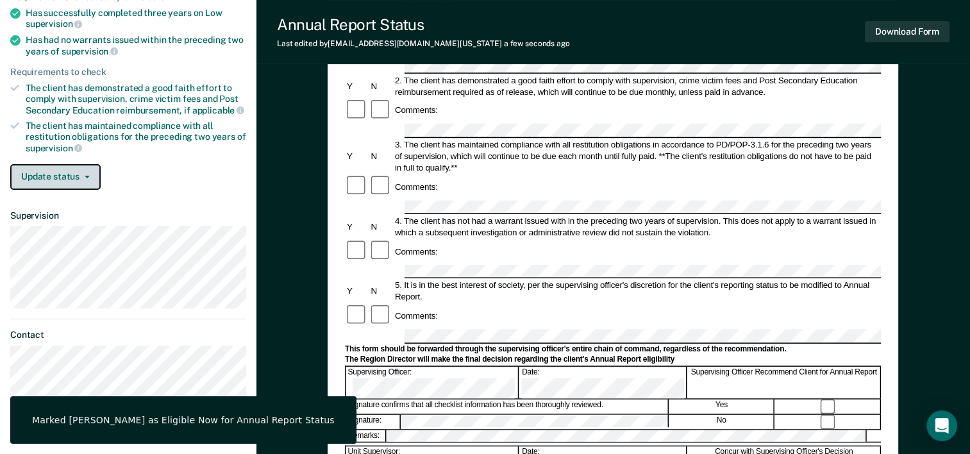
click at [82, 164] on button "Update status" at bounding box center [55, 177] width 90 height 26
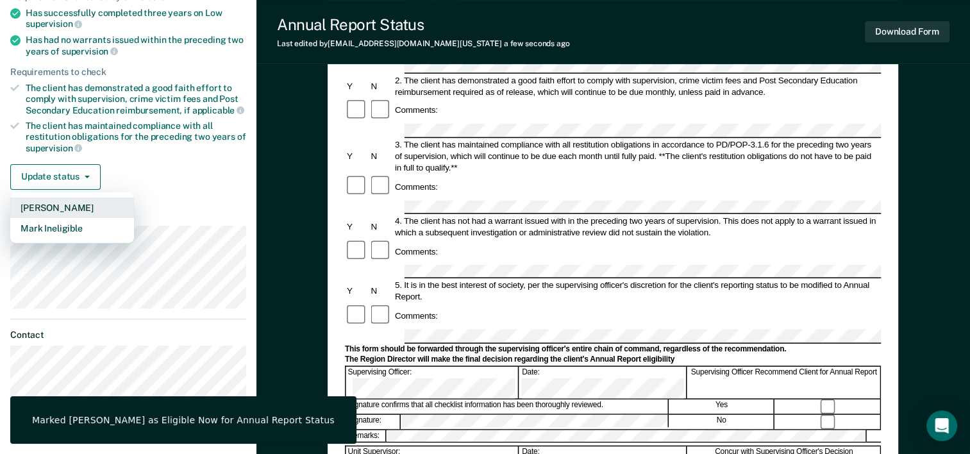
click at [79, 203] on button "[PERSON_NAME]" at bounding box center [72, 208] width 124 height 21
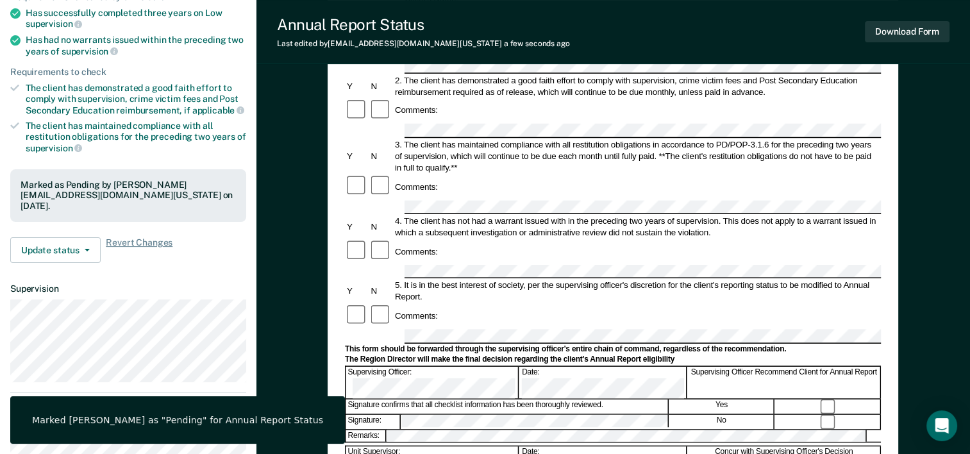
scroll to position [277, 0]
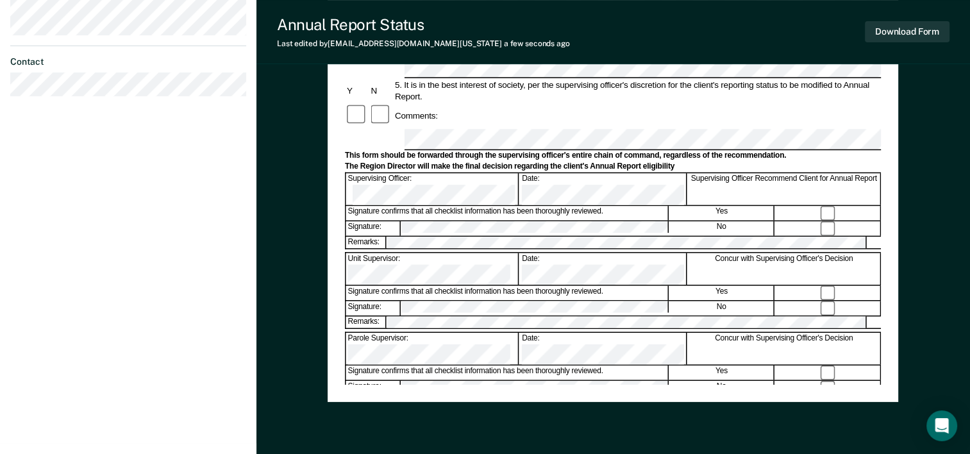
scroll to position [449, 0]
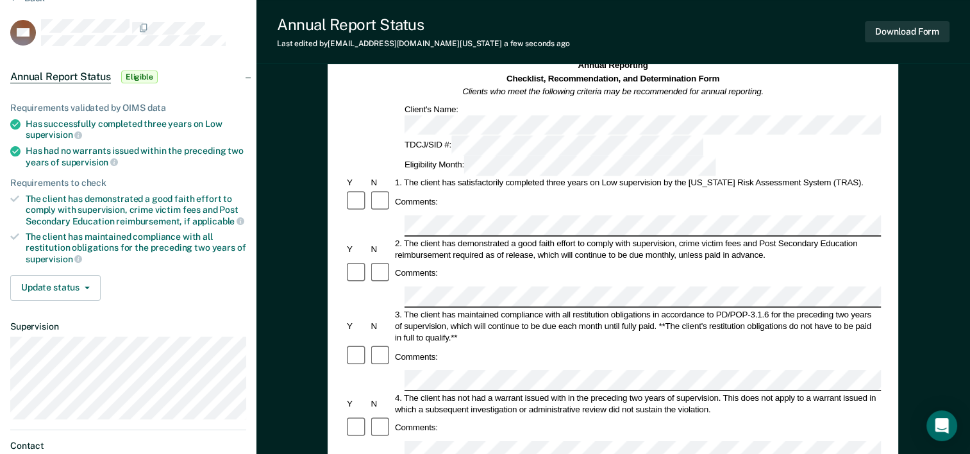
scroll to position [64, 0]
click at [906, 33] on button "Download Form" at bounding box center [907, 31] width 85 height 21
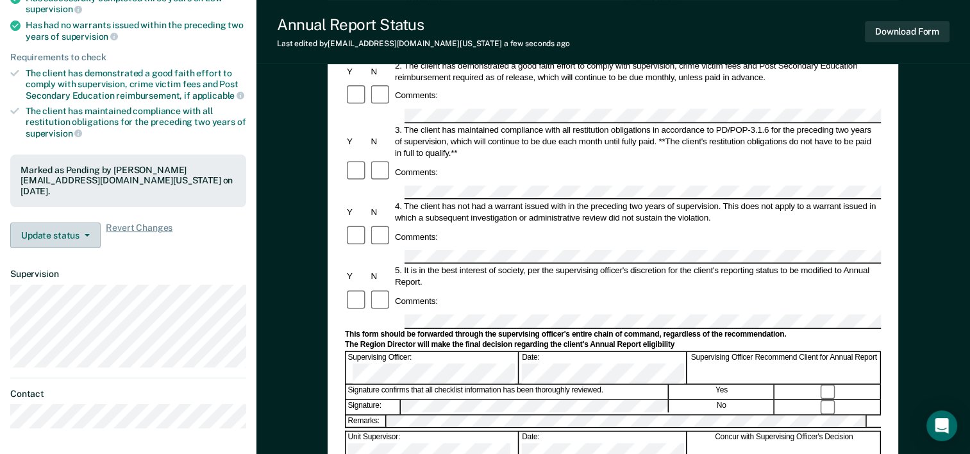
scroll to position [192, 0]
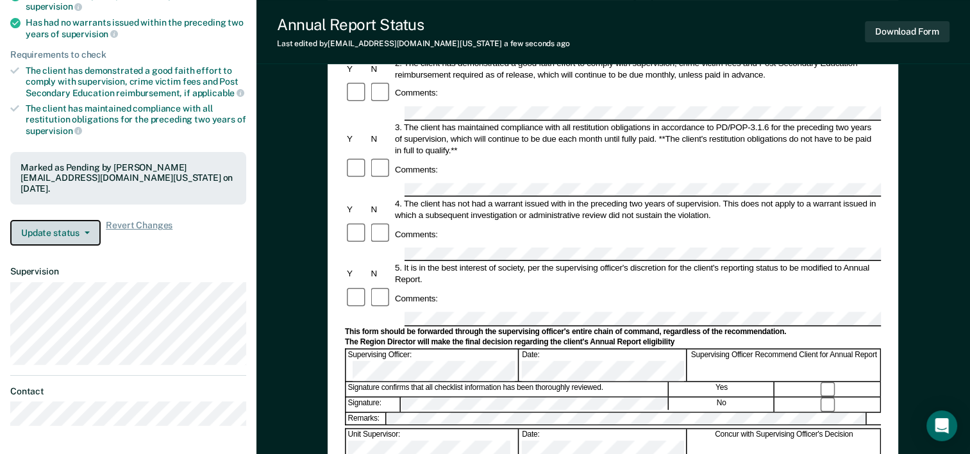
click at [72, 225] on button "Update status" at bounding box center [55, 233] width 90 height 26
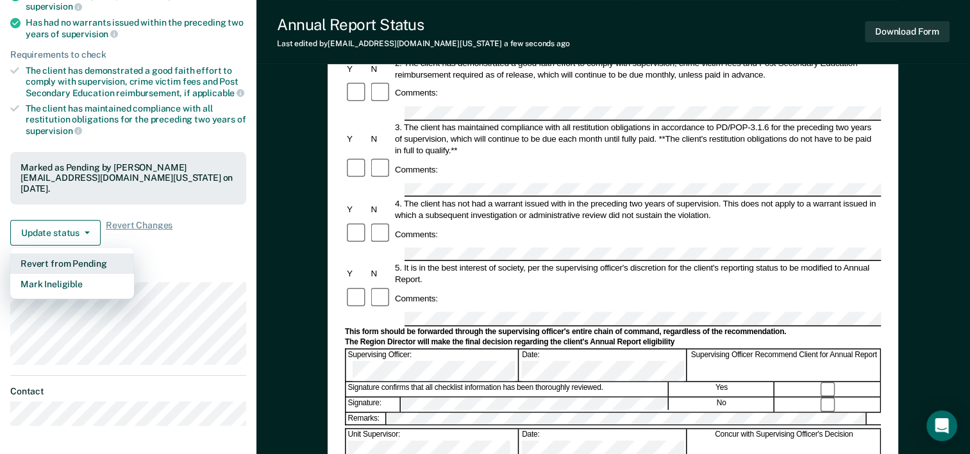
click at [64, 262] on button "Revert from Pending" at bounding box center [72, 263] width 124 height 21
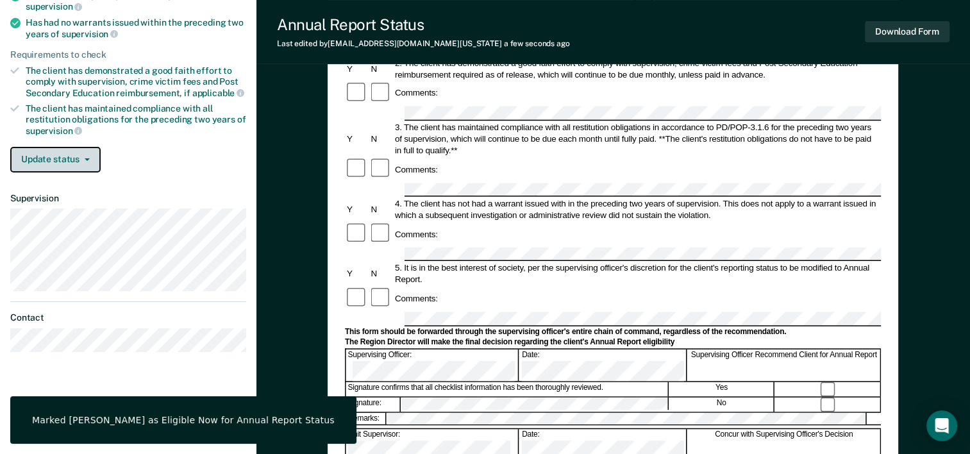
click at [78, 156] on button "Update status" at bounding box center [55, 160] width 90 height 26
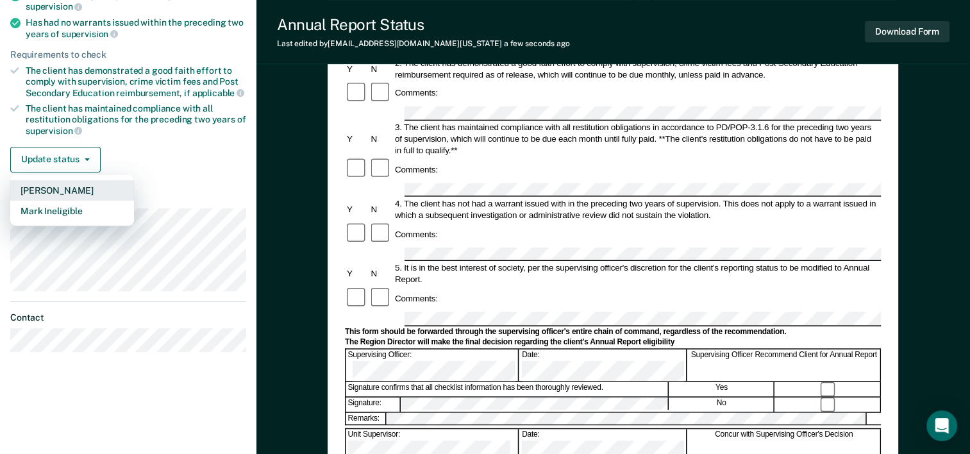
click at [49, 183] on button "[PERSON_NAME]" at bounding box center [72, 190] width 124 height 21
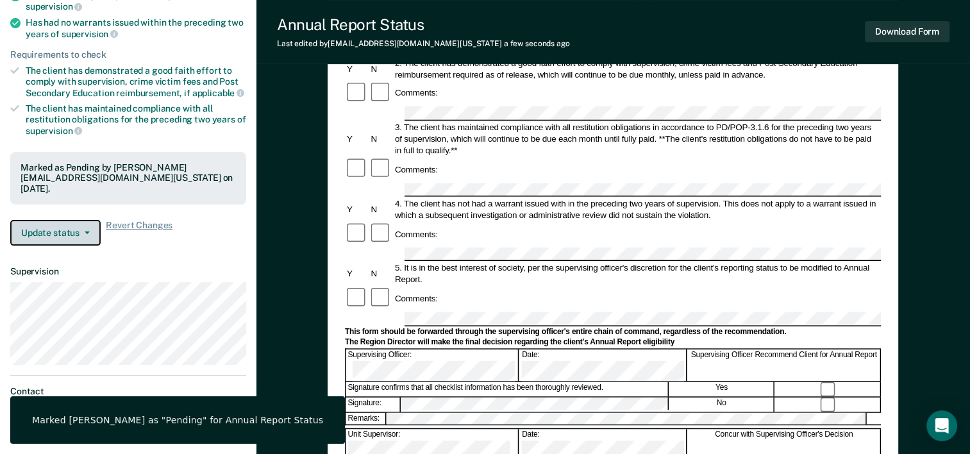
click at [49, 223] on button "Update status" at bounding box center [55, 233] width 90 height 26
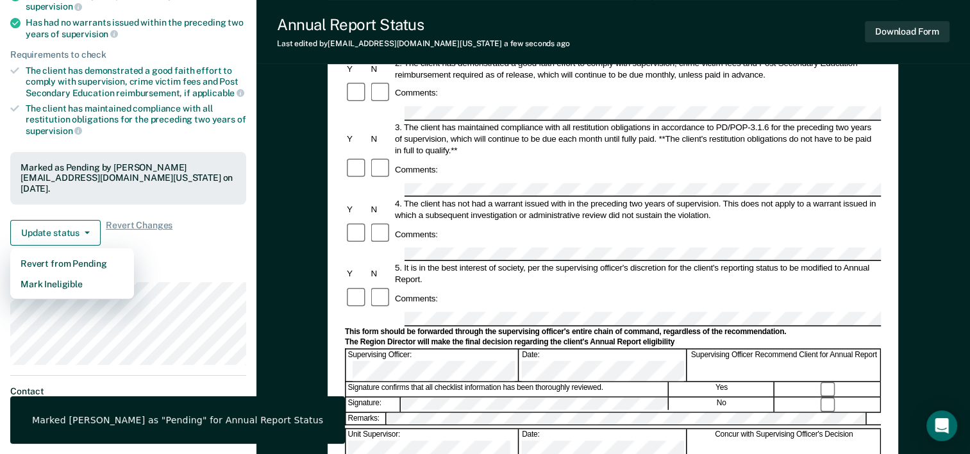
click at [151, 251] on div "Requirements validated by OIMS data Has successfully completed three years on L…" at bounding box center [128, 105] width 257 height 302
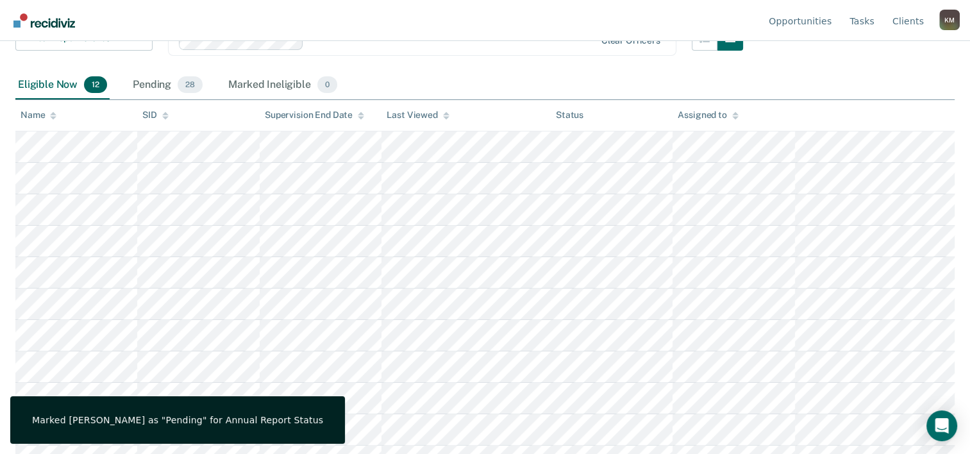
scroll to position [246, 0]
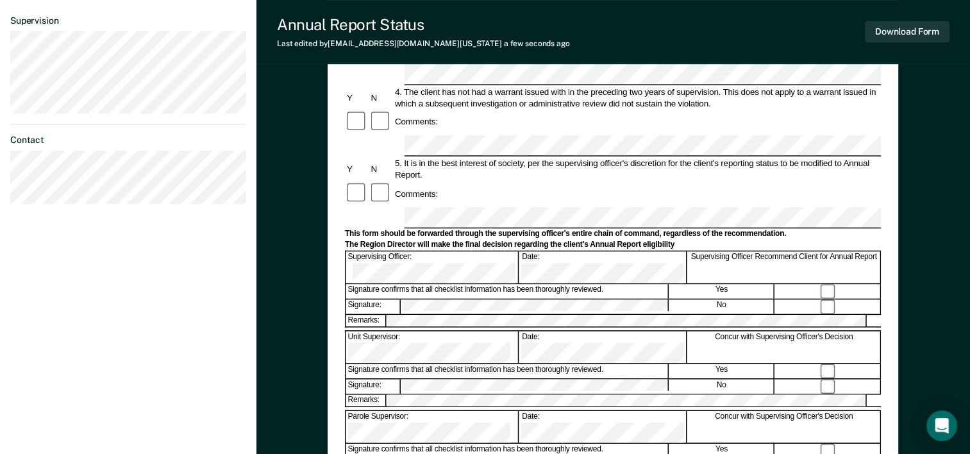
scroll to position [385, 0]
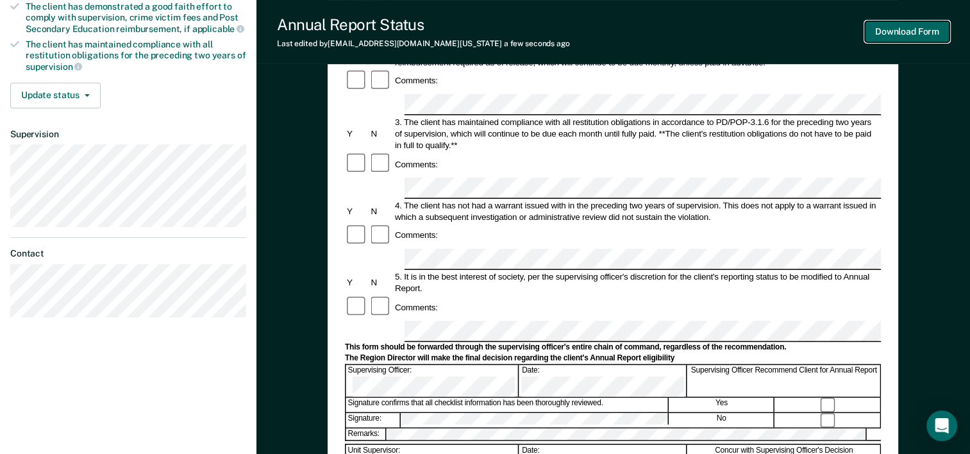
click at [921, 26] on button "Download Form" at bounding box center [907, 31] width 85 height 21
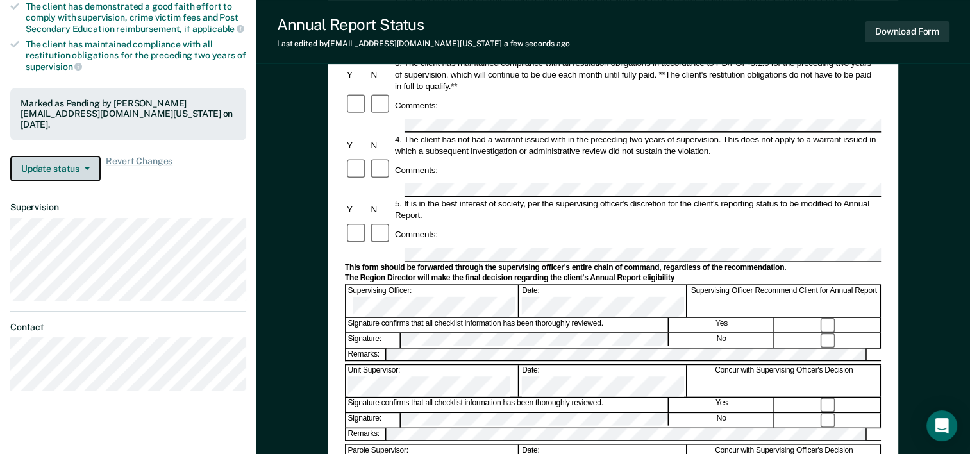
click at [71, 164] on button "Update status" at bounding box center [55, 169] width 90 height 26
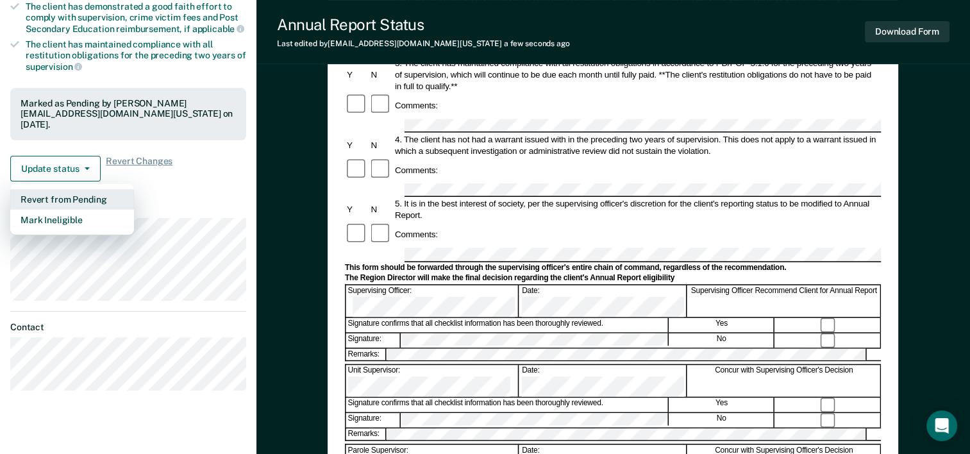
click at [85, 194] on button "Revert from Pending" at bounding box center [72, 199] width 124 height 21
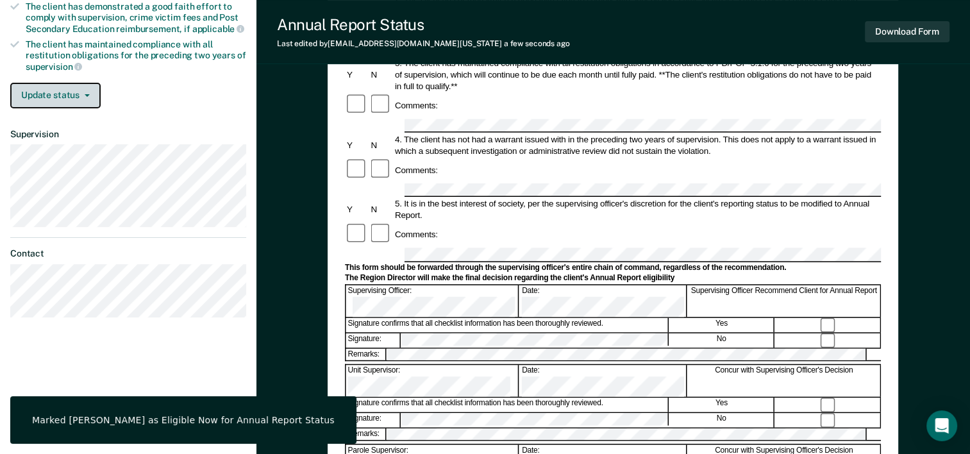
click at [72, 92] on button "Update status" at bounding box center [55, 96] width 90 height 26
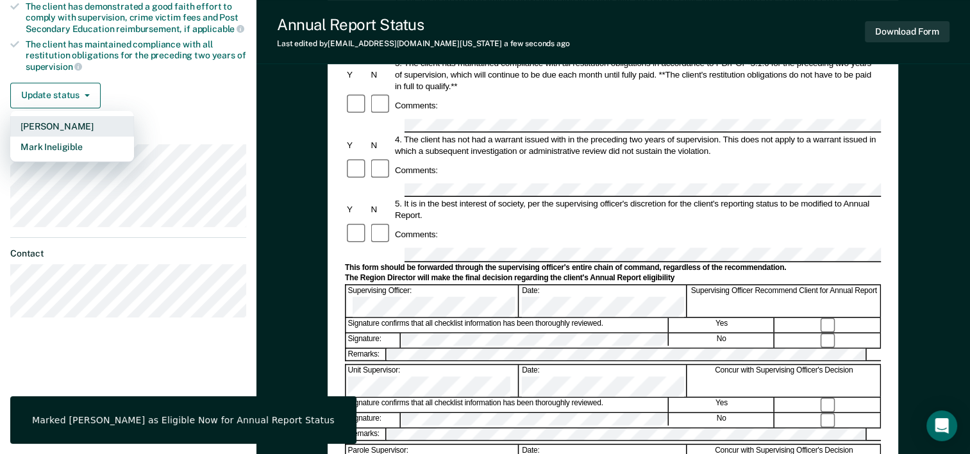
click at [70, 123] on button "[PERSON_NAME]" at bounding box center [72, 126] width 124 height 21
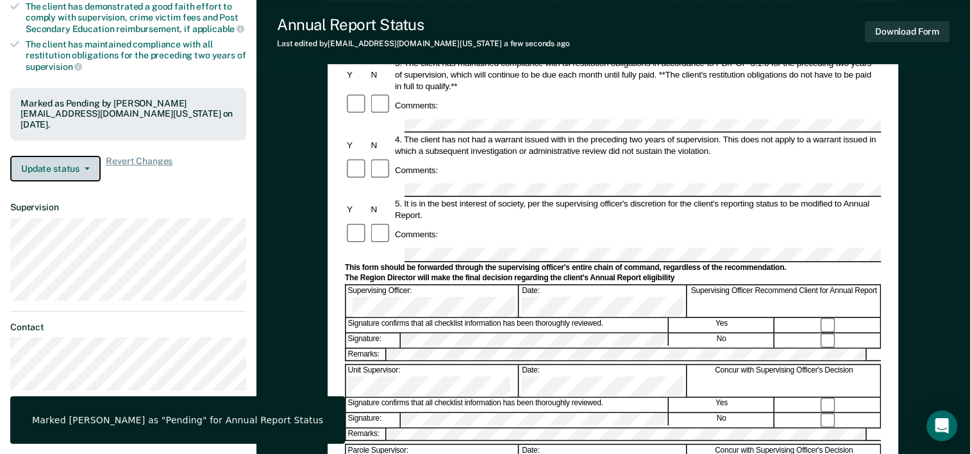
click at [74, 164] on button "Update status" at bounding box center [55, 169] width 90 height 26
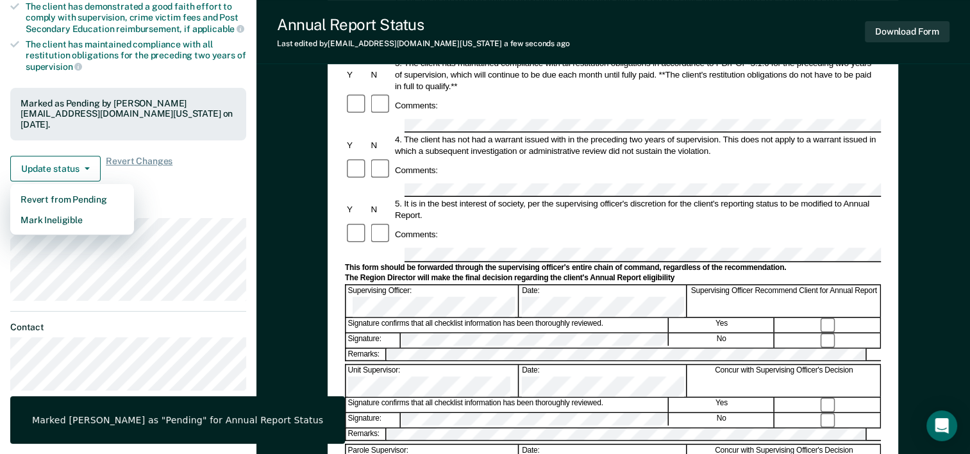
click at [185, 202] on dt "Supervision" at bounding box center [128, 207] width 236 height 11
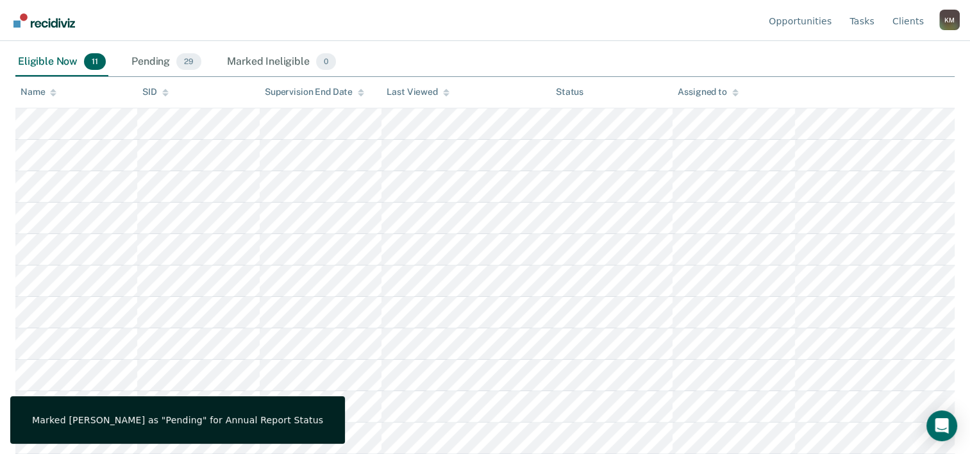
scroll to position [214, 0]
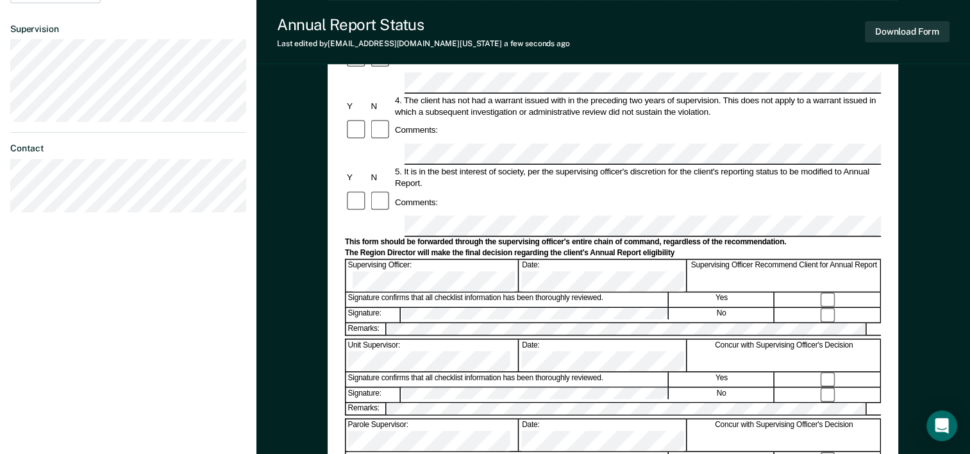
scroll to position [385, 0]
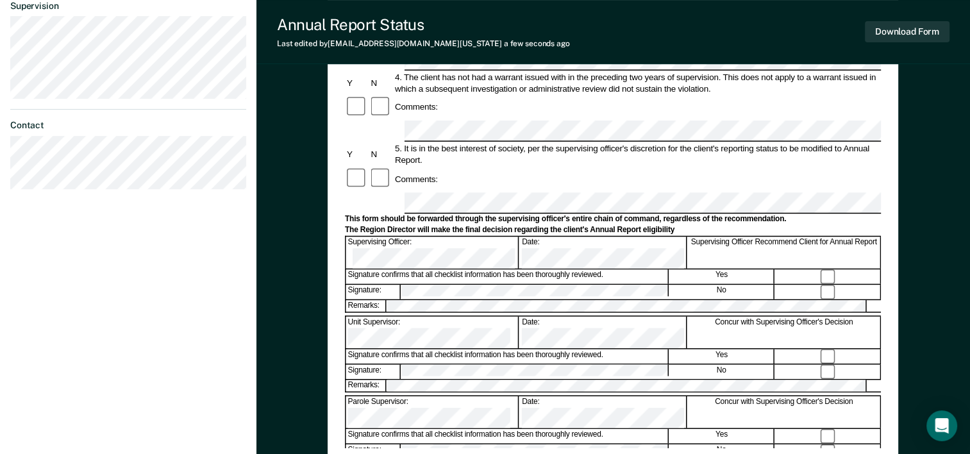
click at [886, 27] on button "Download Form" at bounding box center [907, 31] width 85 height 21
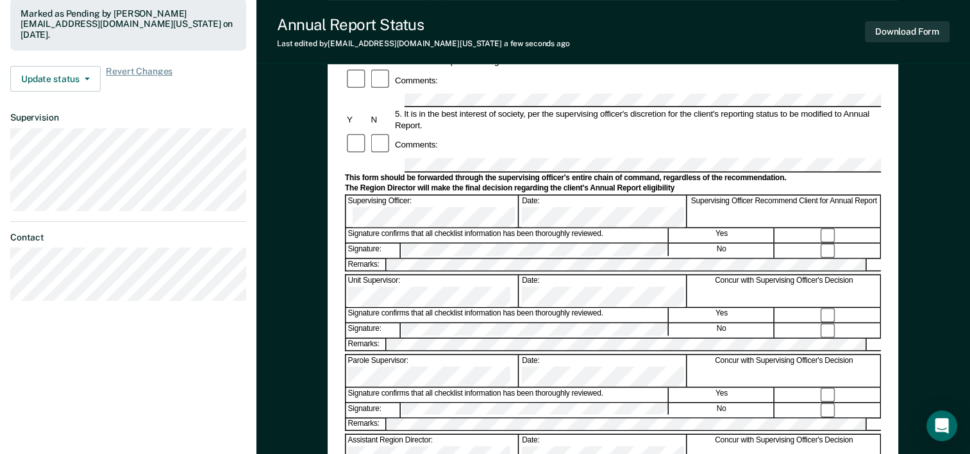
scroll to position [330, 0]
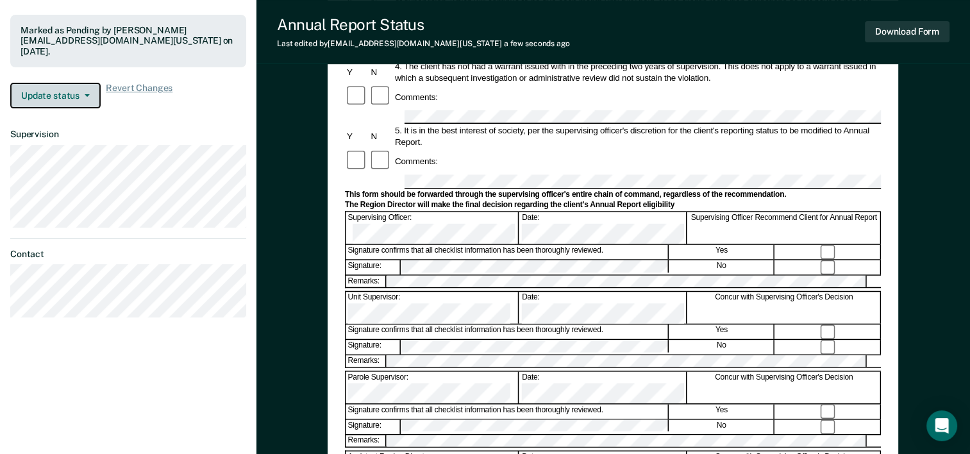
click at [89, 95] on button "Update status" at bounding box center [55, 96] width 90 height 26
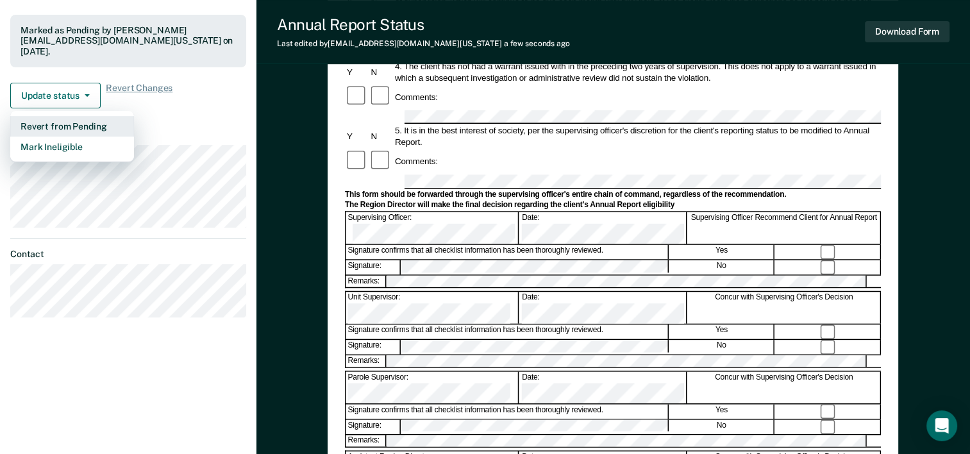
click at [75, 124] on button "Revert from Pending" at bounding box center [72, 126] width 124 height 21
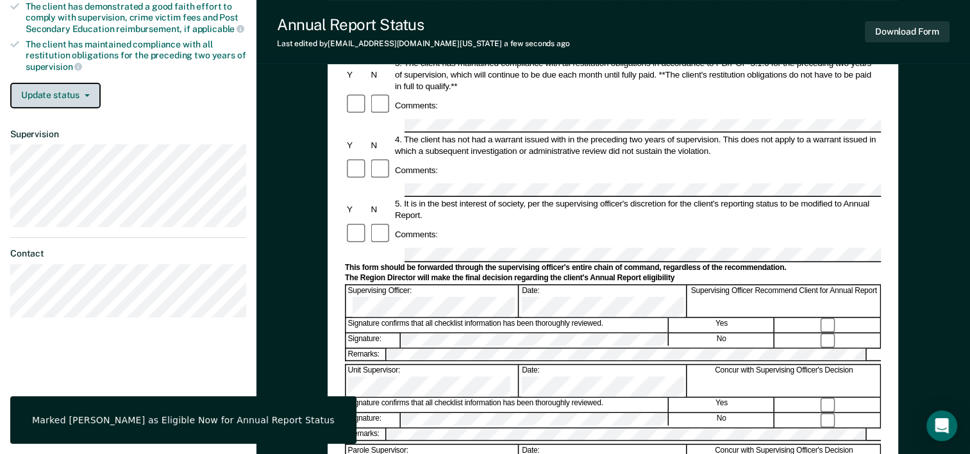
click at [87, 94] on icon "button" at bounding box center [87, 95] width 5 height 3
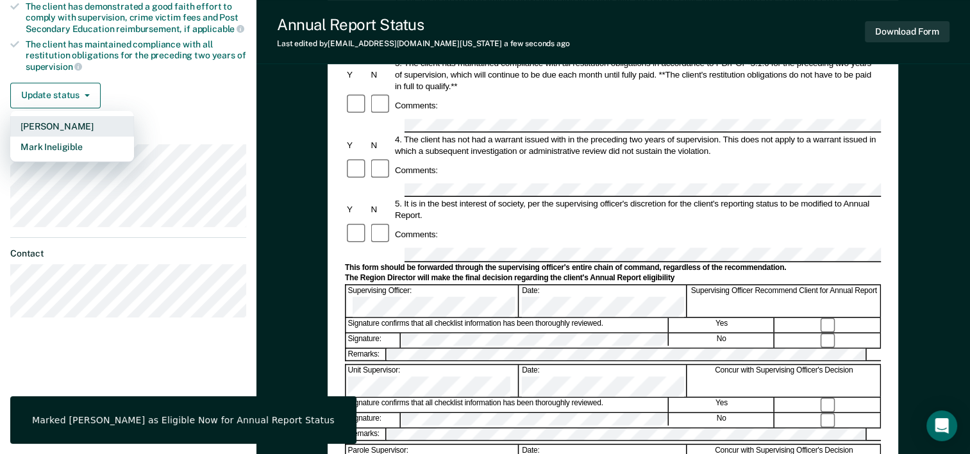
click at [55, 126] on button "[PERSON_NAME]" at bounding box center [72, 126] width 124 height 21
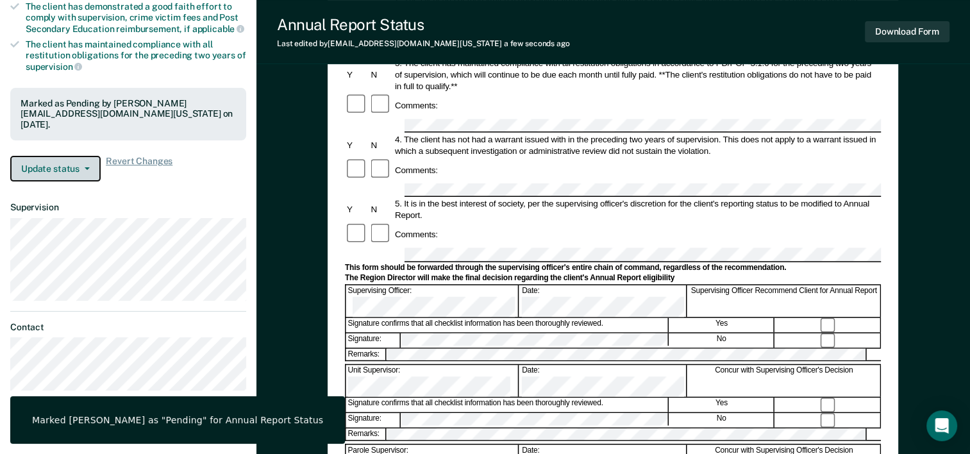
click at [88, 169] on button "Update status" at bounding box center [55, 169] width 90 height 26
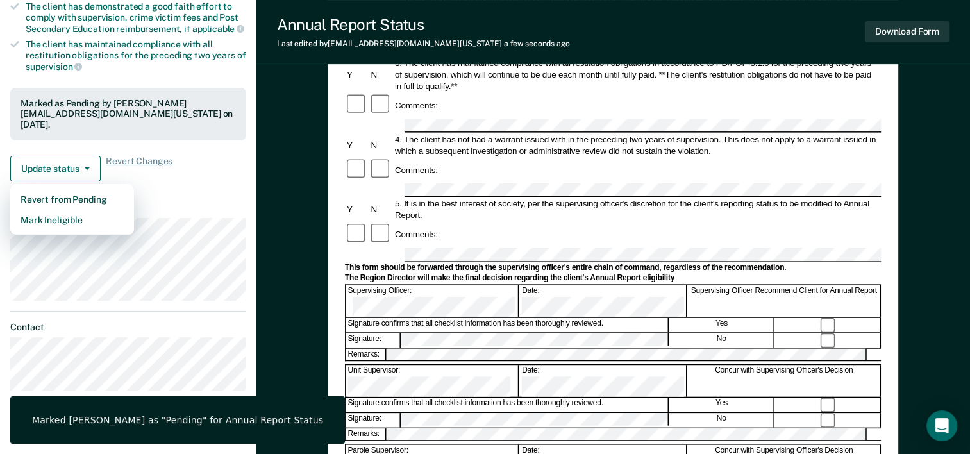
click at [194, 203] on dt "Supervision" at bounding box center [128, 207] width 236 height 11
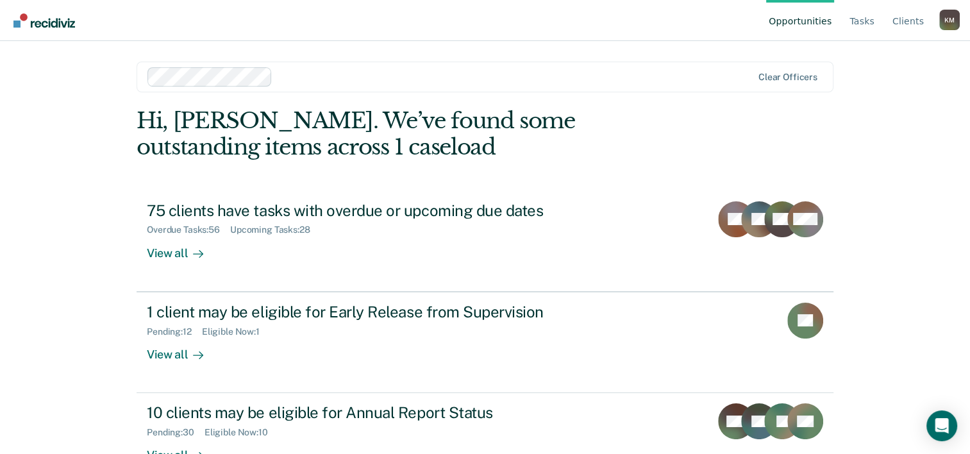
scroll to position [39, 0]
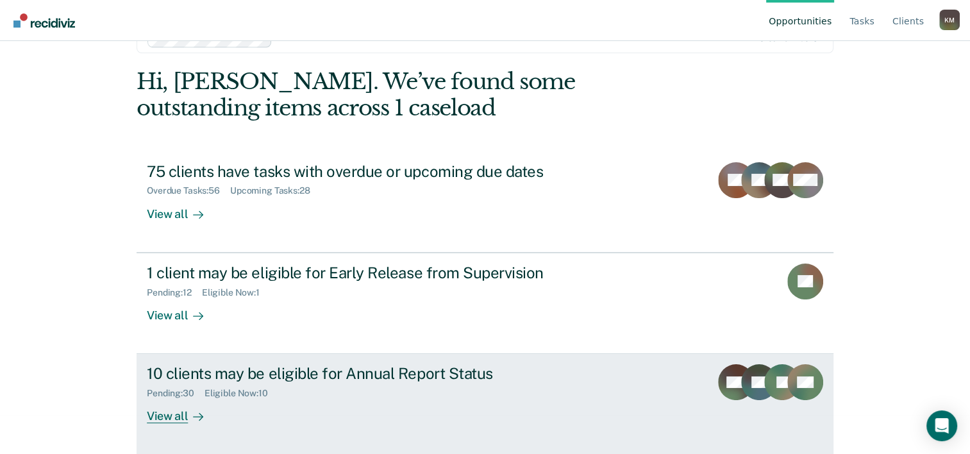
click at [418, 368] on div "10 clients may be eligible for Annual Report Status" at bounding box center [372, 373] width 450 height 19
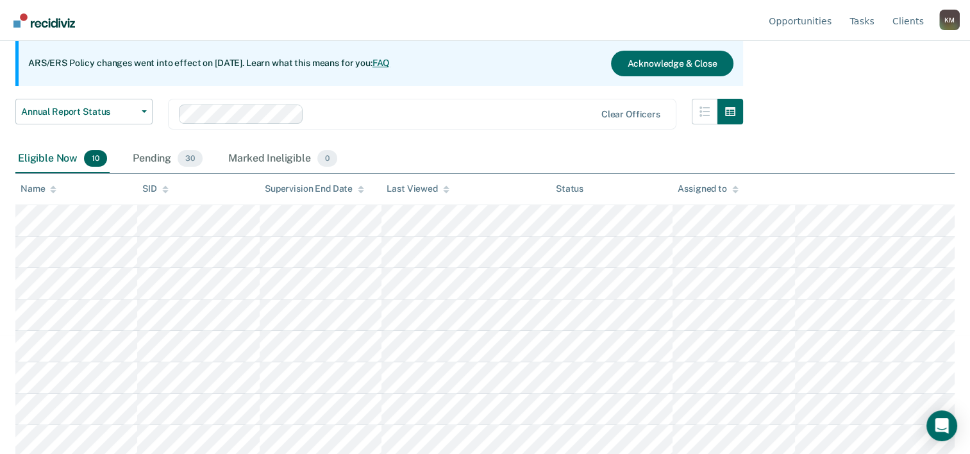
scroll to position [182, 0]
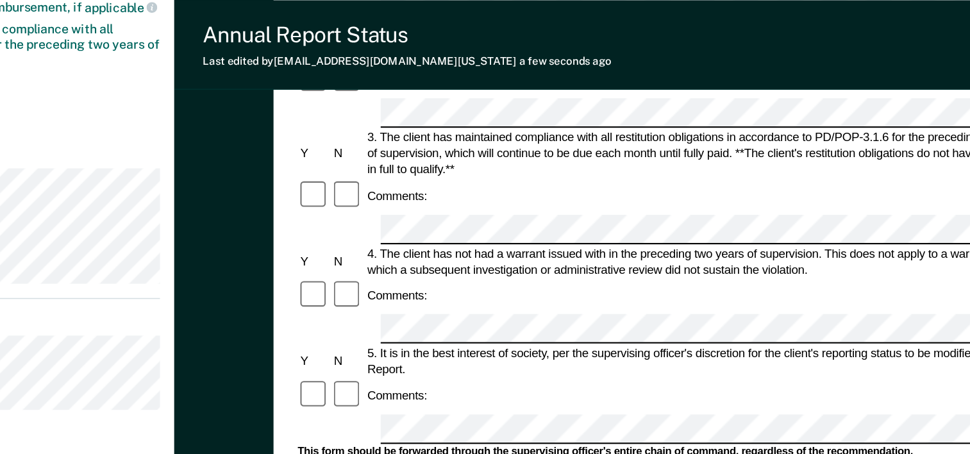
scroll to position [278, 0]
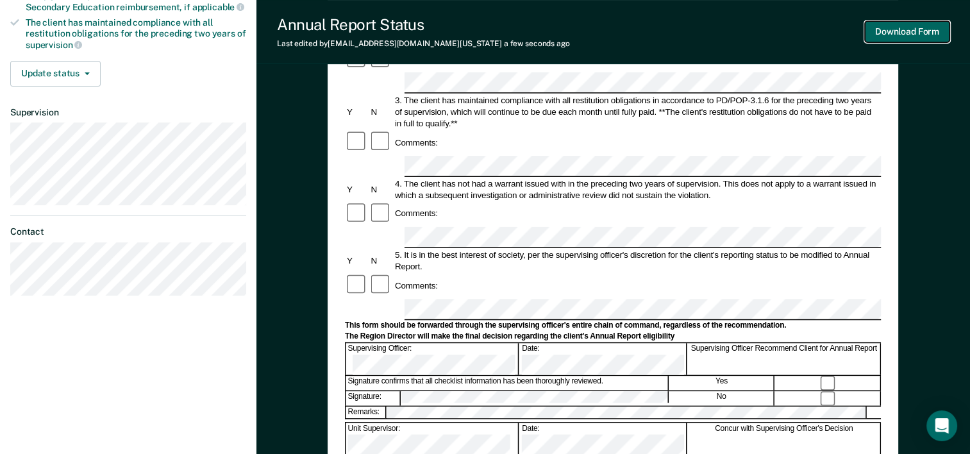
click at [911, 35] on button "Download Form" at bounding box center [907, 31] width 85 height 21
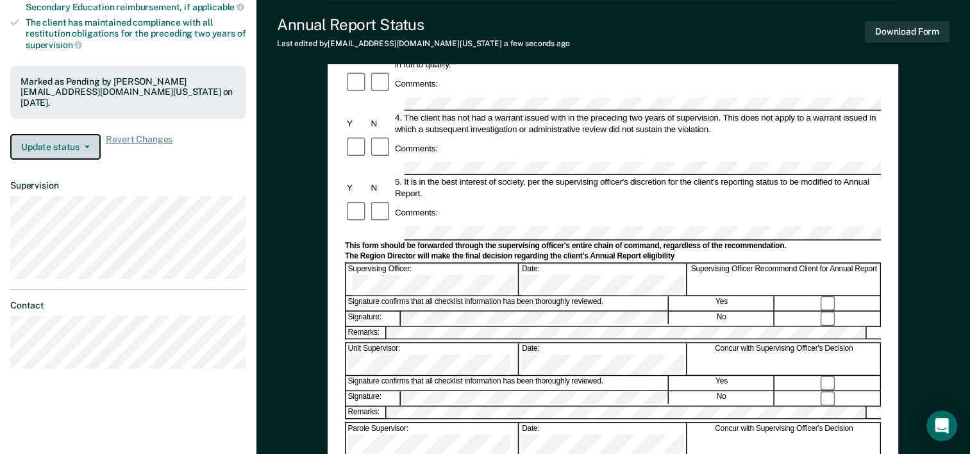
click at [42, 144] on button "Update status" at bounding box center [55, 147] width 90 height 26
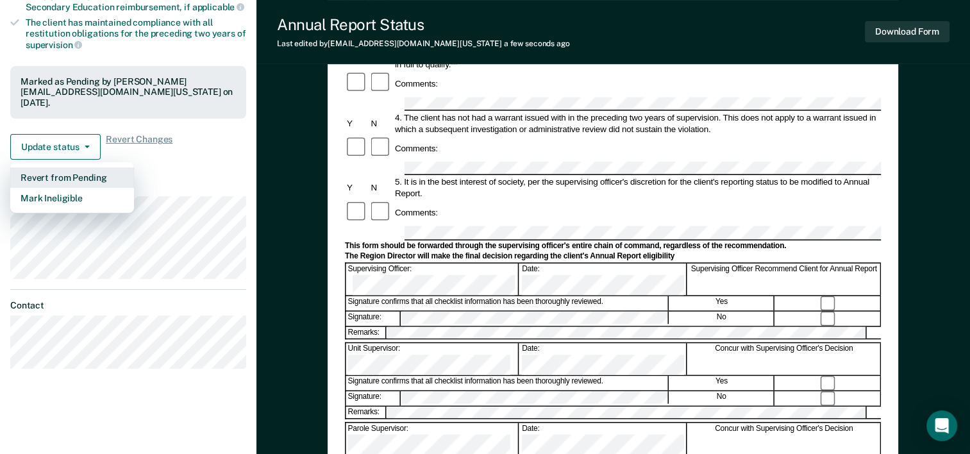
click at [66, 175] on button "Revert from Pending" at bounding box center [72, 177] width 124 height 21
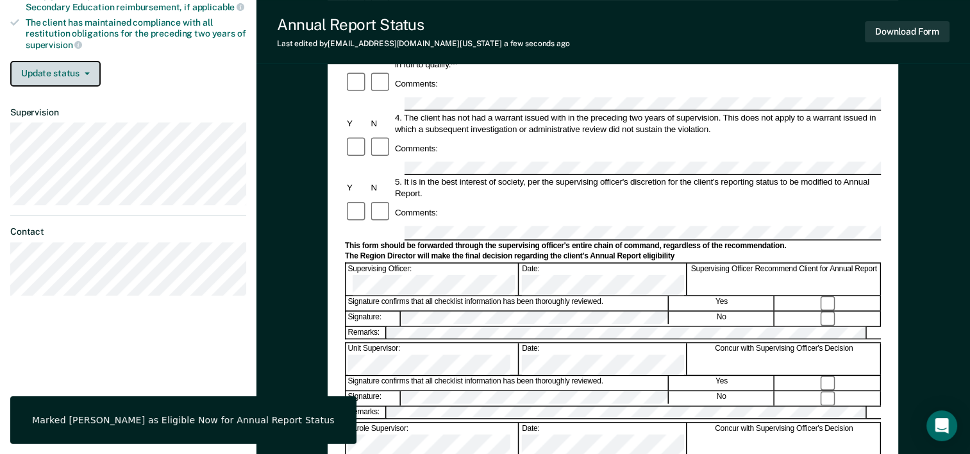
click at [69, 67] on button "Update status" at bounding box center [55, 74] width 90 height 26
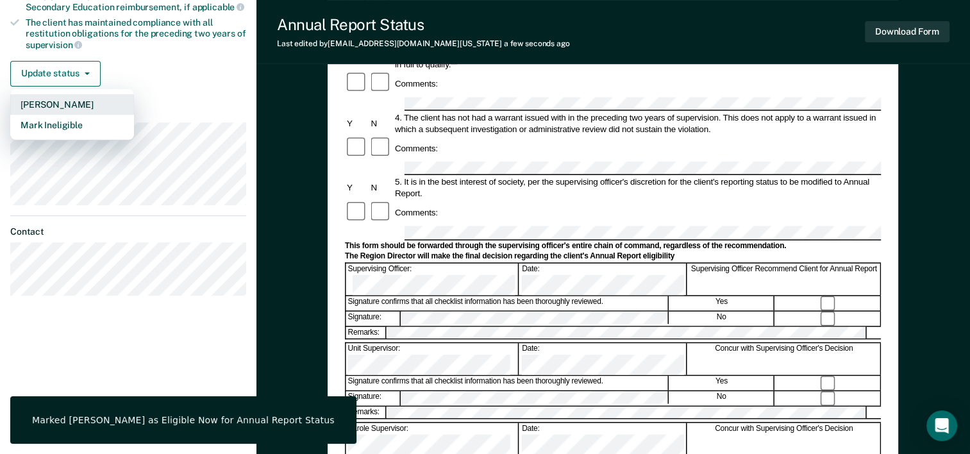
click at [63, 103] on button "[PERSON_NAME]" at bounding box center [72, 104] width 124 height 21
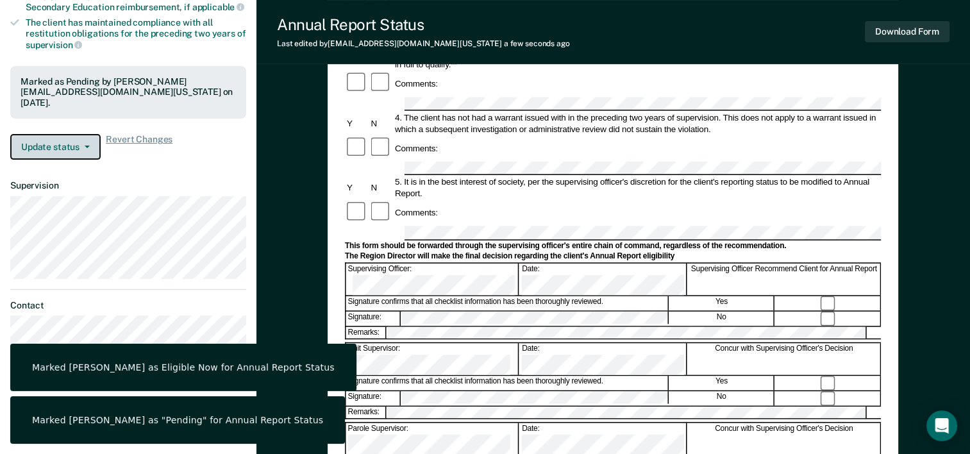
click at [76, 134] on button "Update status" at bounding box center [55, 147] width 90 height 26
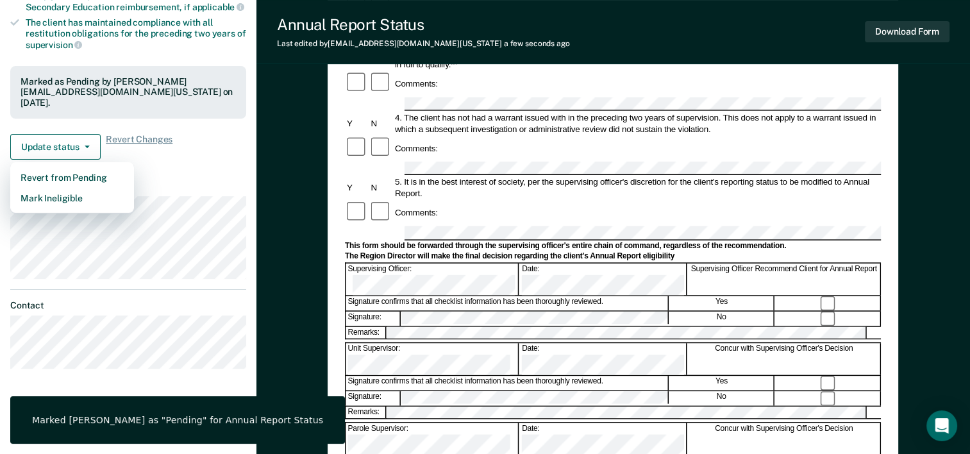
click at [192, 174] on article "ZE Annual Report Status Pending Requirements validated by OIMS data Has success…" at bounding box center [128, 87] width 236 height 564
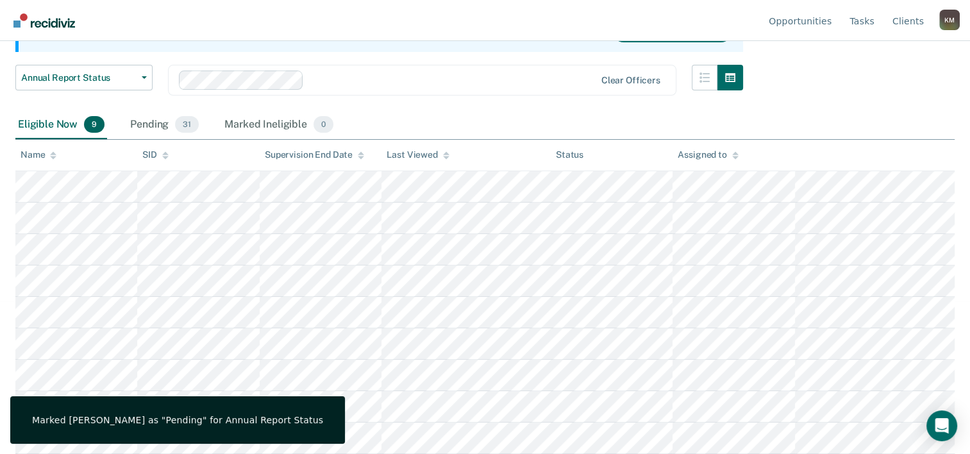
scroll to position [151, 0]
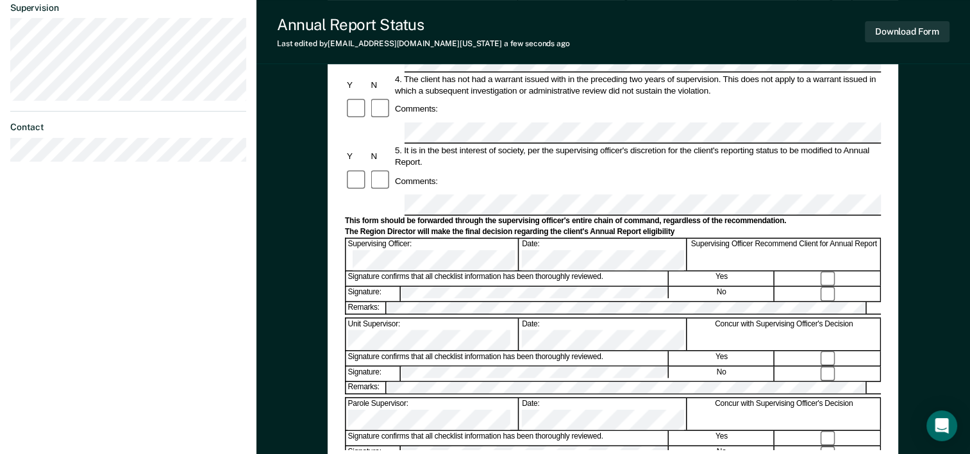
scroll to position [385, 0]
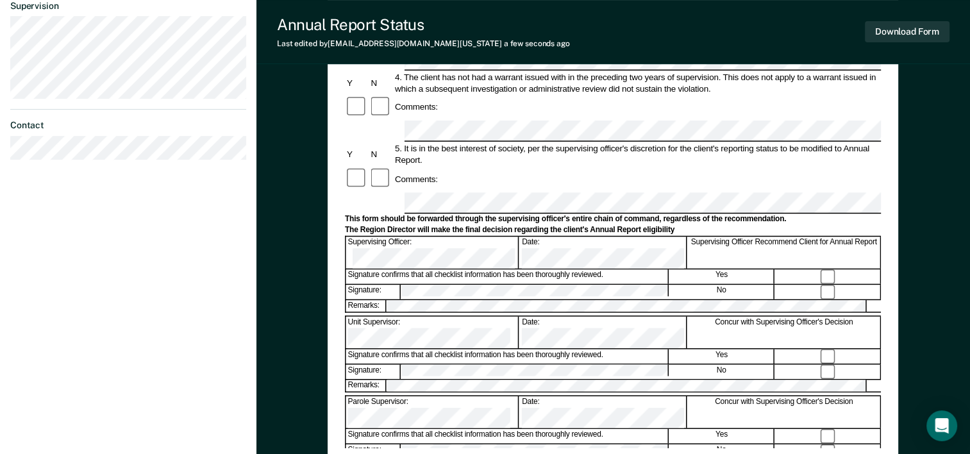
click at [896, 30] on button "Download Form" at bounding box center [907, 31] width 85 height 21
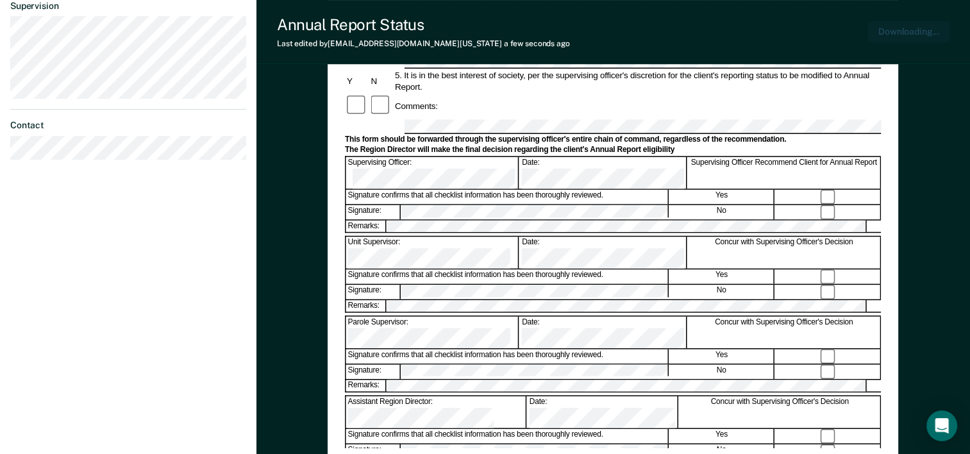
scroll to position [458, 0]
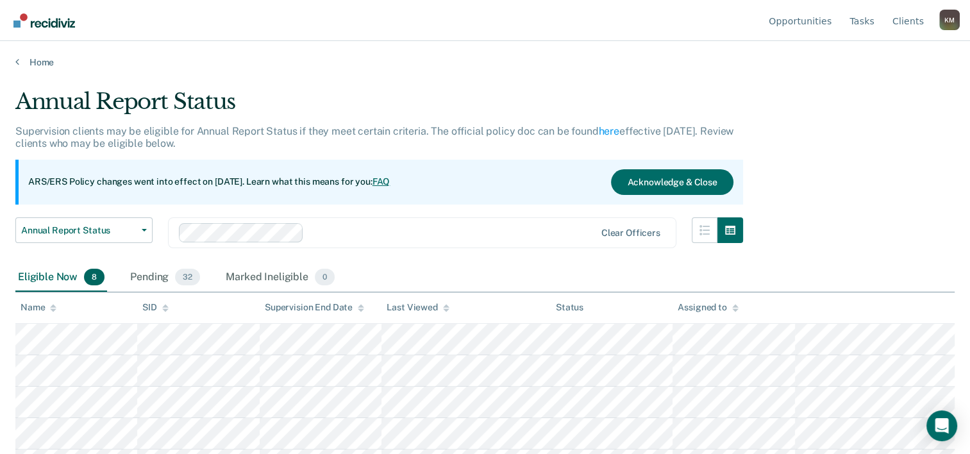
scroll to position [120, 0]
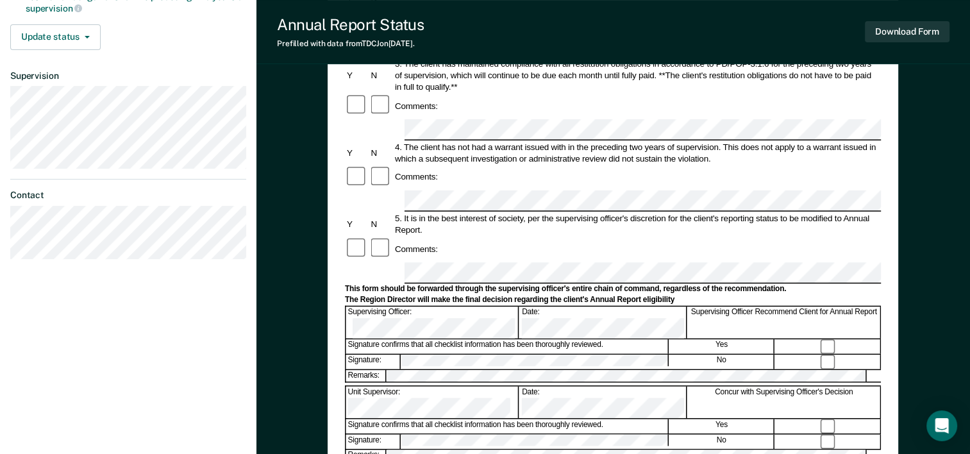
scroll to position [385, 0]
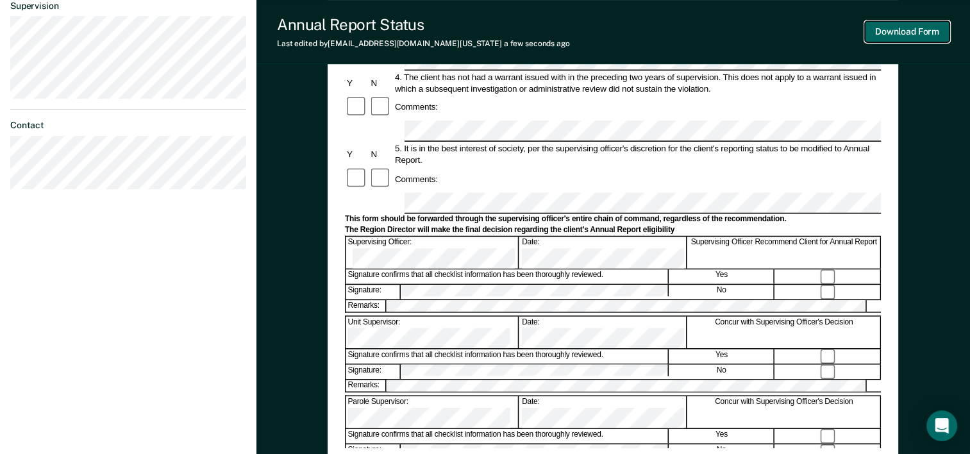
click at [918, 35] on button "Download Form" at bounding box center [907, 31] width 85 height 21
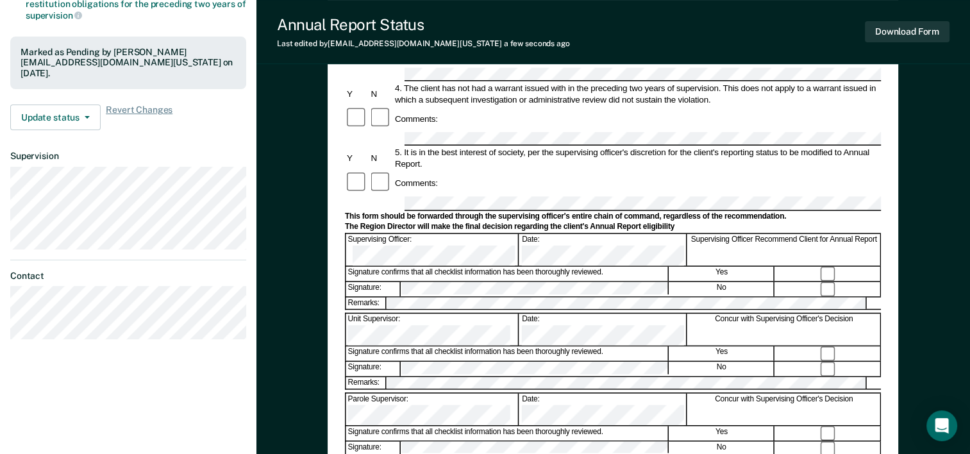
scroll to position [180, 0]
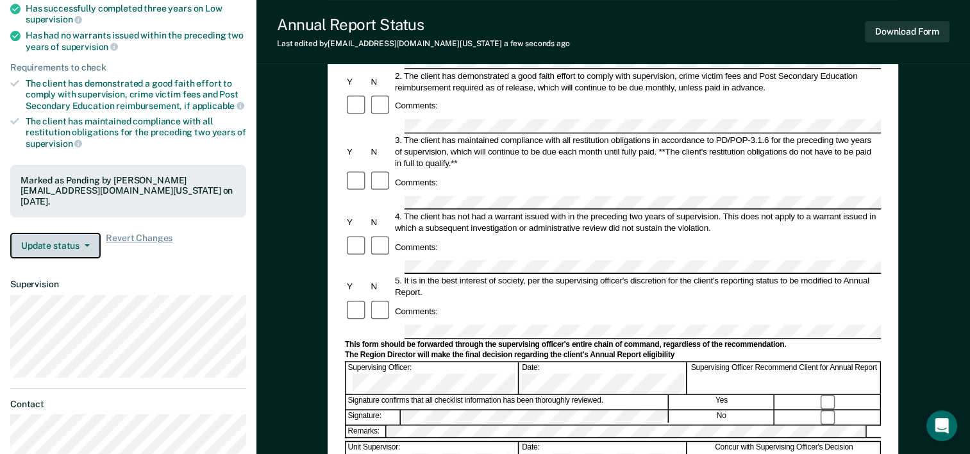
click at [68, 249] on button "Update status" at bounding box center [55, 246] width 90 height 26
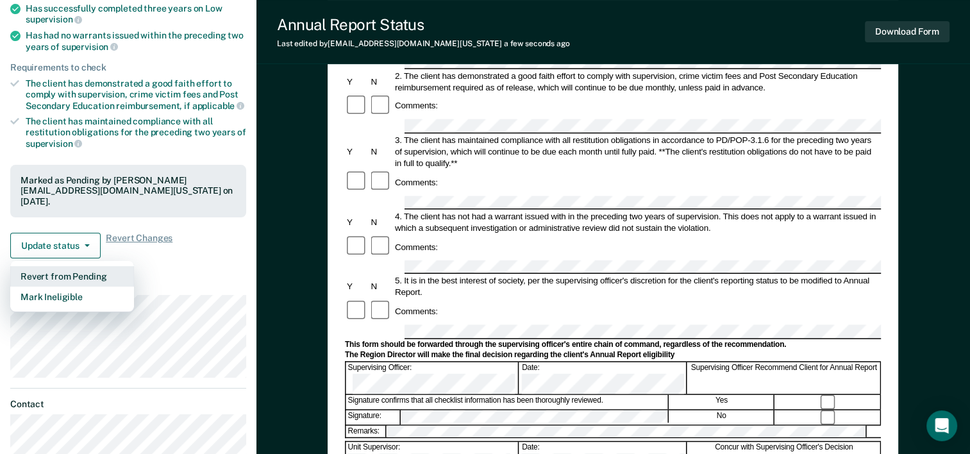
click at [70, 272] on button "Revert from Pending" at bounding box center [72, 276] width 124 height 21
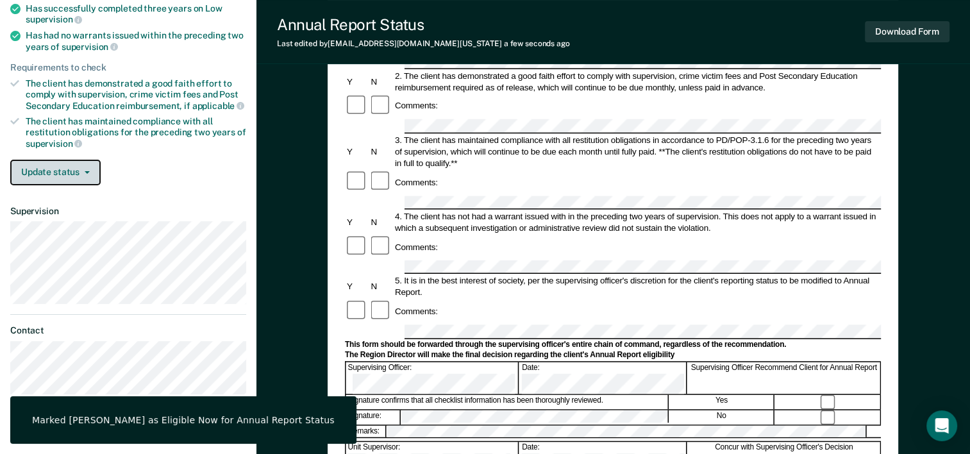
click at [78, 164] on button "Update status" at bounding box center [55, 173] width 90 height 26
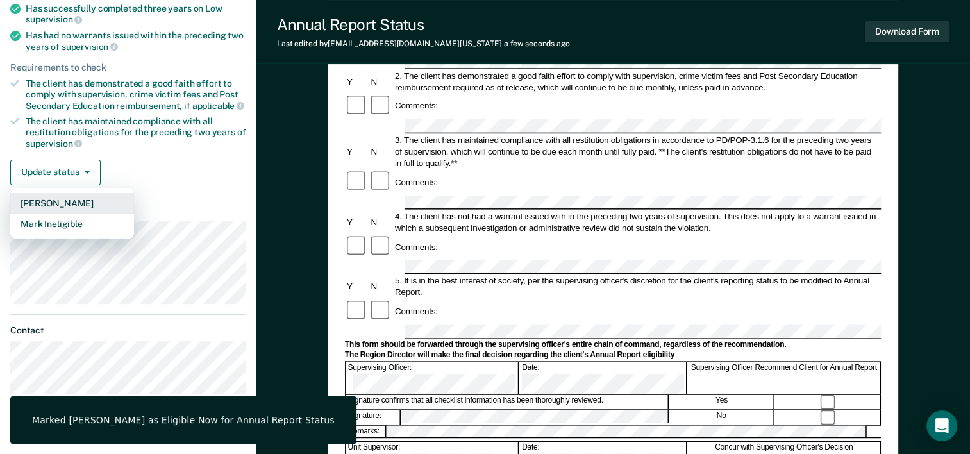
click at [66, 199] on button "[PERSON_NAME]" at bounding box center [72, 203] width 124 height 21
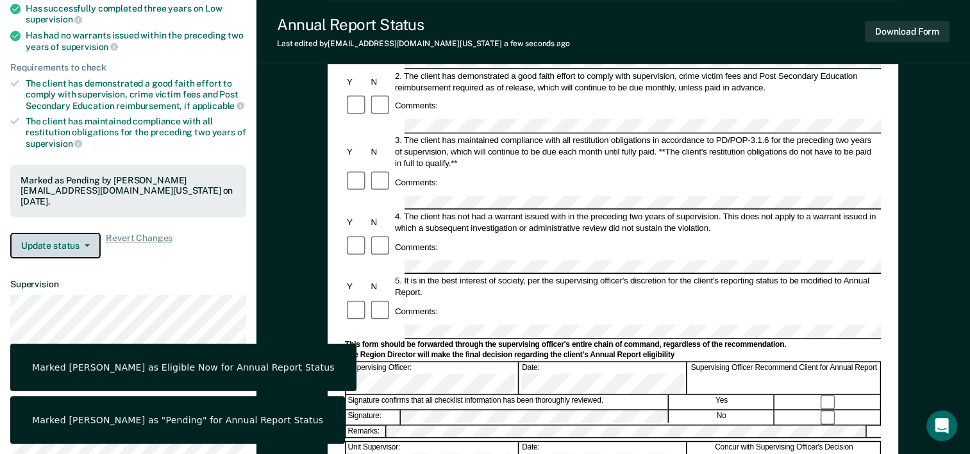
click at [54, 244] on button "Update status" at bounding box center [55, 246] width 90 height 26
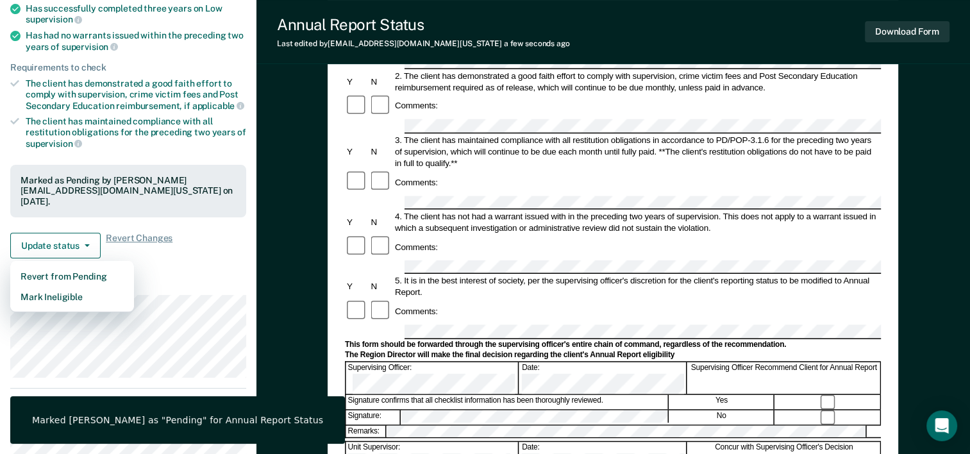
click at [203, 279] on dt "Supervision" at bounding box center [128, 284] width 236 height 11
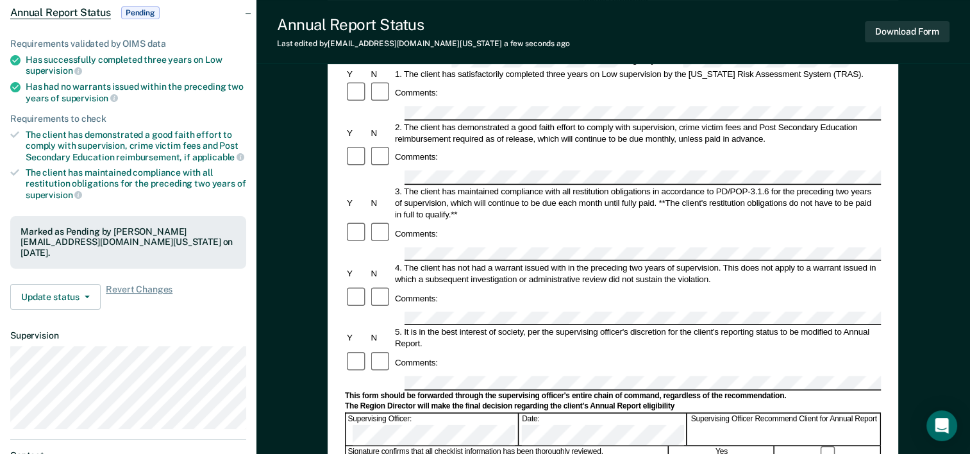
scroll to position [192, 0]
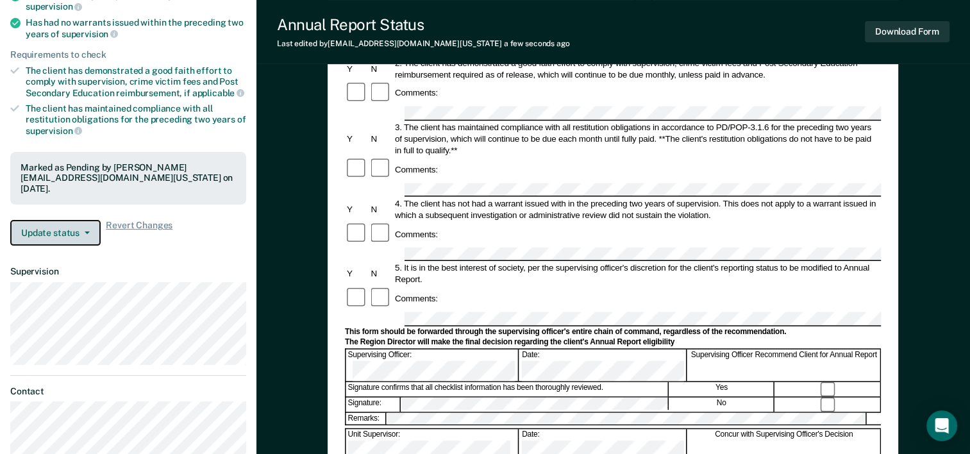
click at [78, 224] on button "Update status" at bounding box center [55, 233] width 90 height 26
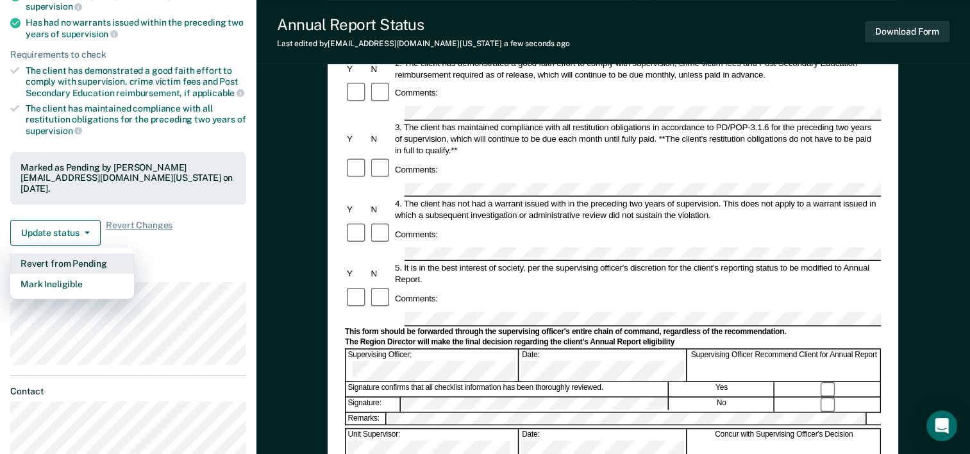
click at [69, 259] on button "Revert from Pending" at bounding box center [72, 263] width 124 height 21
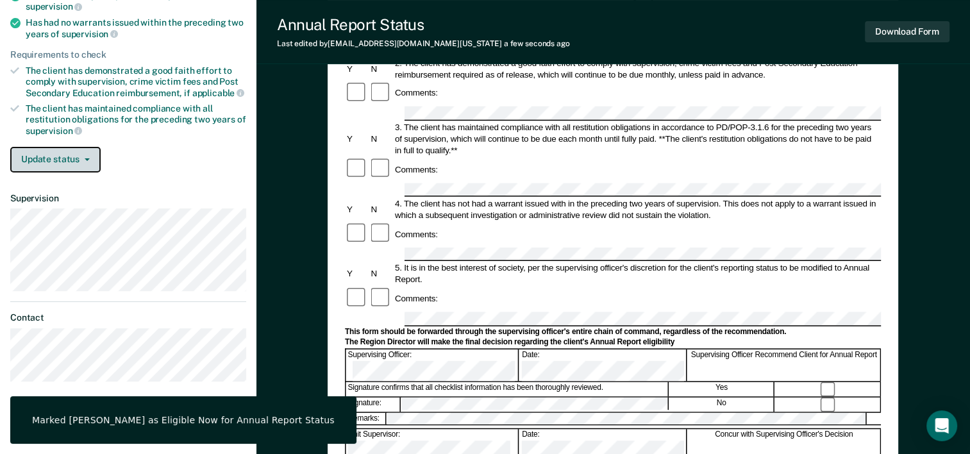
click at [67, 148] on button "Update status" at bounding box center [55, 160] width 90 height 26
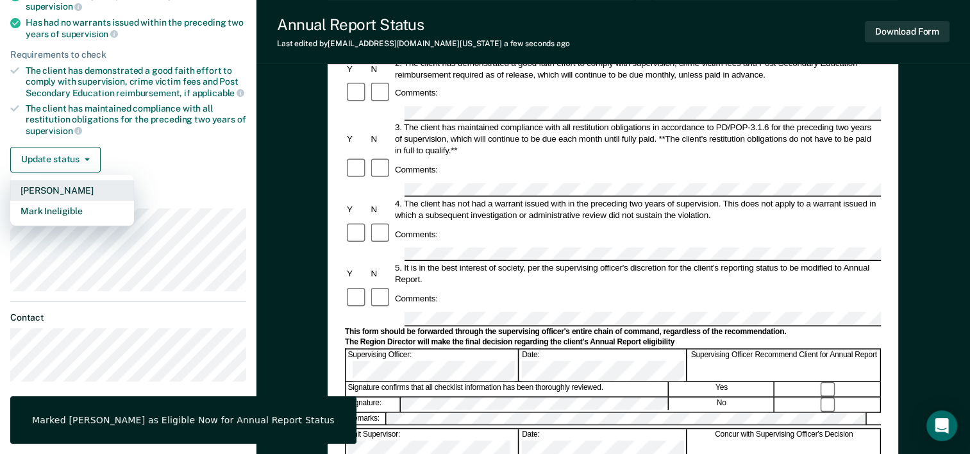
click at [71, 180] on button "[PERSON_NAME]" at bounding box center [72, 190] width 124 height 21
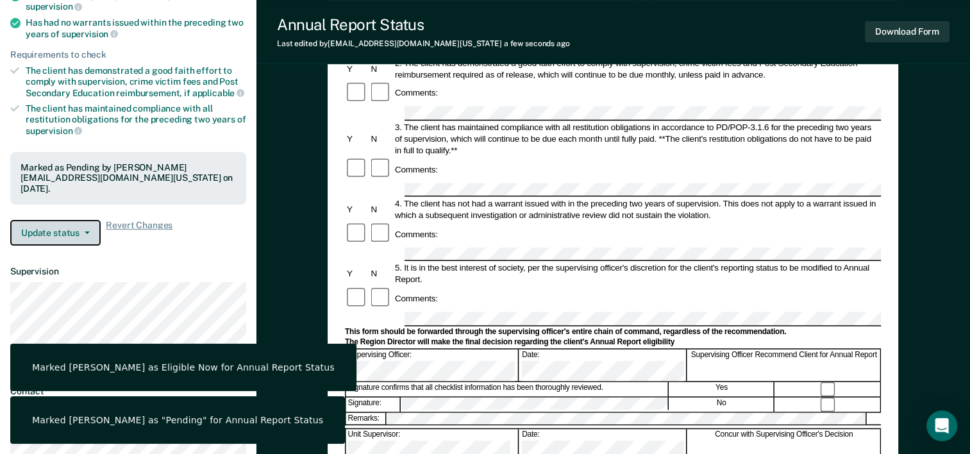
click at [94, 221] on button "Update status" at bounding box center [55, 233] width 90 height 26
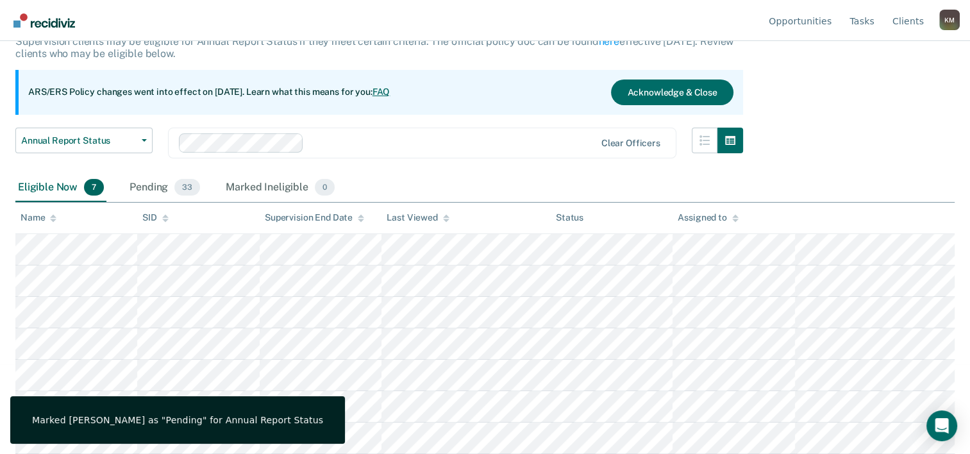
scroll to position [89, 0]
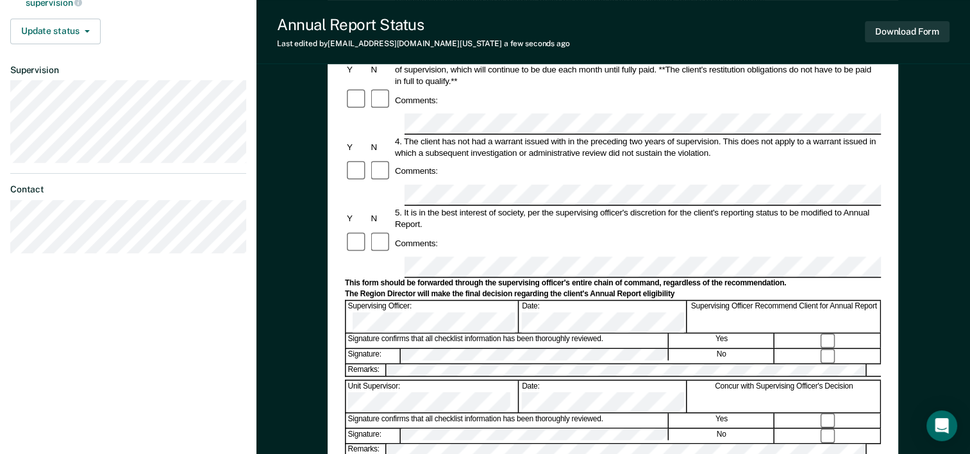
scroll to position [385, 0]
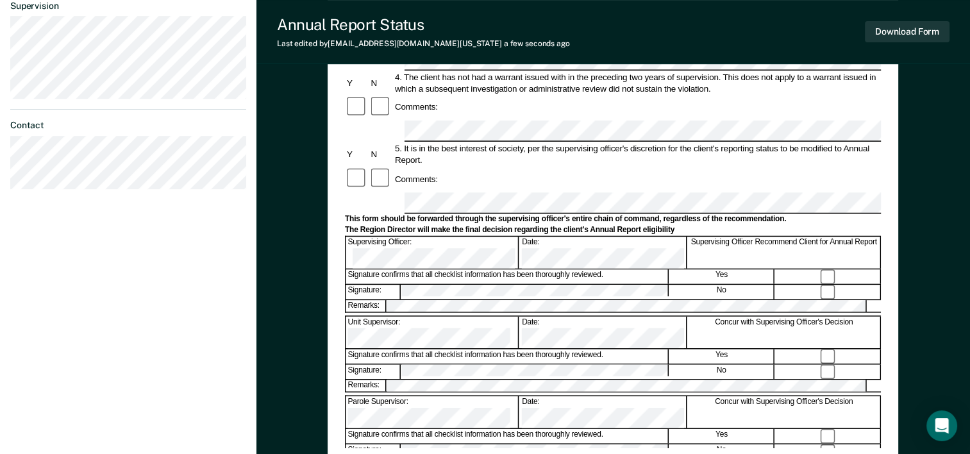
click at [897, 31] on button "Download Form" at bounding box center [907, 31] width 85 height 21
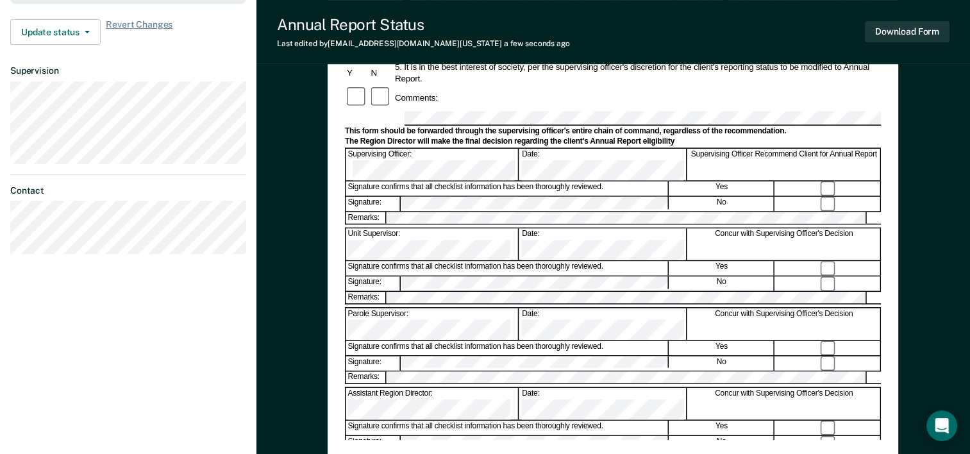
scroll to position [330, 0]
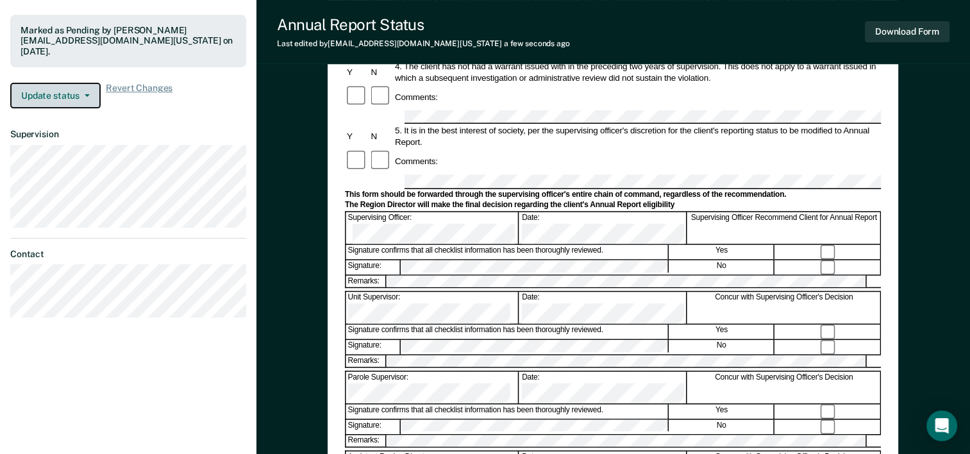
click at [65, 95] on button "Update status" at bounding box center [55, 96] width 90 height 26
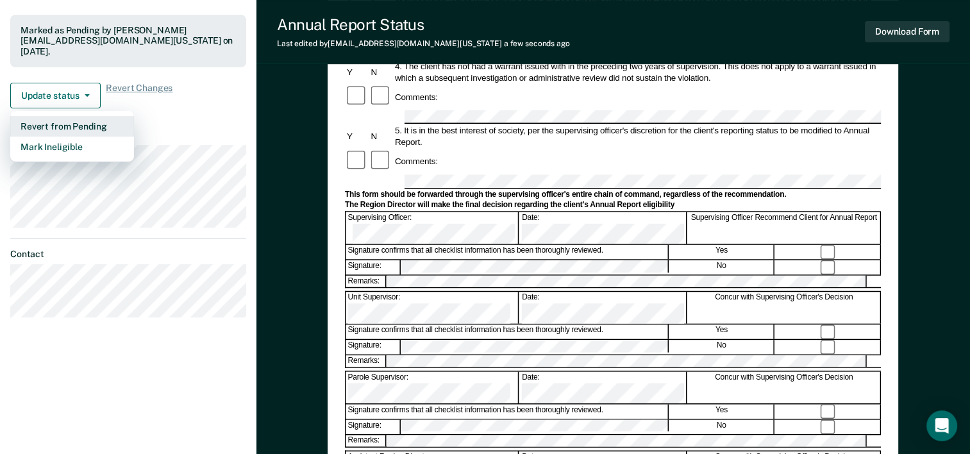
click at [75, 123] on button "Revert from Pending" at bounding box center [72, 126] width 124 height 21
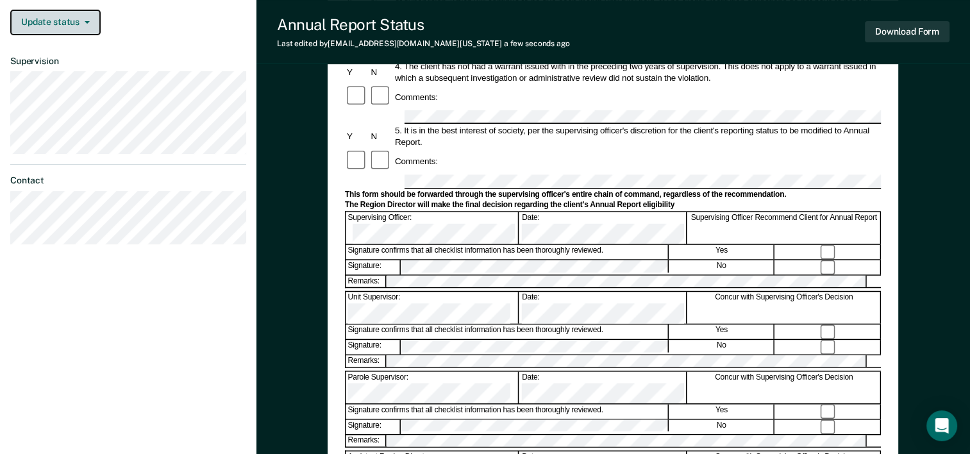
scroll to position [257, 0]
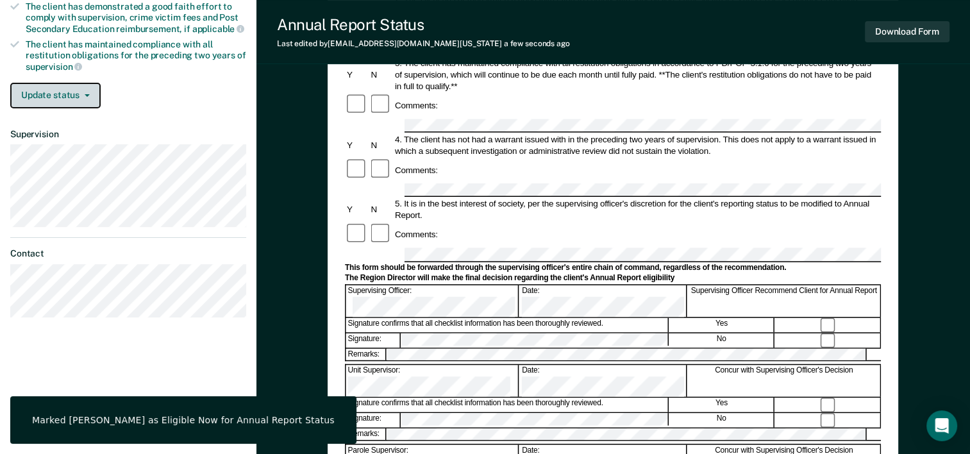
click at [85, 94] on icon "button" at bounding box center [87, 95] width 5 height 3
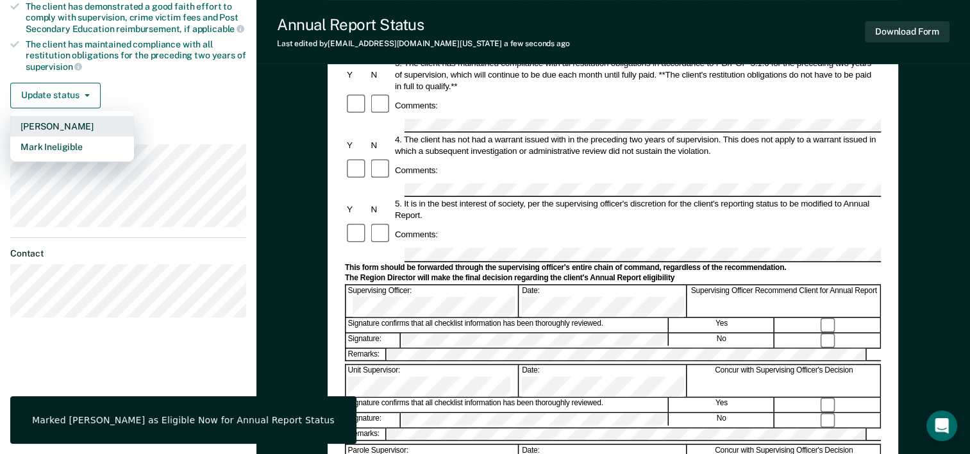
click at [63, 119] on button "[PERSON_NAME]" at bounding box center [72, 126] width 124 height 21
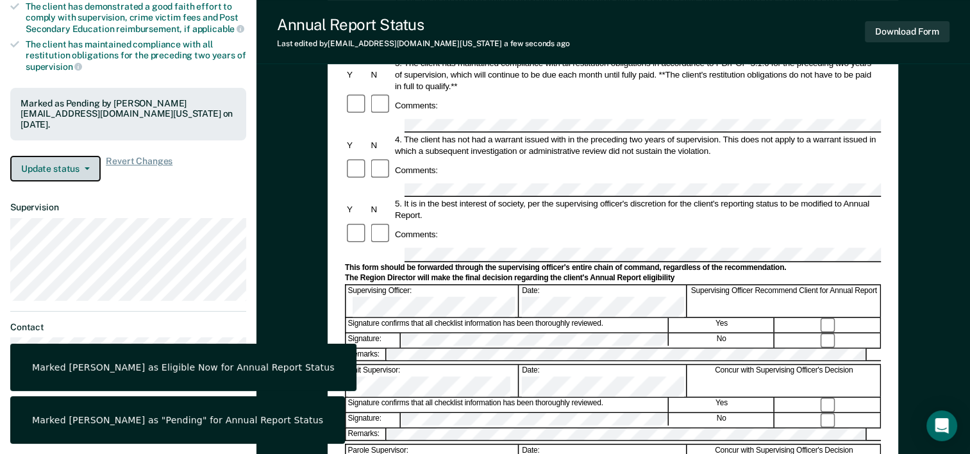
click at [83, 170] on button "Update status" at bounding box center [55, 169] width 90 height 26
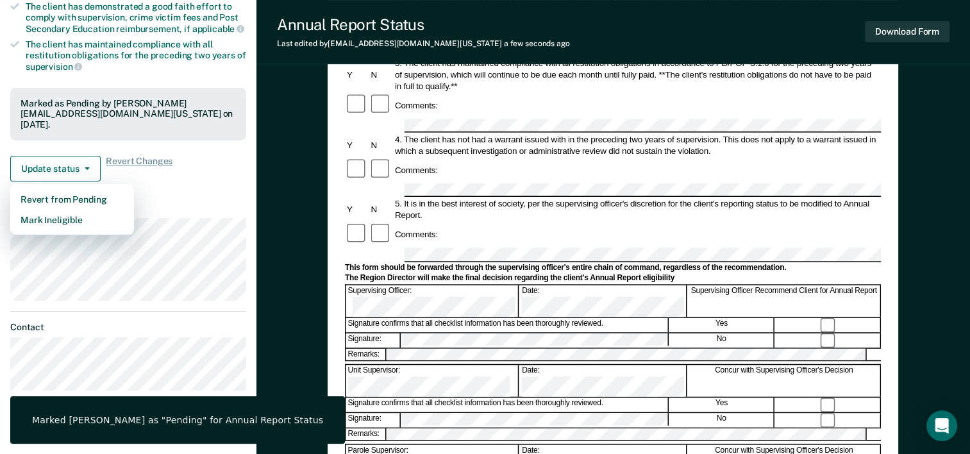
click at [207, 180] on div "Requirements validated by OIMS data Has successfully completed three years on L…" at bounding box center [128, 41] width 257 height 302
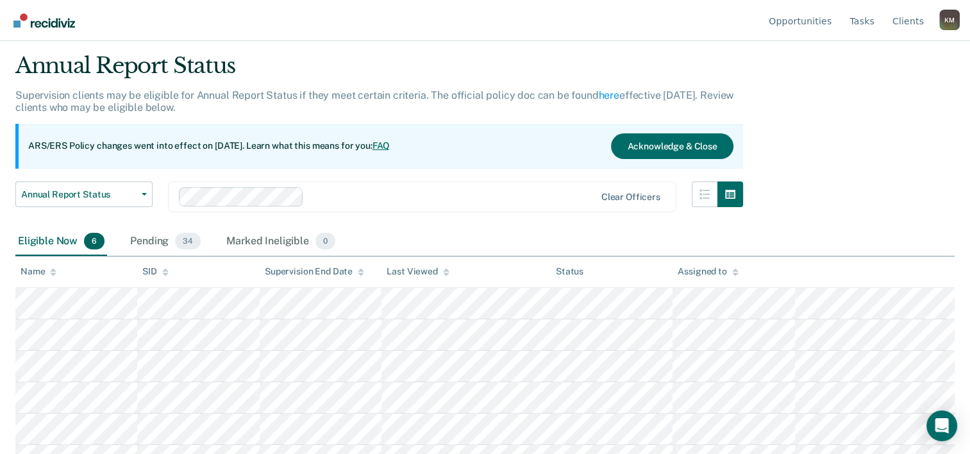
scroll to position [56, 0]
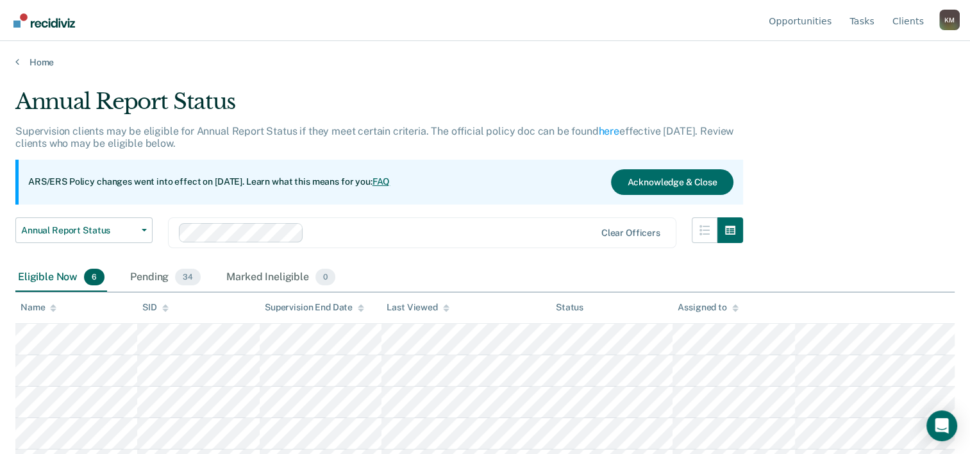
scroll to position [56, 0]
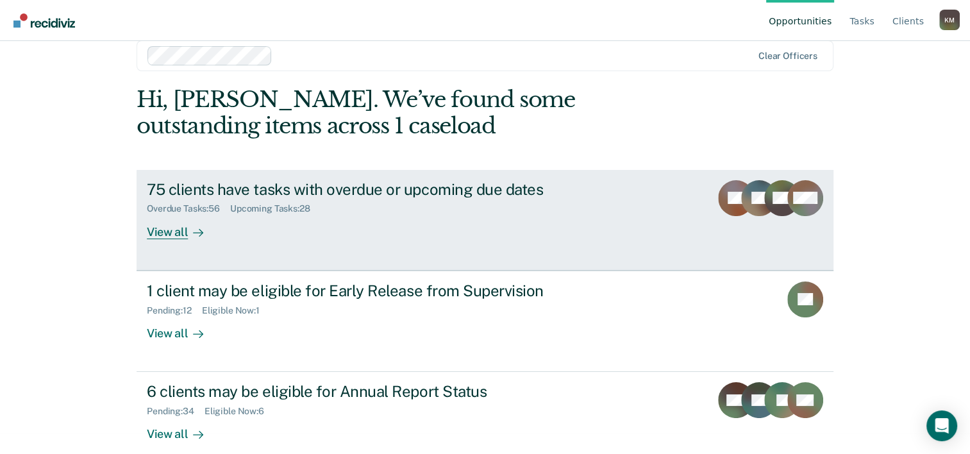
scroll to position [39, 0]
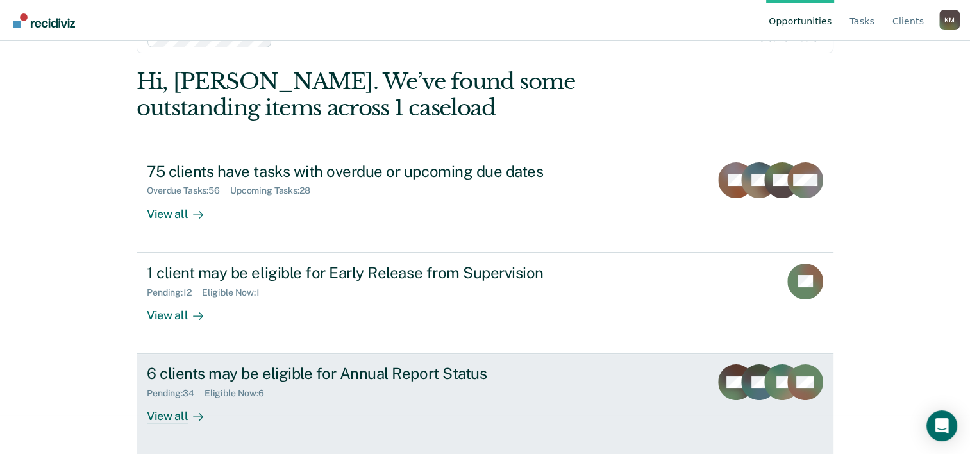
click at [171, 416] on div "View all" at bounding box center [183, 411] width 72 height 25
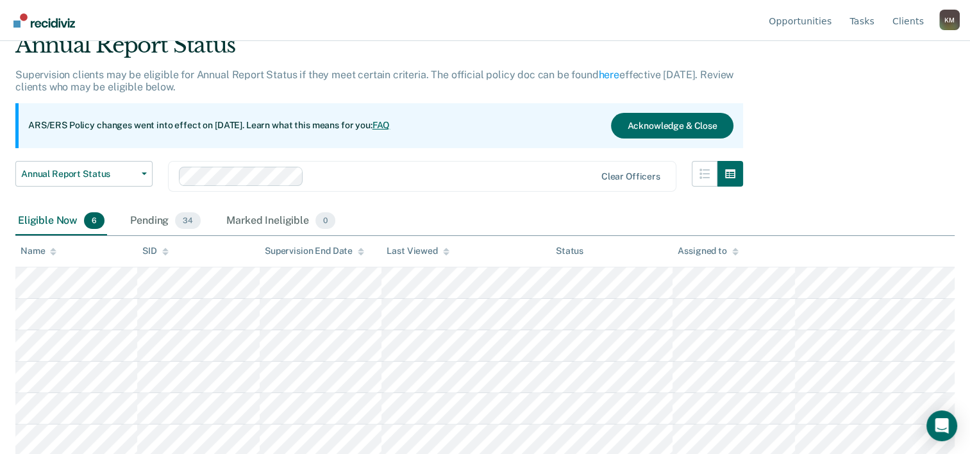
scroll to position [56, 0]
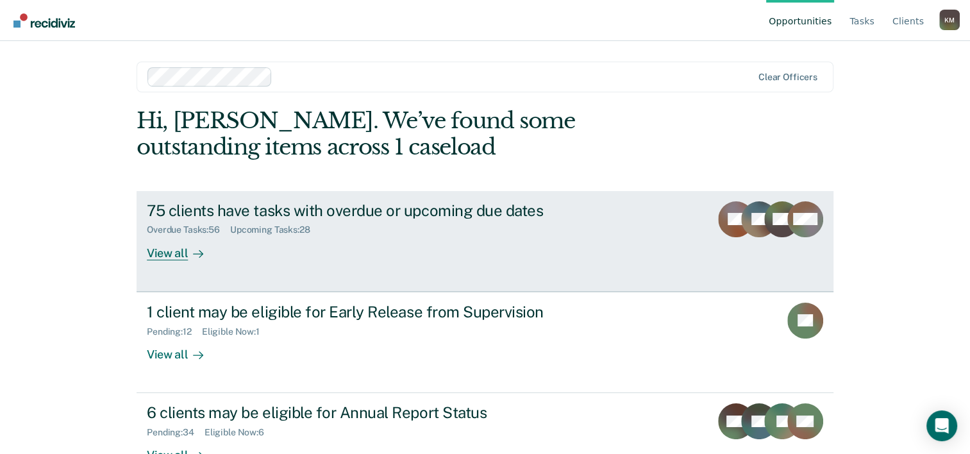
scroll to position [39, 0]
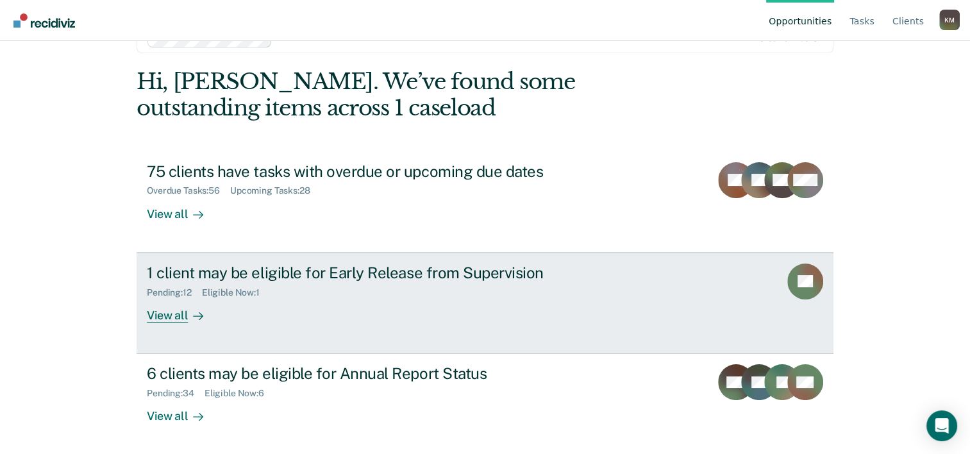
click at [172, 308] on div "View all" at bounding box center [183, 310] width 72 height 25
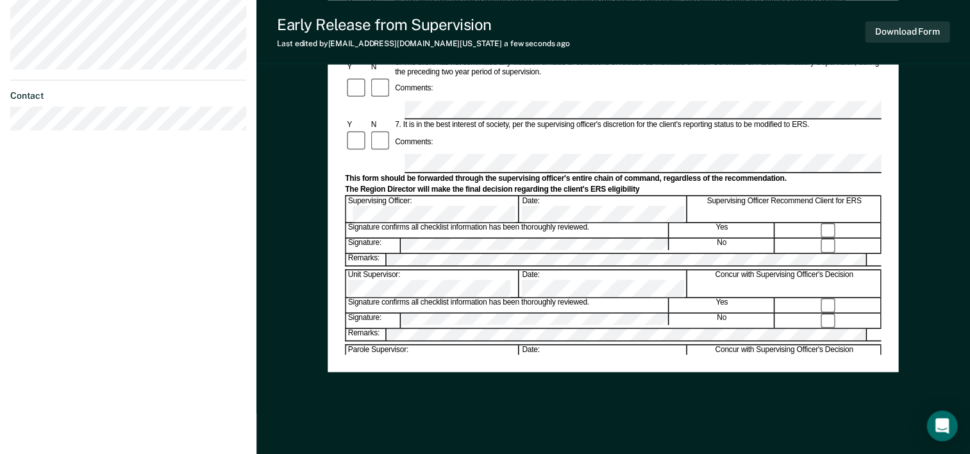
scroll to position [479, 0]
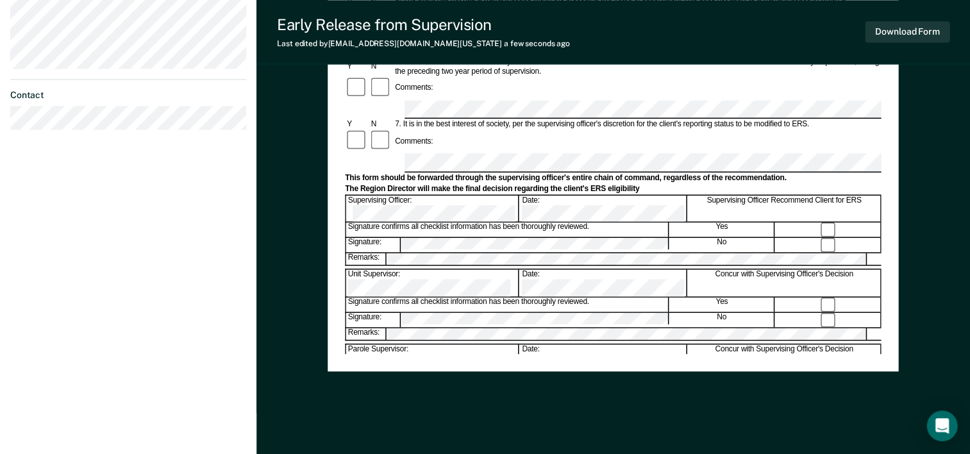
click at [909, 32] on button "Download Form" at bounding box center [907, 31] width 85 height 21
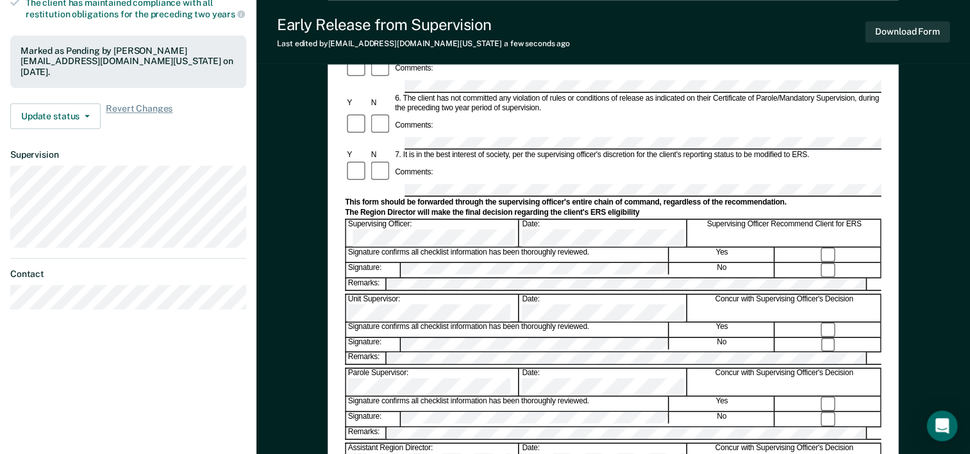
scroll to position [367, 0]
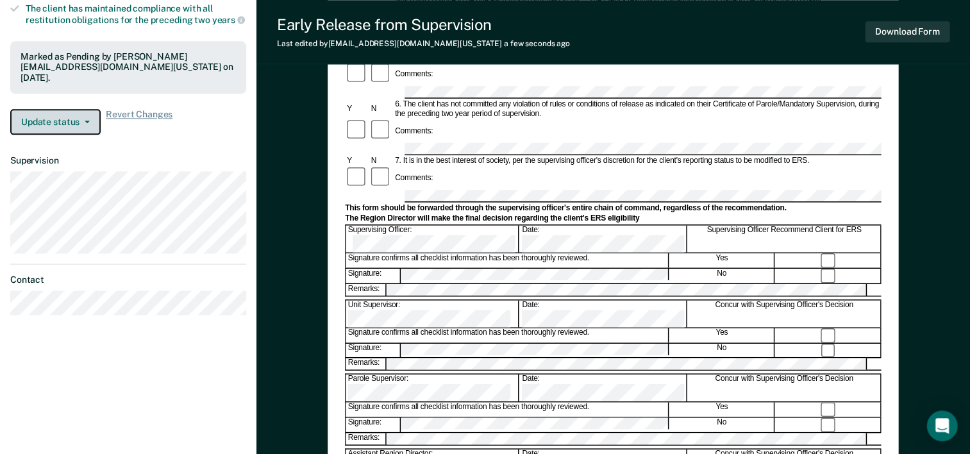
click at [79, 122] on button "Update status" at bounding box center [55, 122] width 90 height 26
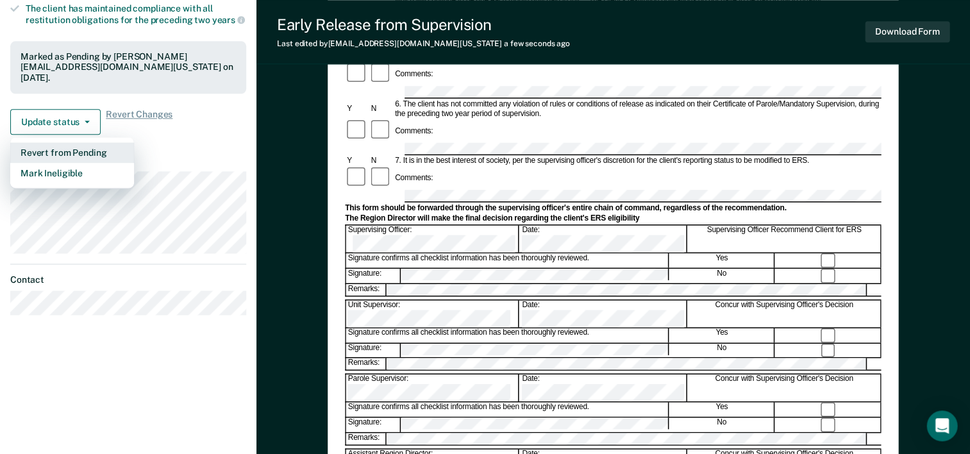
click at [61, 148] on button "Revert from Pending" at bounding box center [72, 152] width 124 height 21
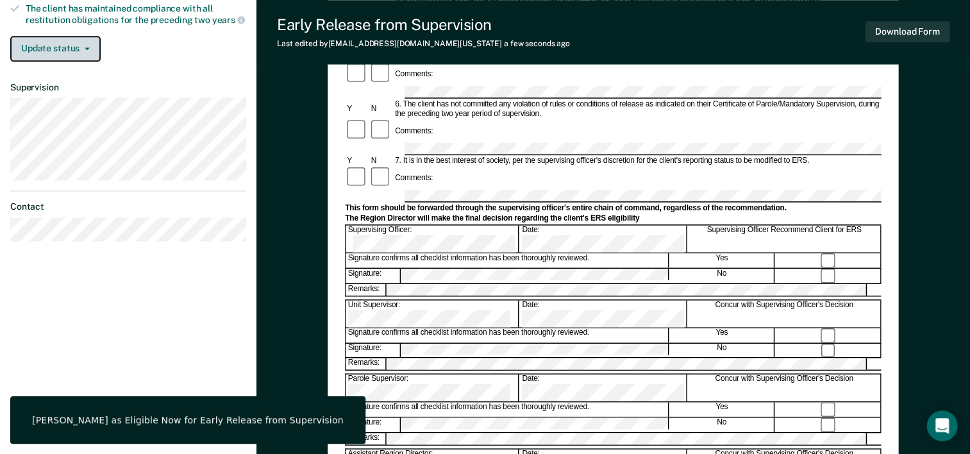
click at [85, 47] on icon "button" at bounding box center [87, 48] width 5 height 3
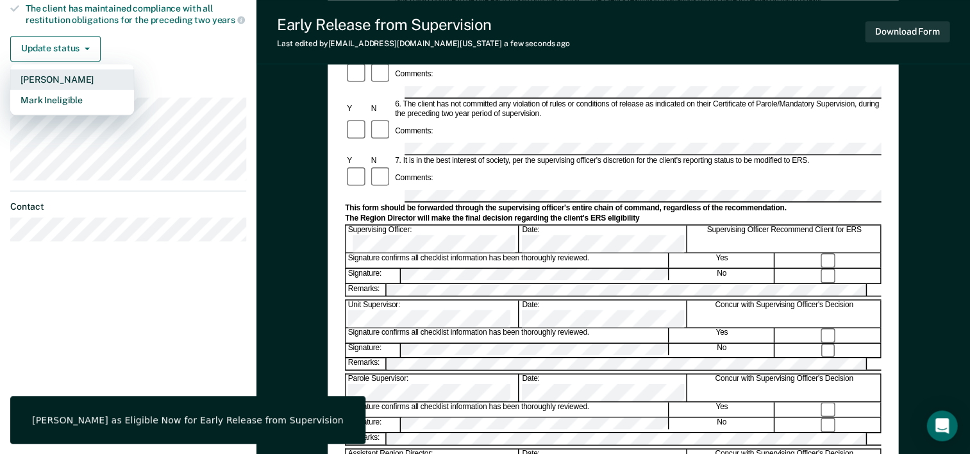
click at [70, 74] on button "[PERSON_NAME]" at bounding box center [72, 79] width 124 height 21
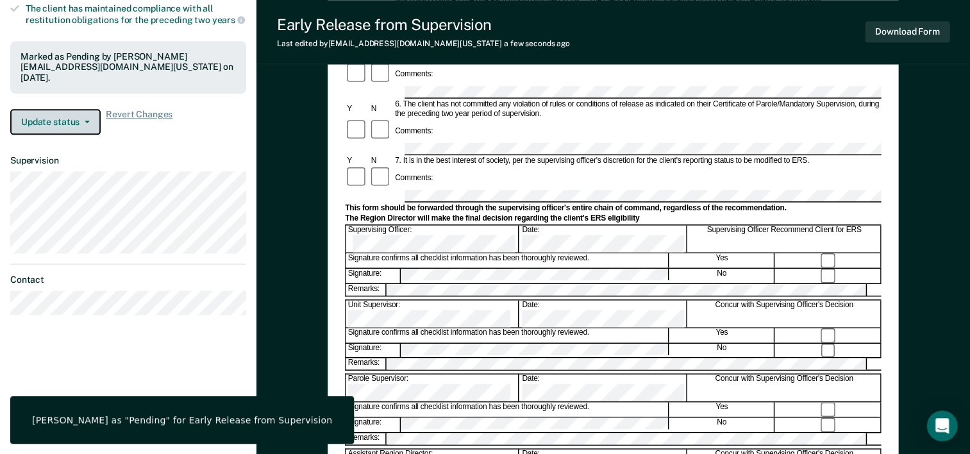
click at [81, 124] on button "Update status" at bounding box center [55, 122] width 90 height 26
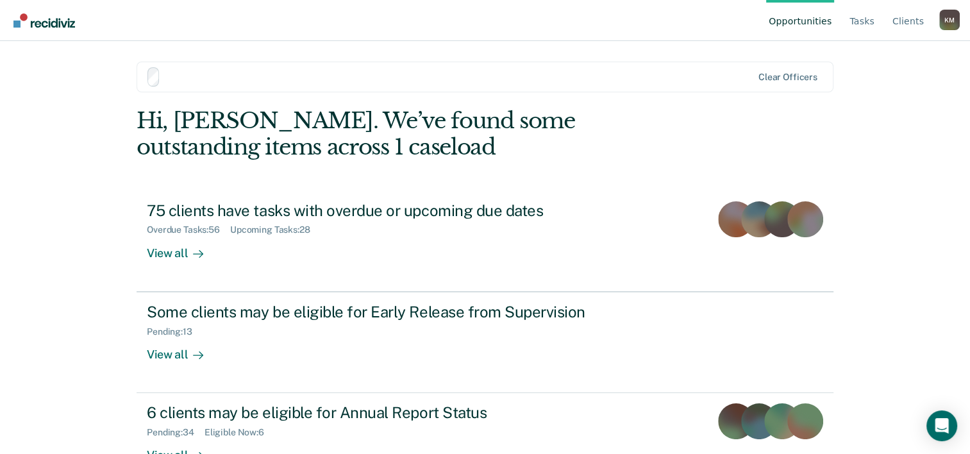
scroll to position [39, 0]
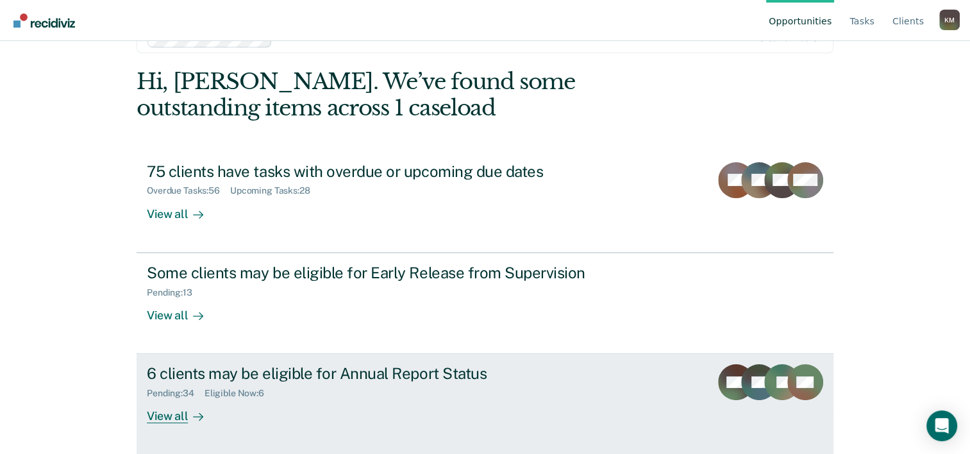
click at [249, 376] on div "6 clients may be eligible for Annual Report Status" at bounding box center [372, 373] width 450 height 19
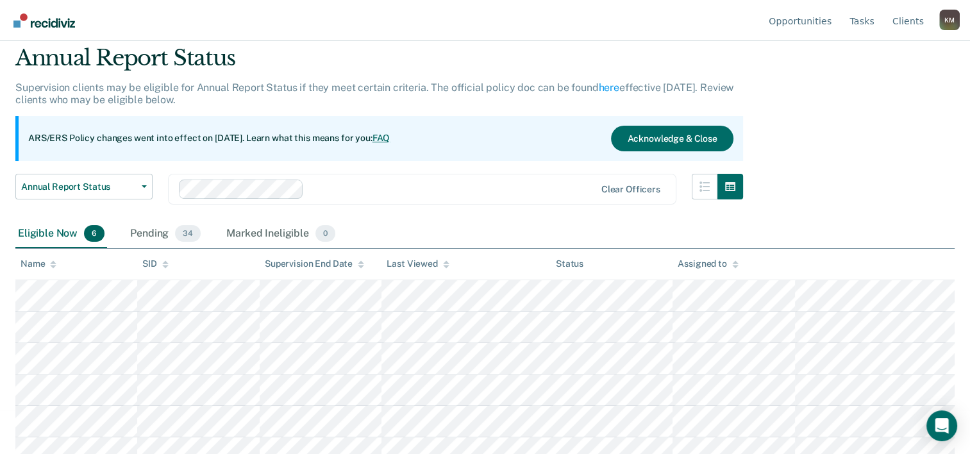
scroll to position [56, 0]
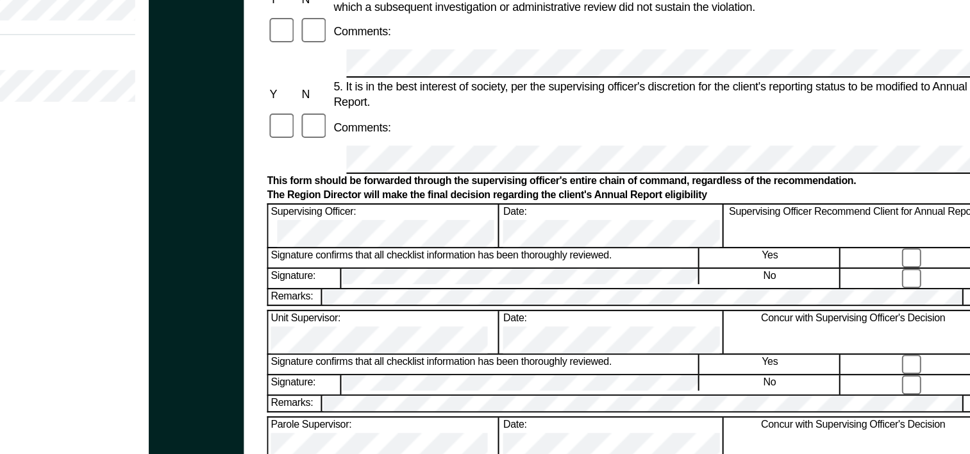
scroll to position [355, 0]
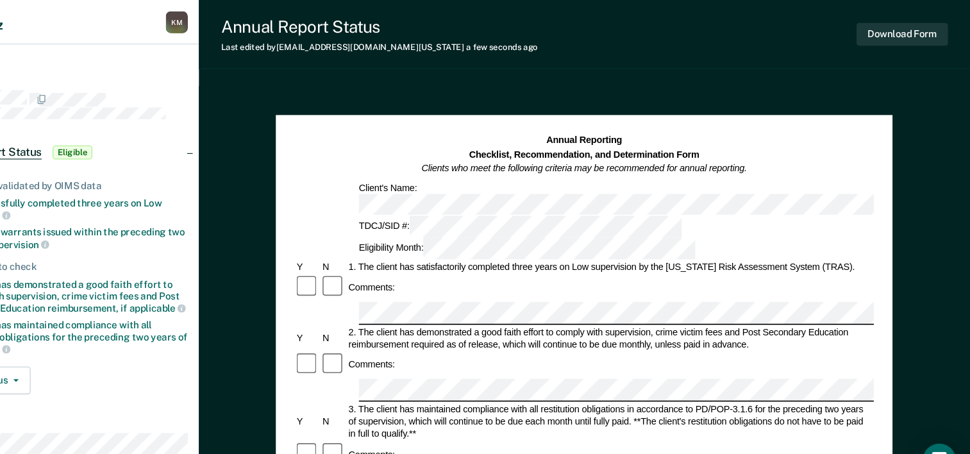
scroll to position [0, 0]
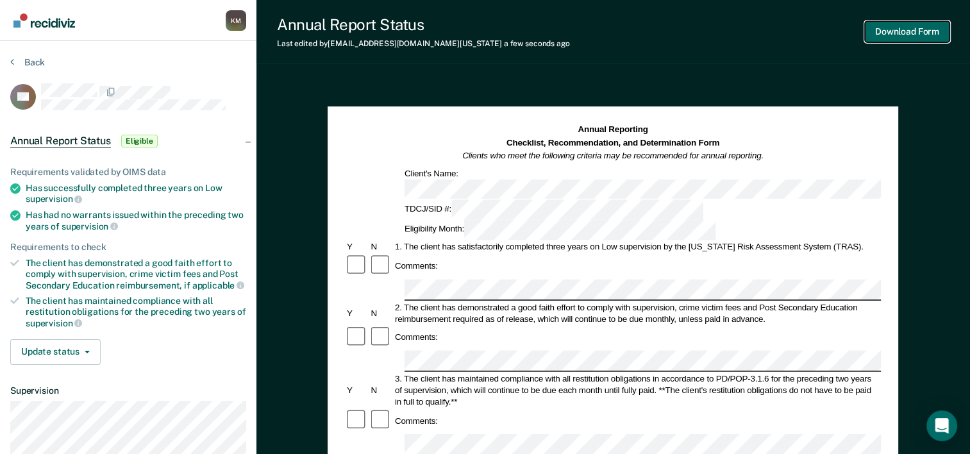
click at [909, 37] on button "Download Form" at bounding box center [907, 31] width 85 height 21
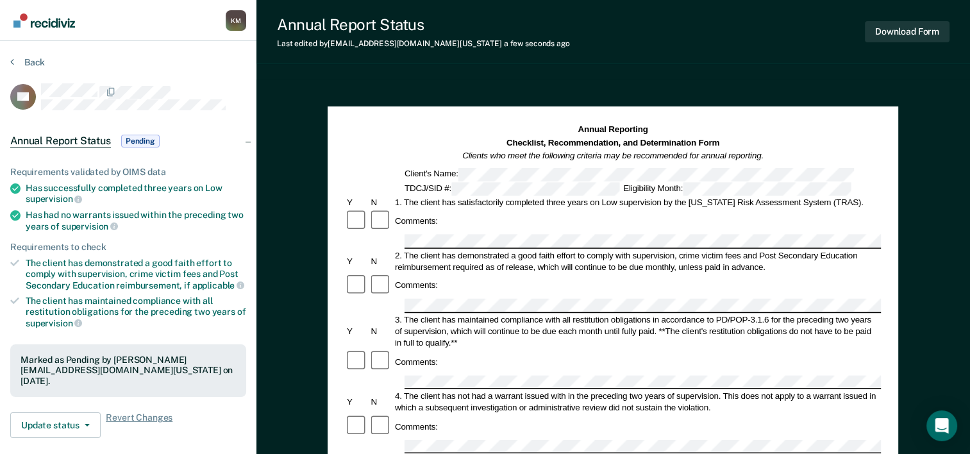
scroll to position [128, 0]
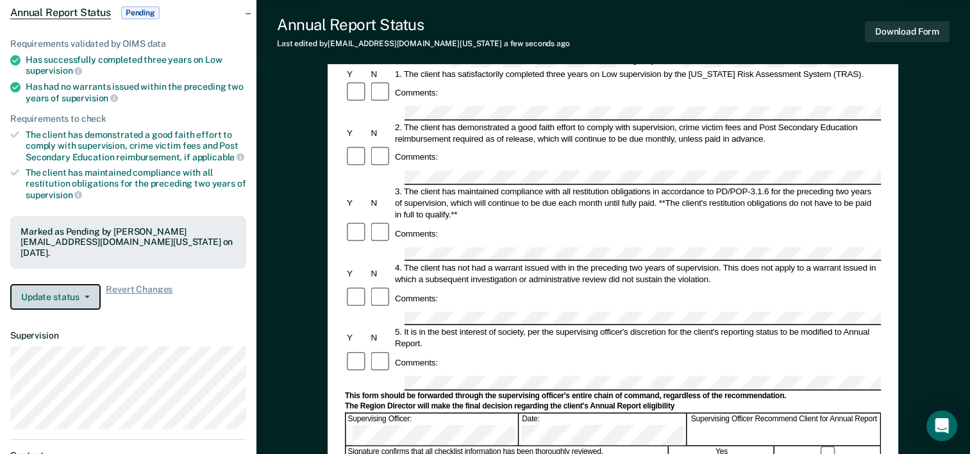
click at [56, 294] on button "Update status" at bounding box center [55, 297] width 90 height 26
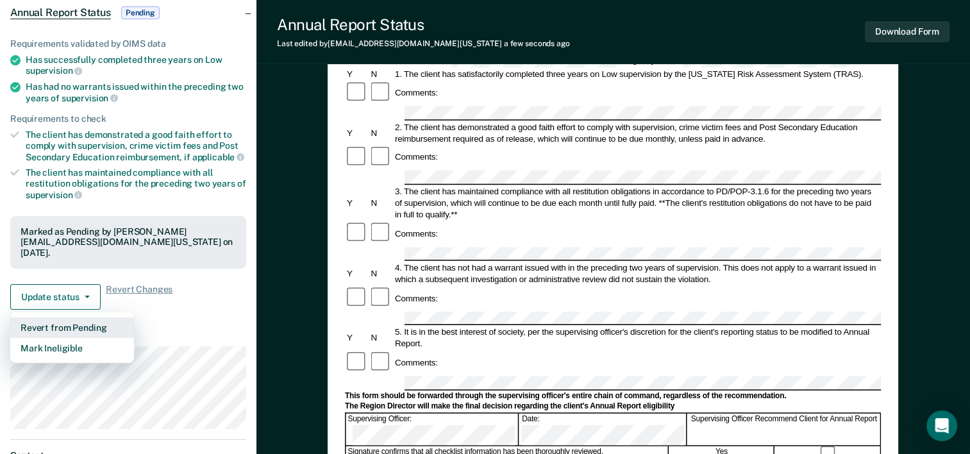
click at [60, 319] on button "Revert from Pending" at bounding box center [72, 327] width 124 height 21
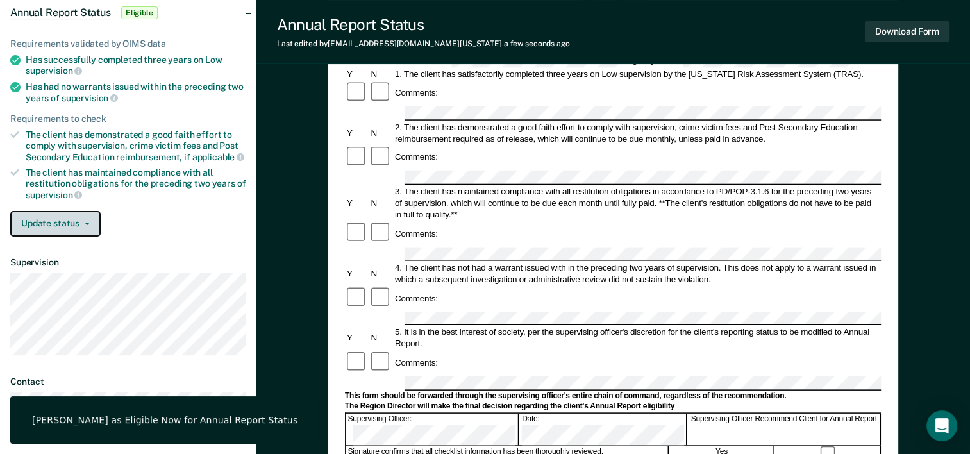
click at [85, 213] on button "Update status" at bounding box center [55, 224] width 90 height 26
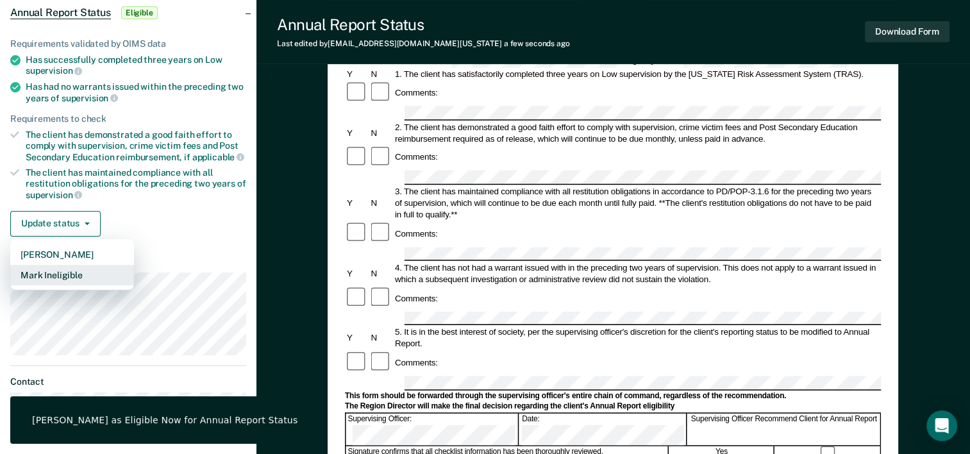
click at [58, 268] on button "Mark Ineligible" at bounding box center [72, 275] width 124 height 21
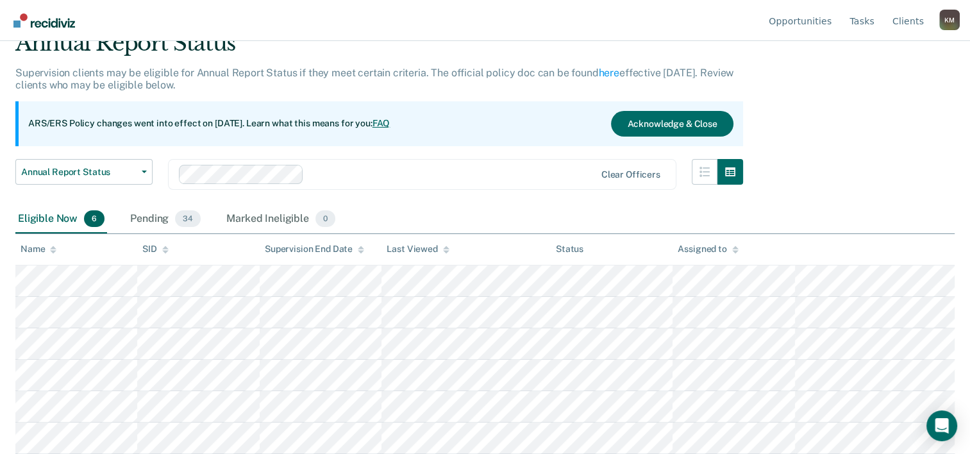
scroll to position [56, 0]
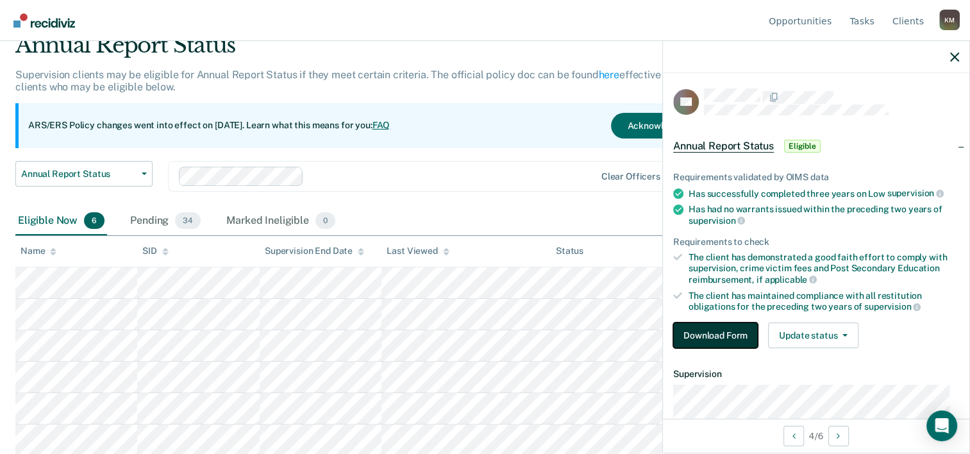
click at [693, 337] on button "Download Form" at bounding box center [715, 336] width 85 height 26
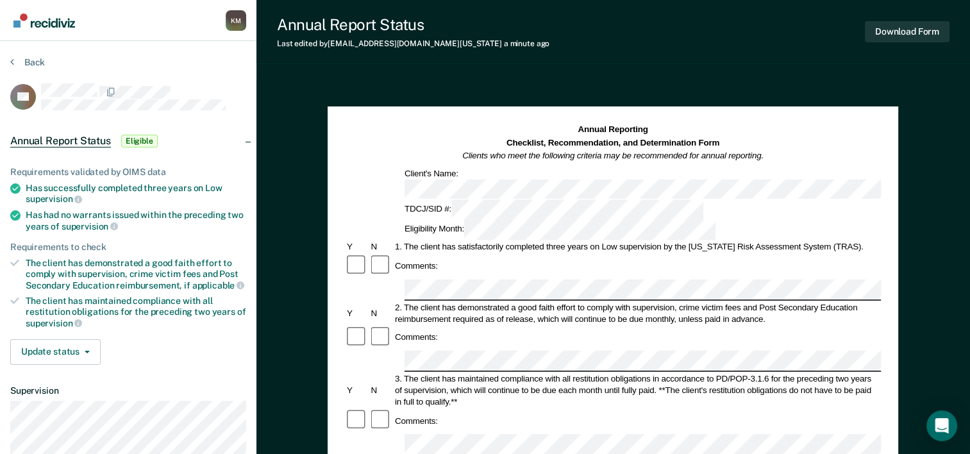
scroll to position [64, 0]
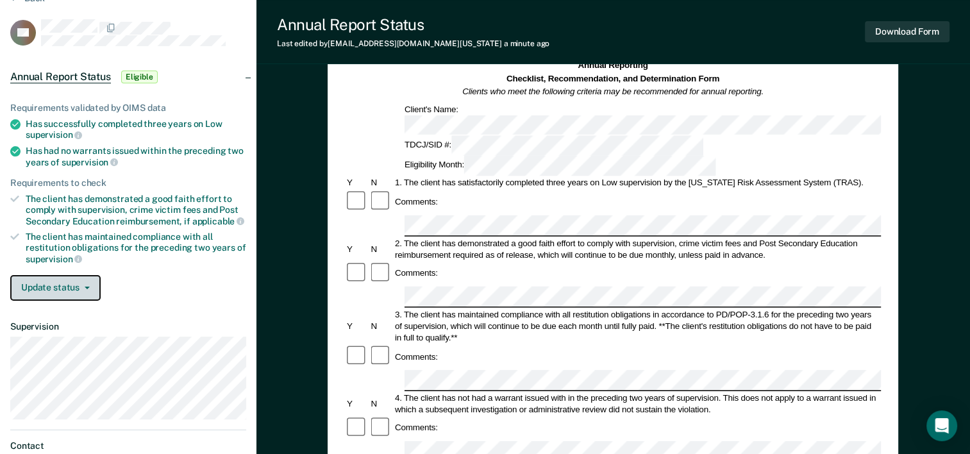
click at [44, 287] on button "Update status" at bounding box center [55, 288] width 90 height 26
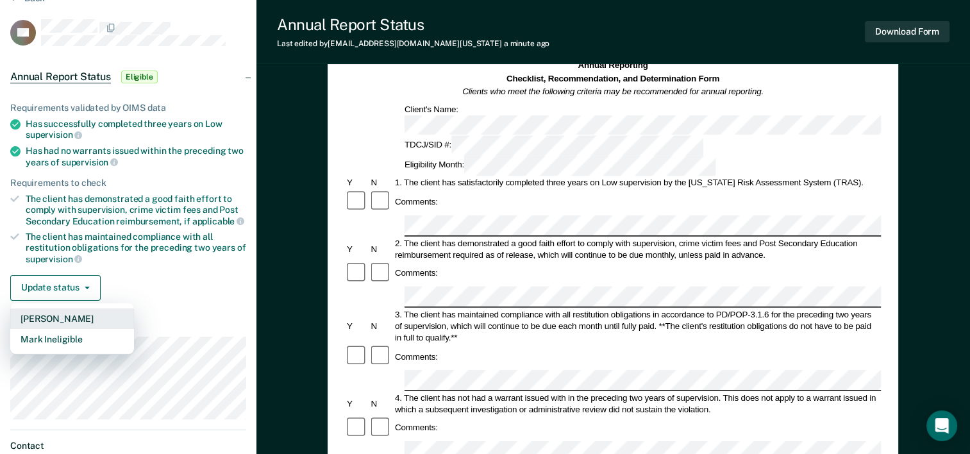
click at [52, 308] on button "[PERSON_NAME]" at bounding box center [72, 318] width 124 height 21
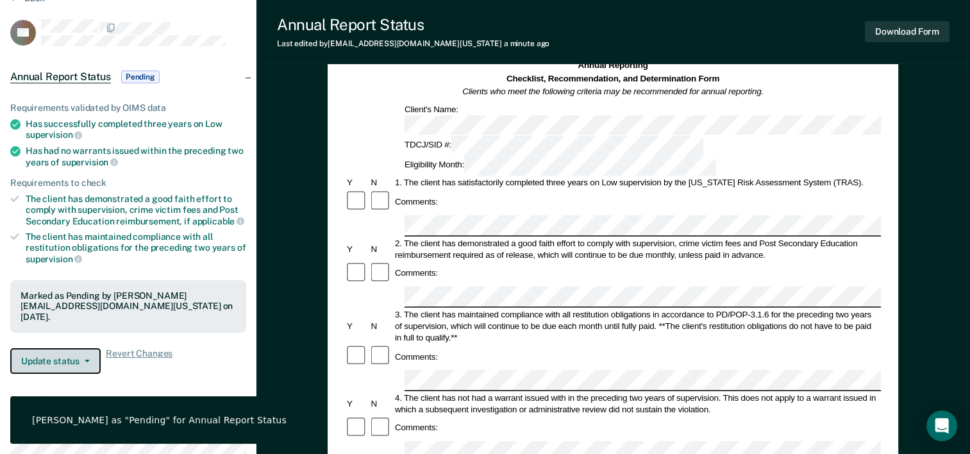
click at [65, 357] on button "Update status" at bounding box center [55, 361] width 90 height 26
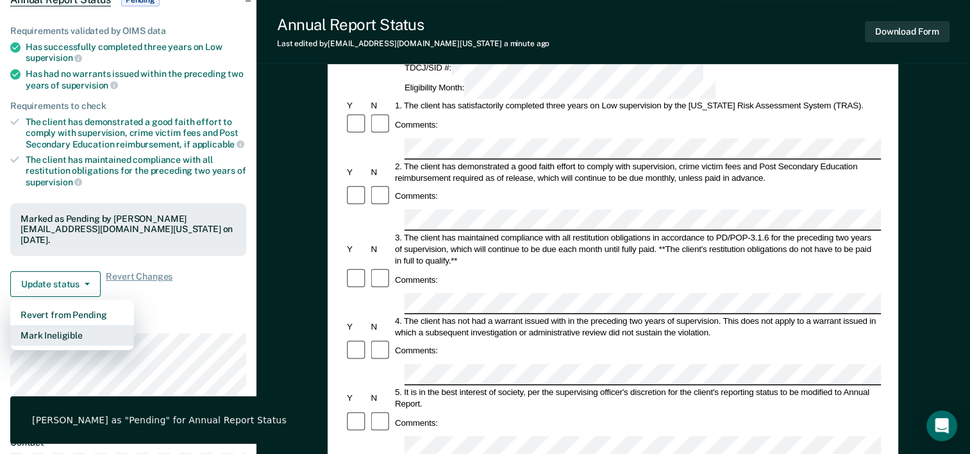
scroll to position [192, 0]
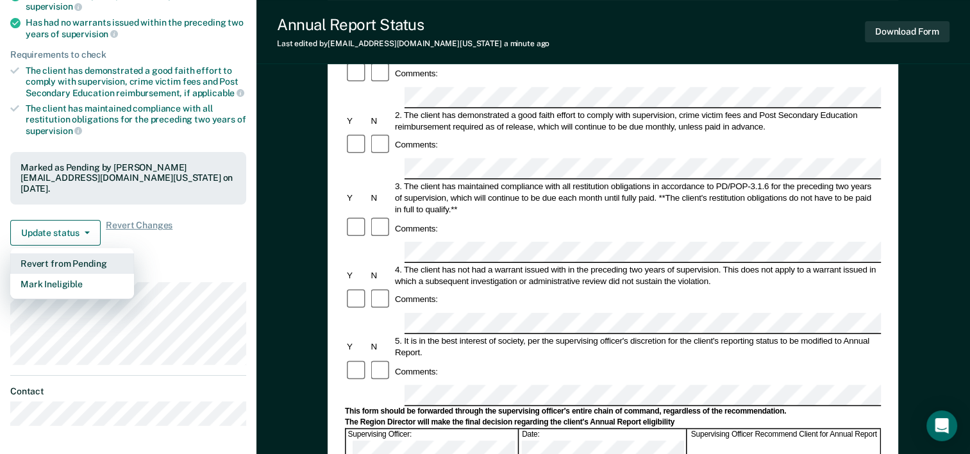
click at [67, 253] on button "Revert from Pending" at bounding box center [72, 263] width 124 height 21
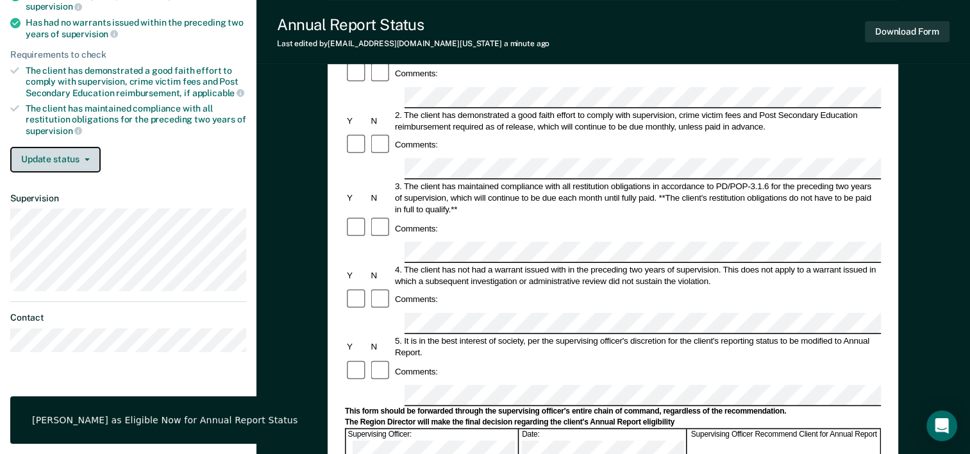
click at [76, 153] on button "Update status" at bounding box center [55, 160] width 90 height 26
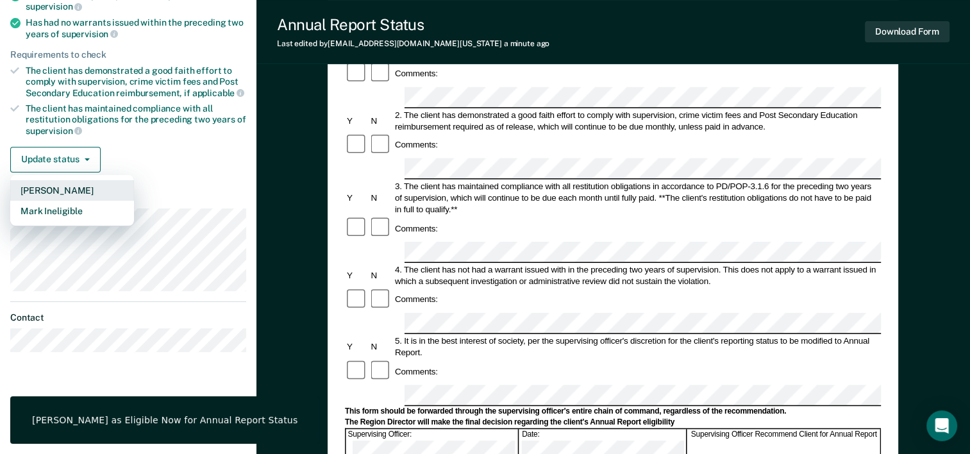
click at [69, 180] on button "[PERSON_NAME]" at bounding box center [72, 190] width 124 height 21
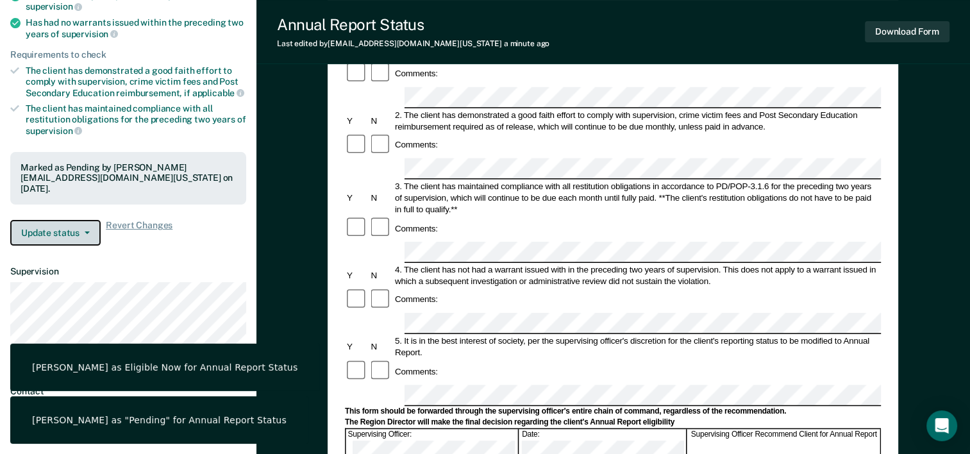
click at [84, 235] on button "Update status" at bounding box center [55, 233] width 90 height 26
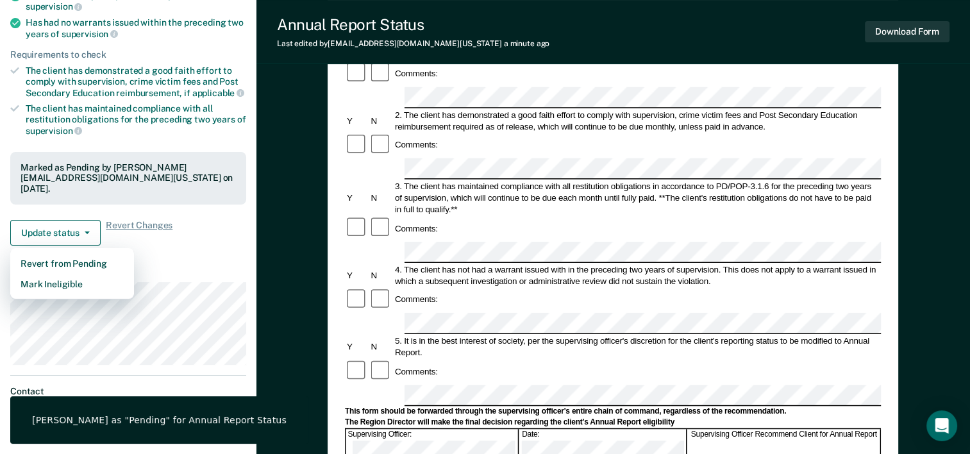
click at [212, 242] on div "Requirements validated by OIMS data Has successfully completed three years on L…" at bounding box center [128, 105] width 257 height 302
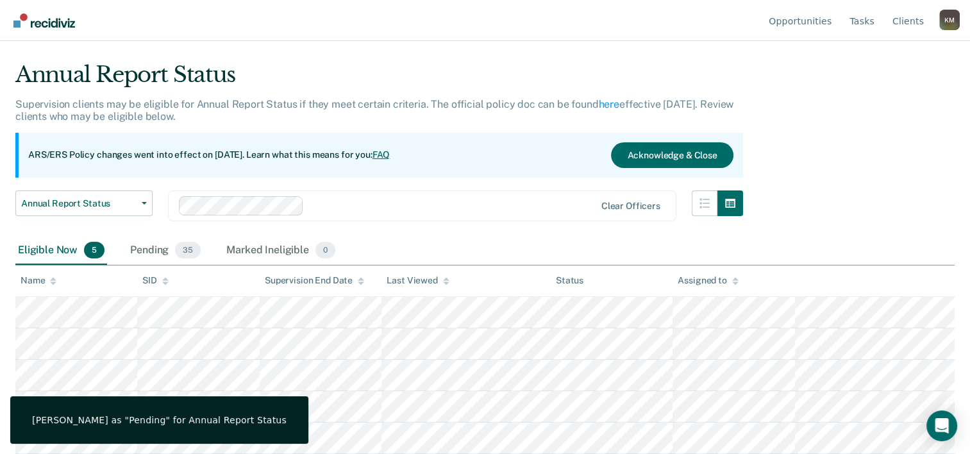
scroll to position [26, 0]
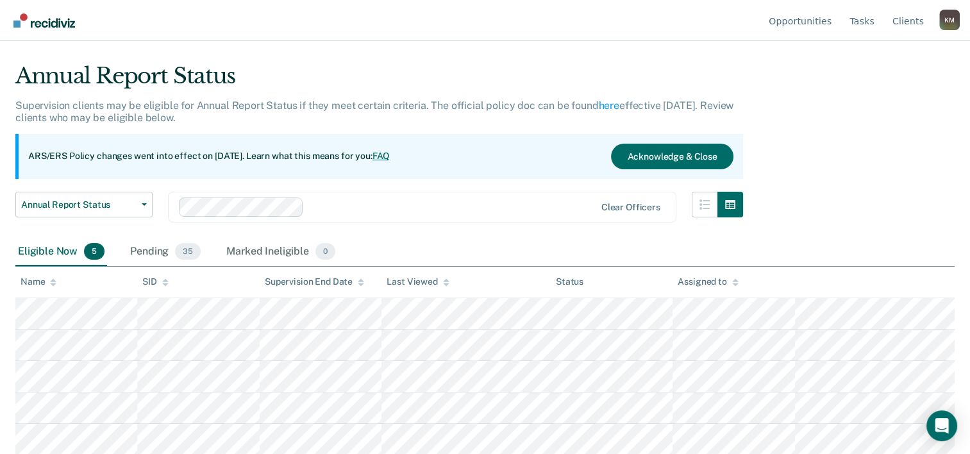
click at [17, 9] on link "Go to Recidiviz Home" at bounding box center [44, 20] width 68 height 40
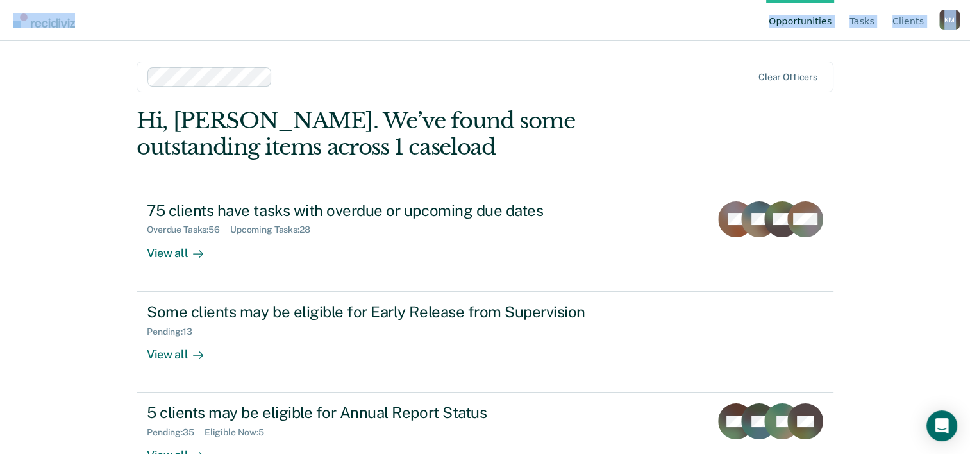
click at [0, 2] on html "Looks like you’re using Internet Explorer 11. For faster loading and a better e…" at bounding box center [485, 227] width 970 height 454
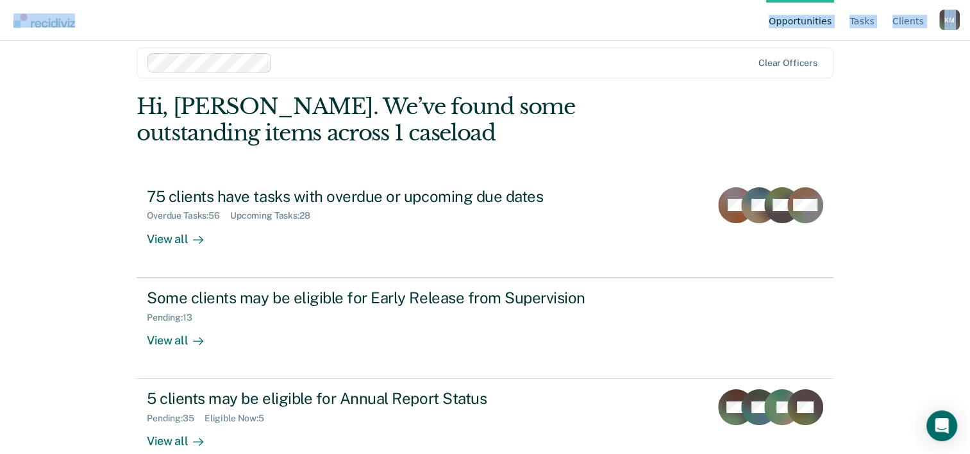
scroll to position [39, 0]
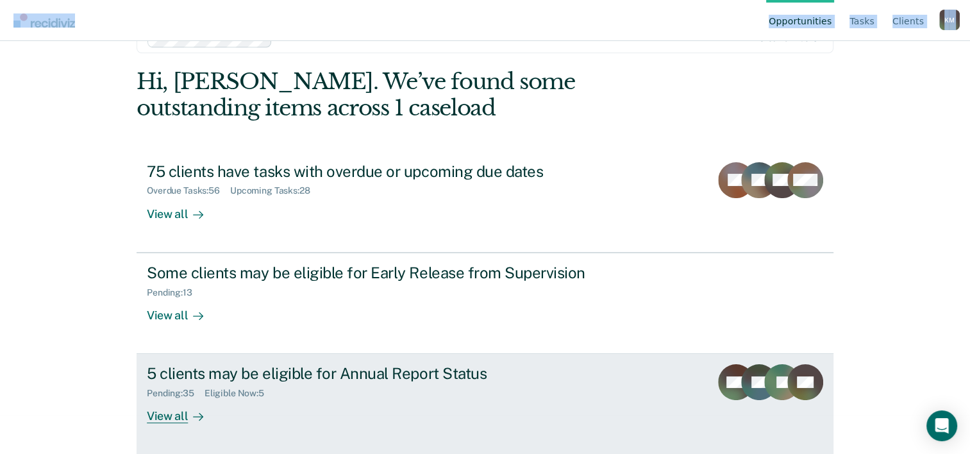
click at [277, 371] on div "5 clients may be eligible for Annual Report Status" at bounding box center [372, 373] width 450 height 19
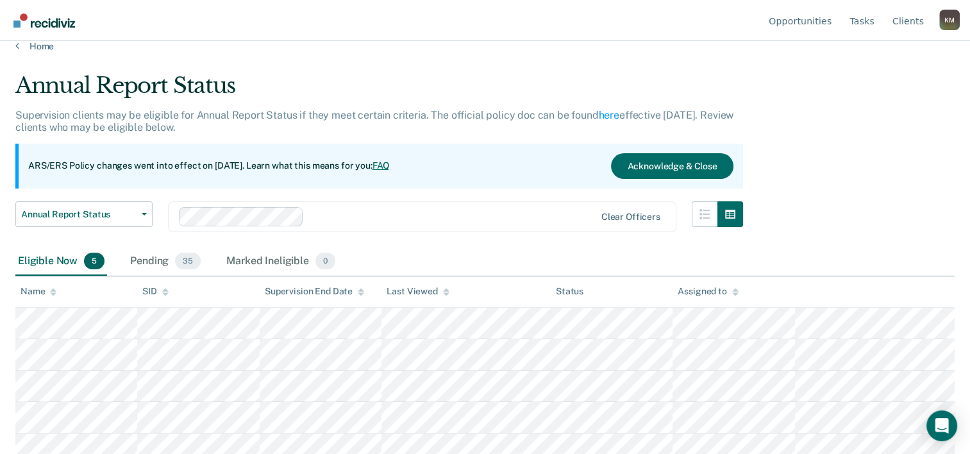
scroll to position [26, 0]
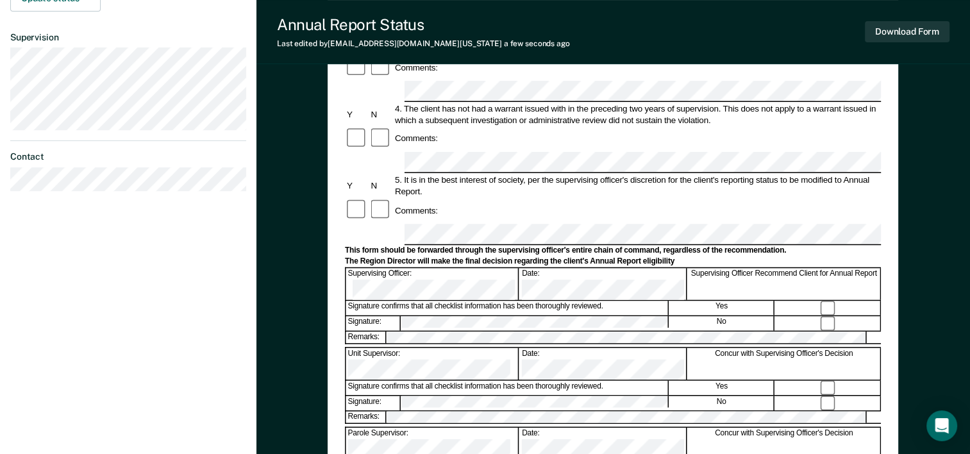
scroll to position [385, 0]
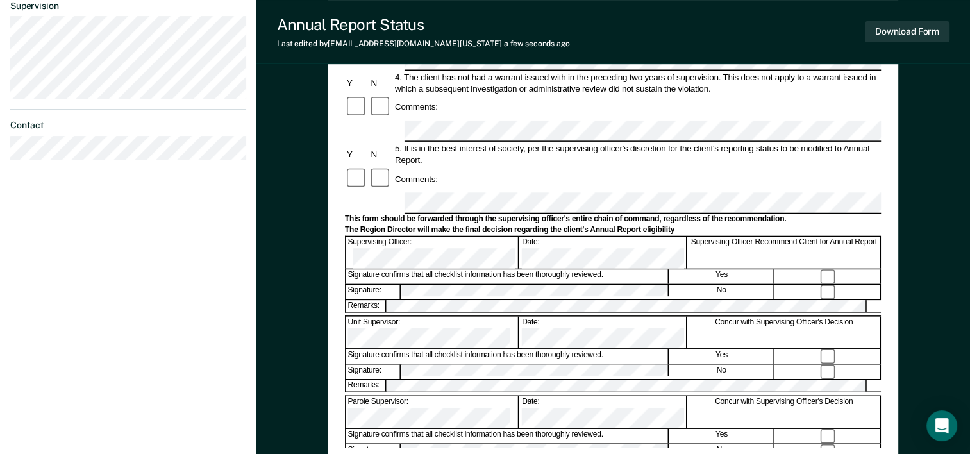
click at [905, 30] on button "Download Form" at bounding box center [907, 31] width 85 height 21
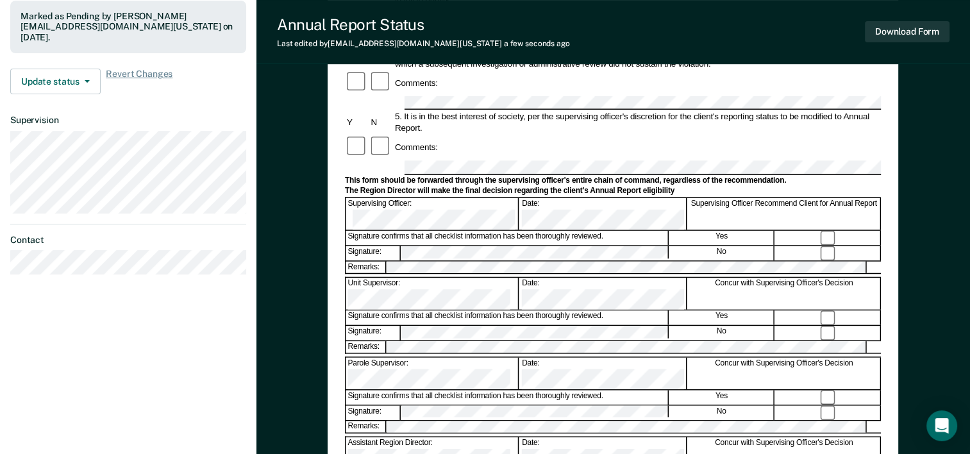
scroll to position [330, 0]
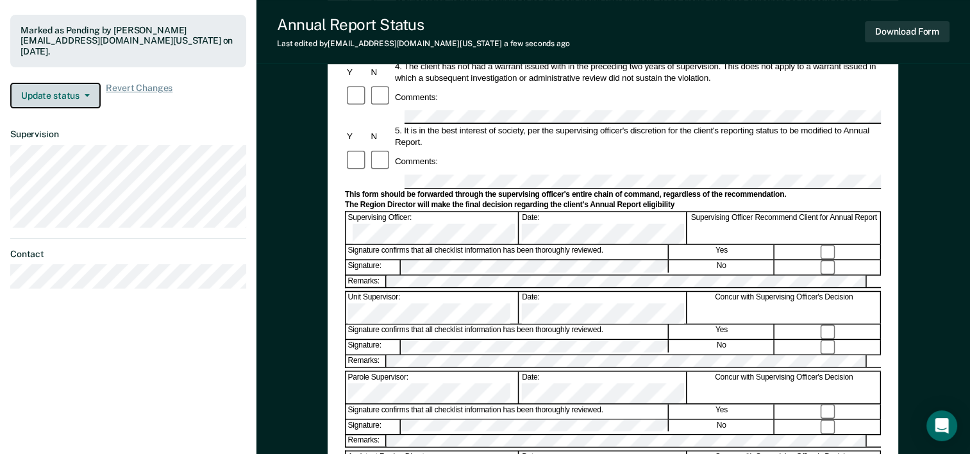
click at [82, 97] on button "Update status" at bounding box center [55, 96] width 90 height 26
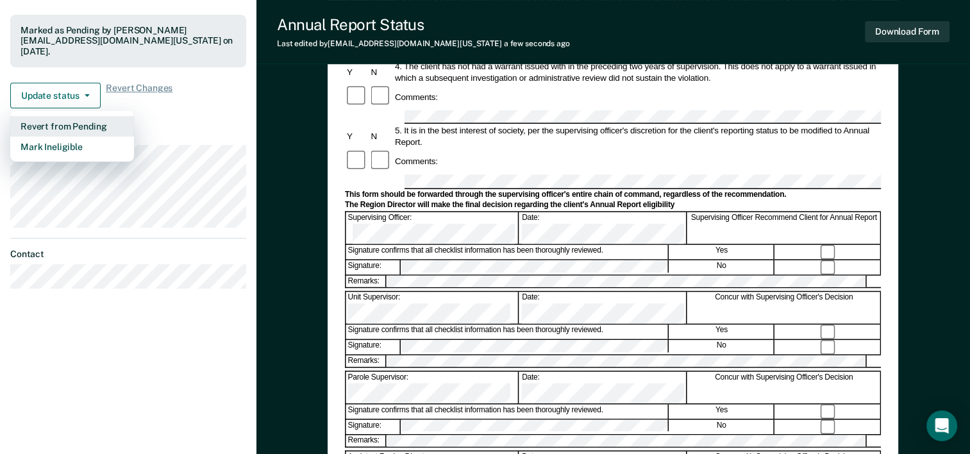
click at [72, 122] on button "Revert from Pending" at bounding box center [72, 126] width 124 height 21
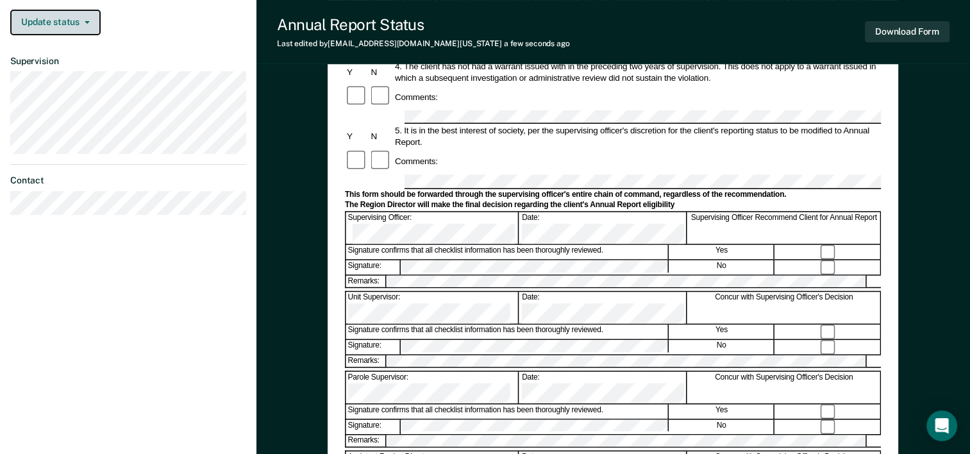
scroll to position [257, 0]
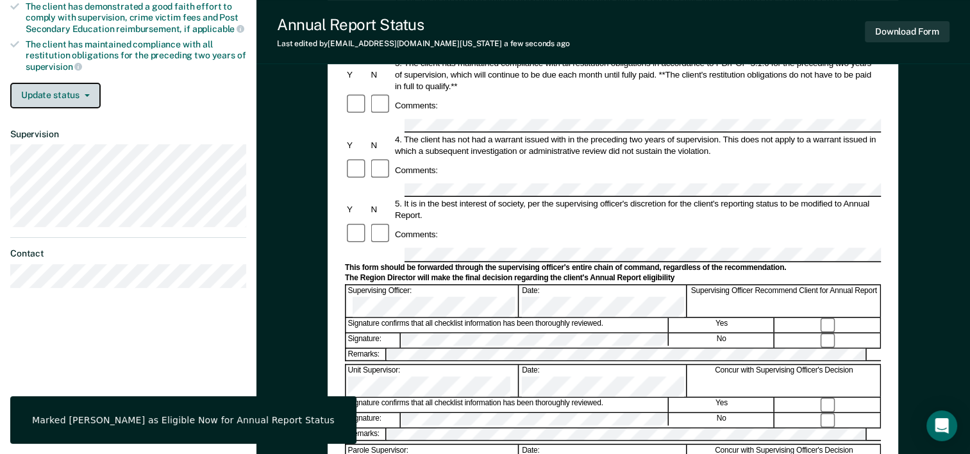
click at [82, 94] on button "Update status" at bounding box center [55, 96] width 90 height 26
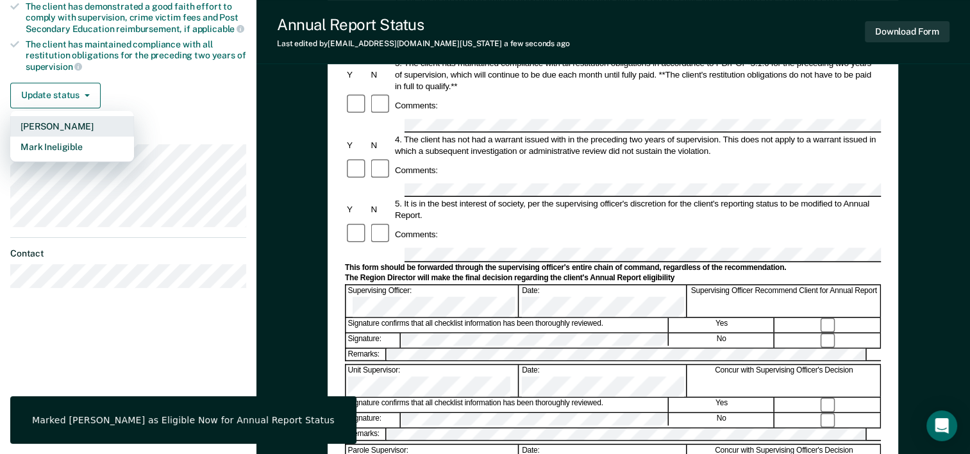
click at [68, 122] on button "[PERSON_NAME]" at bounding box center [72, 126] width 124 height 21
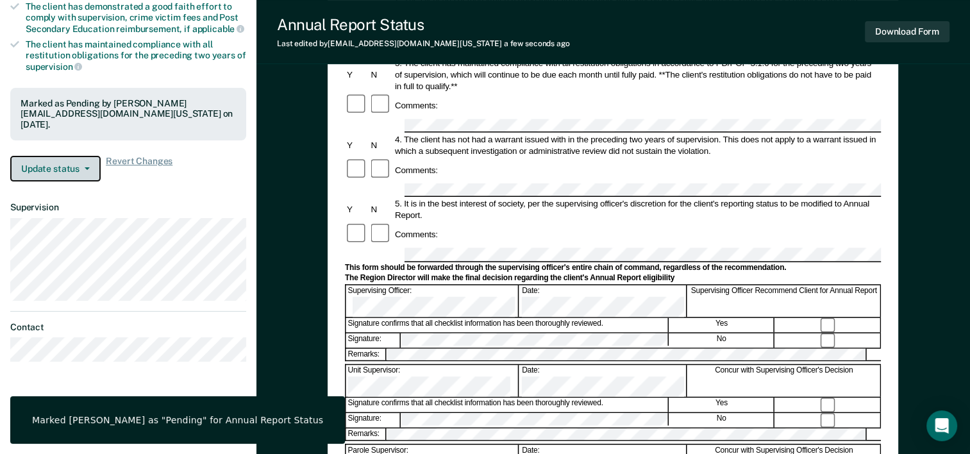
click at [85, 172] on button "Update status" at bounding box center [55, 169] width 90 height 26
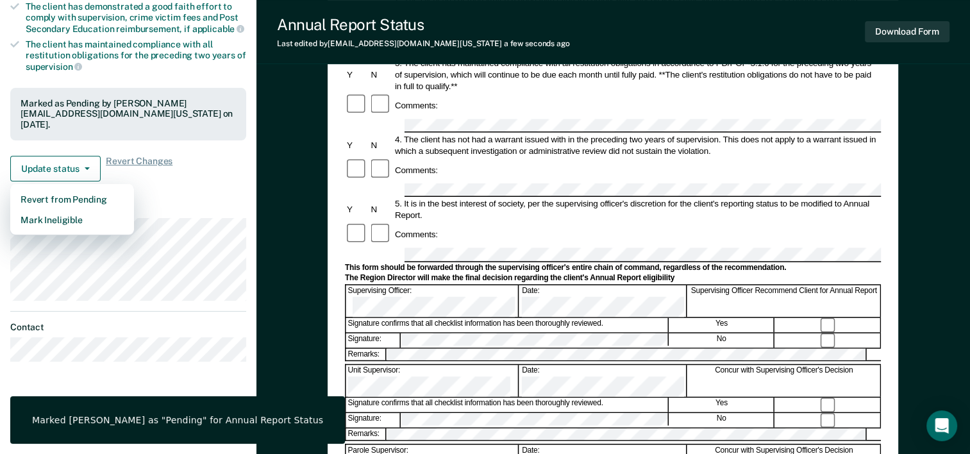
click at [162, 190] on article "CR Annual Report Status Pending Requirements validated by OIMS data Has success…" at bounding box center [128, 94] width 236 height 535
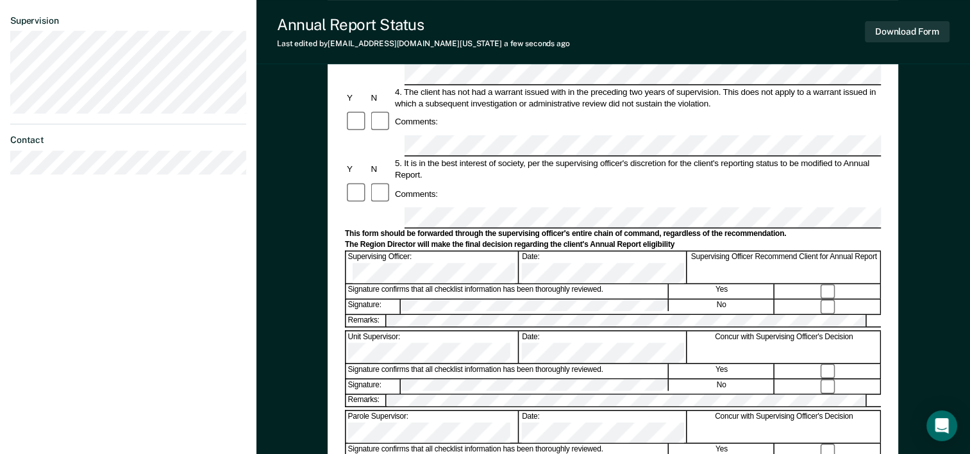
scroll to position [385, 0]
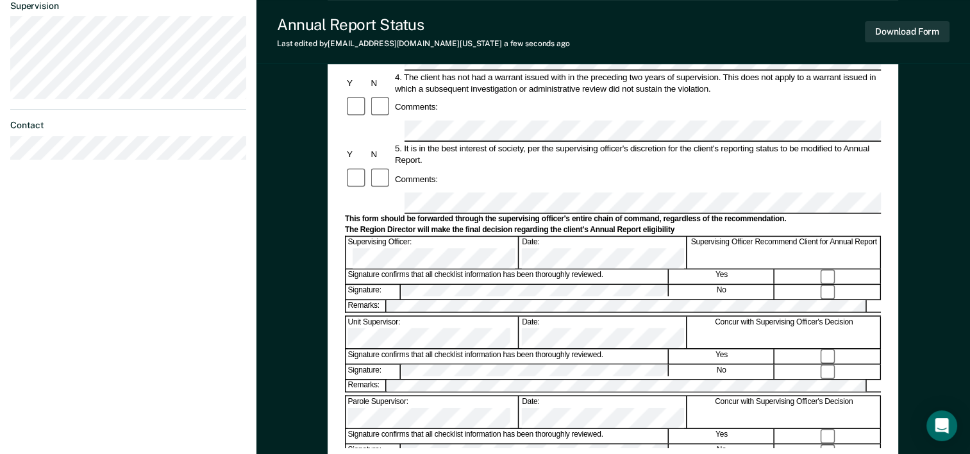
click at [543, 428] on div "Annual Reporting Checklist, Recommendation, and Determination Form Clients who …" at bounding box center [613, 93] width 536 height 709
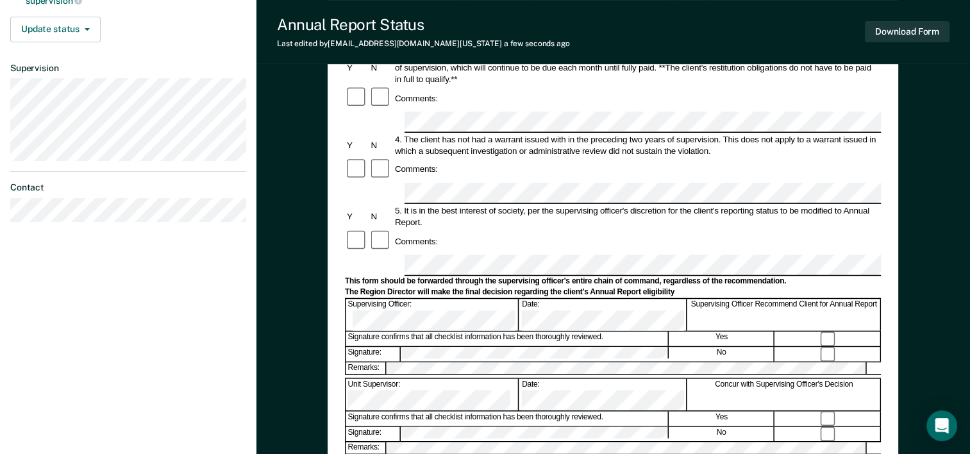
scroll to position [257, 0]
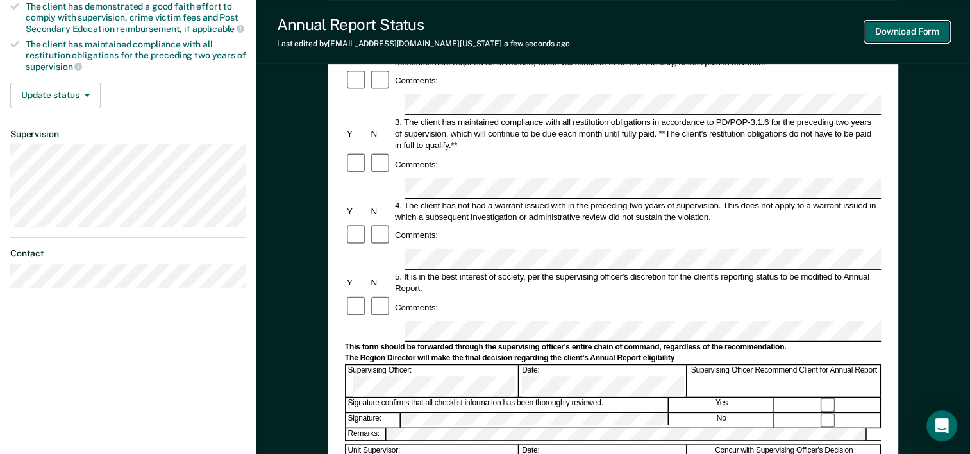
click at [899, 28] on button "Download Form" at bounding box center [907, 31] width 85 height 21
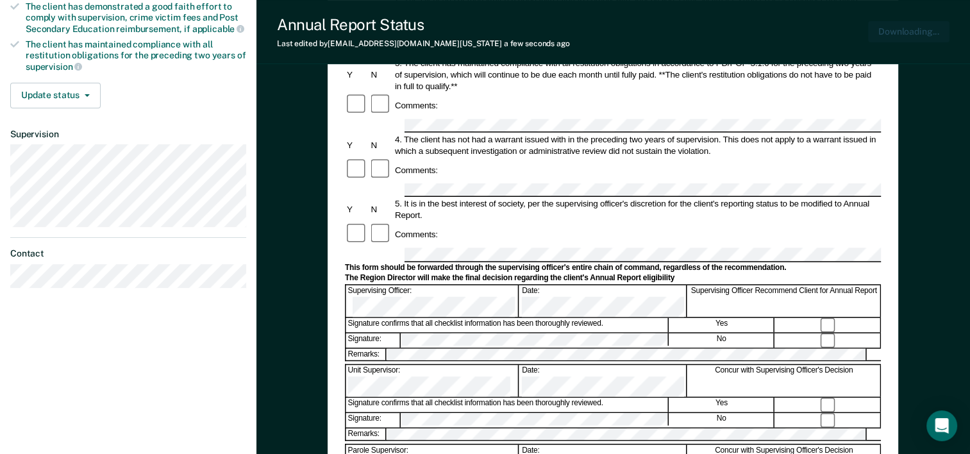
scroll to position [0, 0]
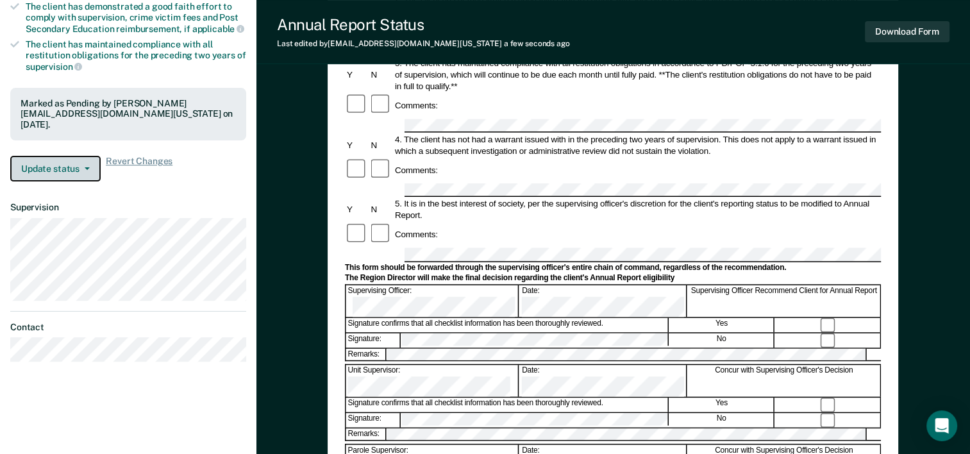
click at [67, 169] on button "Update status" at bounding box center [55, 169] width 90 height 26
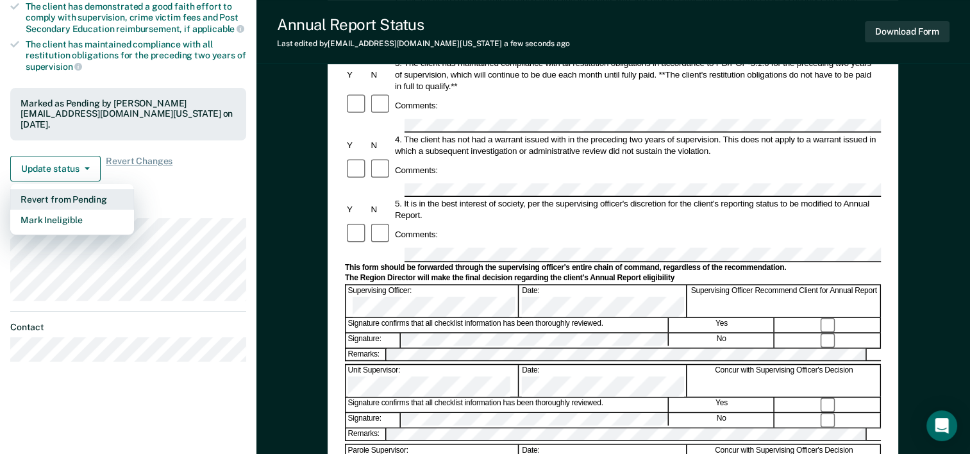
click at [68, 199] on button "Revert from Pending" at bounding box center [72, 199] width 124 height 21
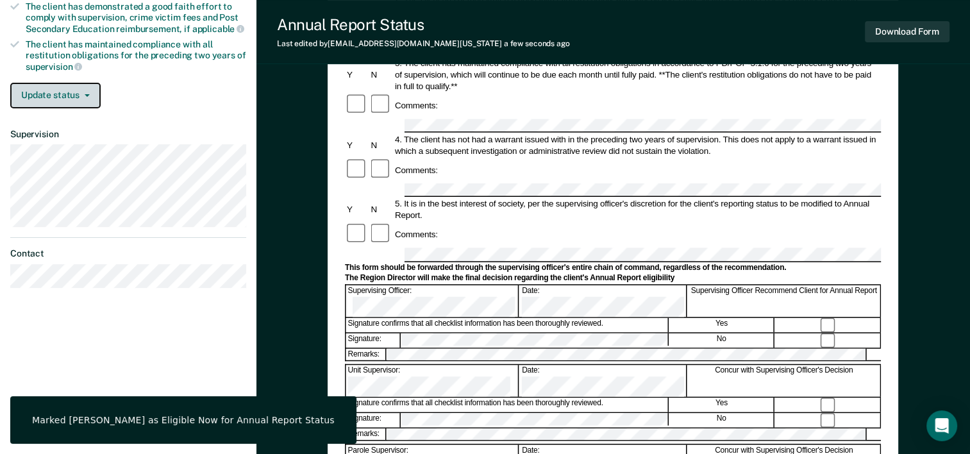
click at [66, 92] on button "Update status" at bounding box center [55, 96] width 90 height 26
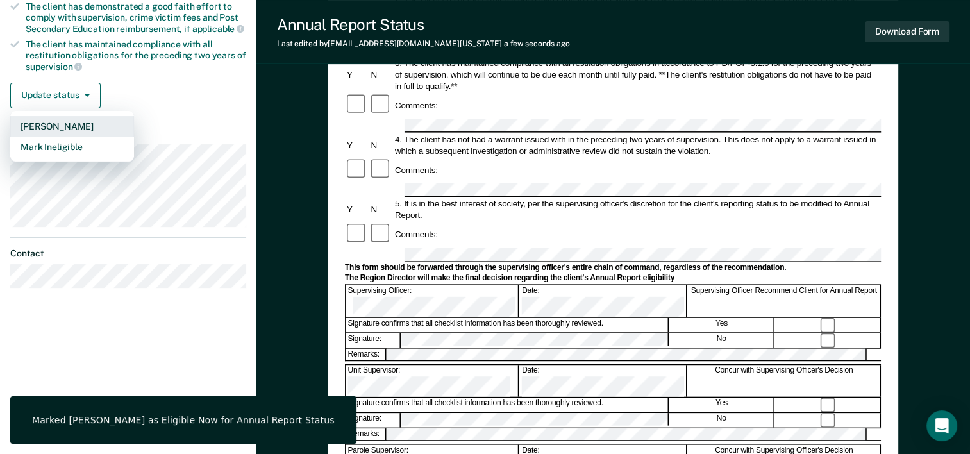
click at [62, 125] on button "[PERSON_NAME]" at bounding box center [72, 126] width 124 height 21
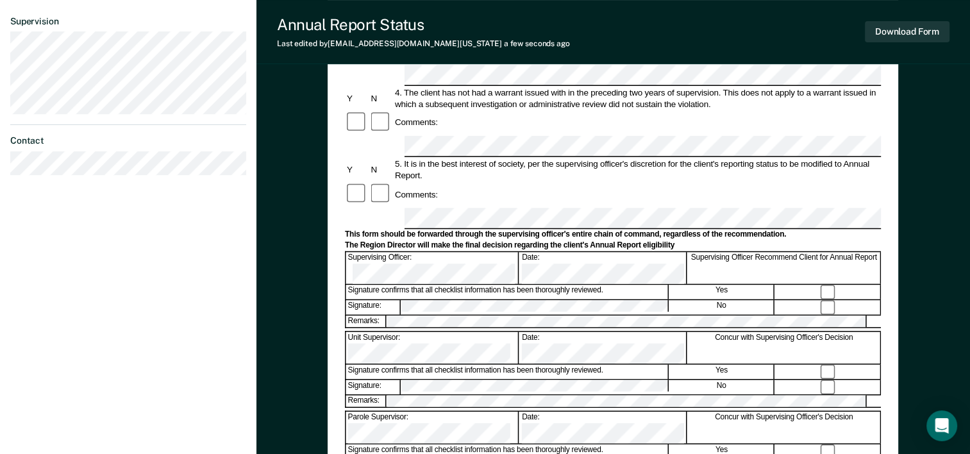
scroll to position [449, 0]
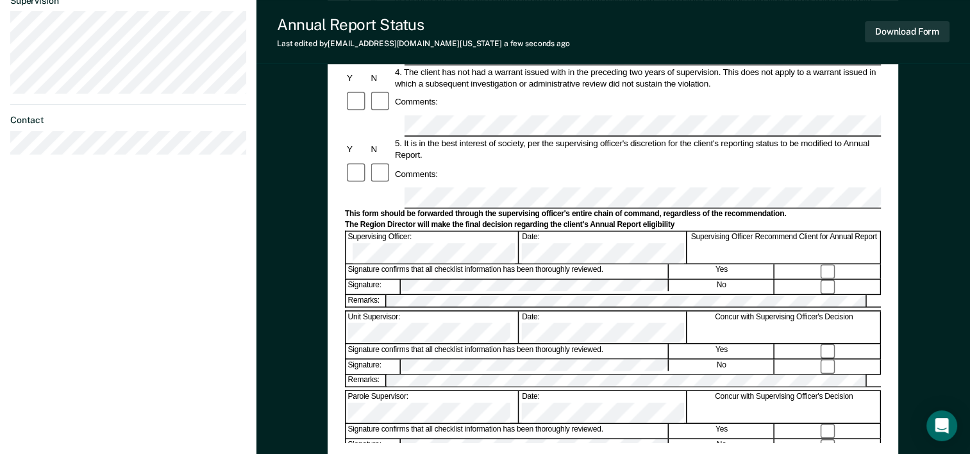
scroll to position [321, 0]
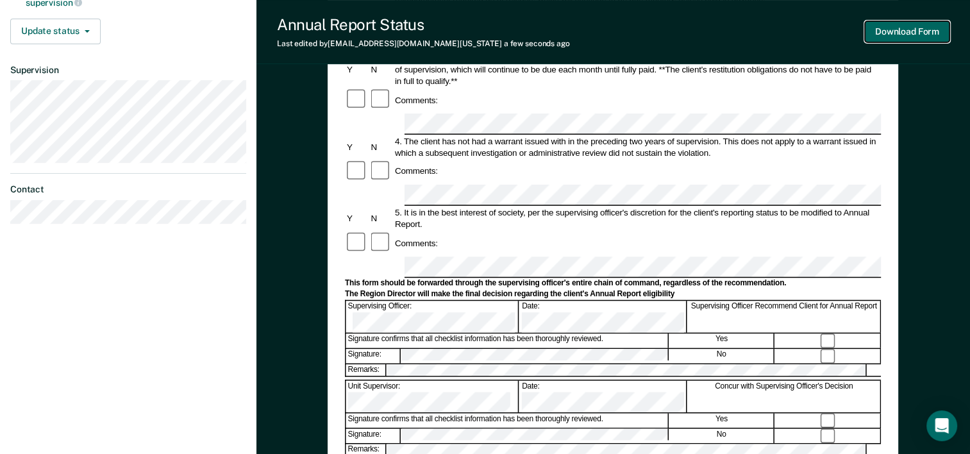
click at [904, 28] on button "Download Form" at bounding box center [907, 31] width 85 height 21
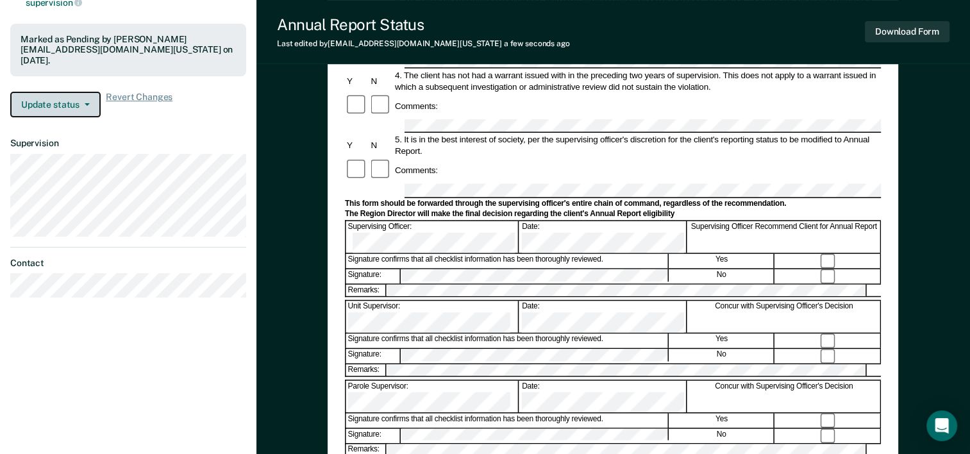
click at [64, 95] on button "Update status" at bounding box center [55, 105] width 90 height 26
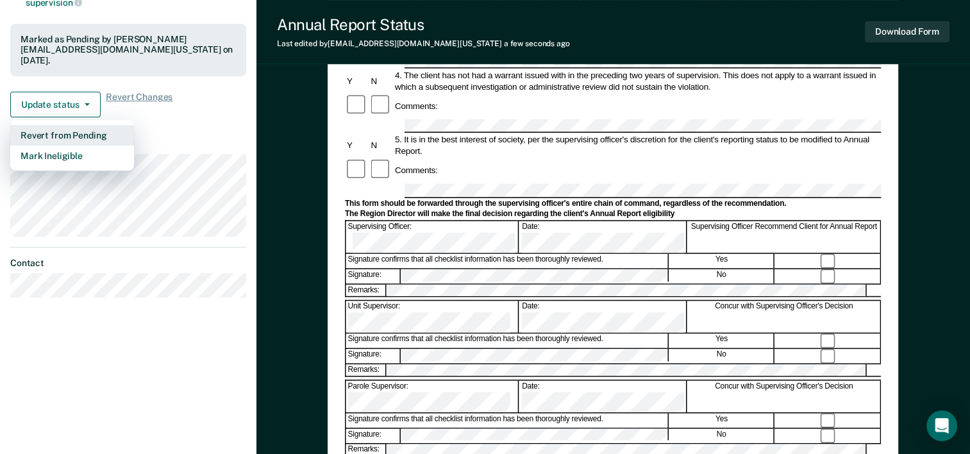
click at [83, 136] on button "Revert from Pending" at bounding box center [72, 135] width 124 height 21
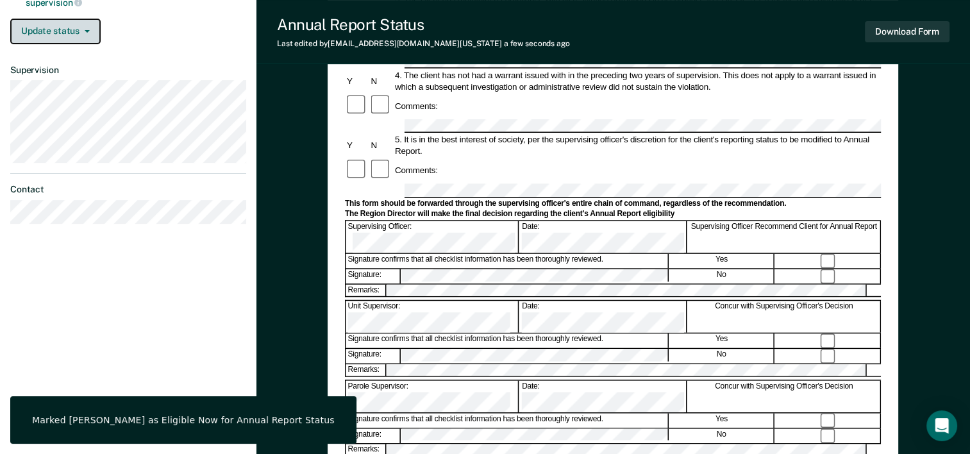
click at [78, 29] on button "Update status" at bounding box center [55, 32] width 90 height 26
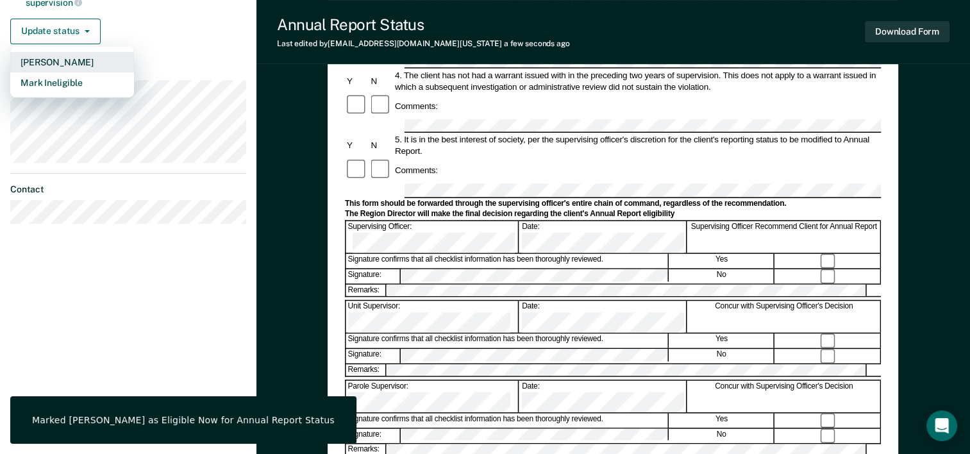
click at [72, 60] on button "[PERSON_NAME]" at bounding box center [72, 62] width 124 height 21
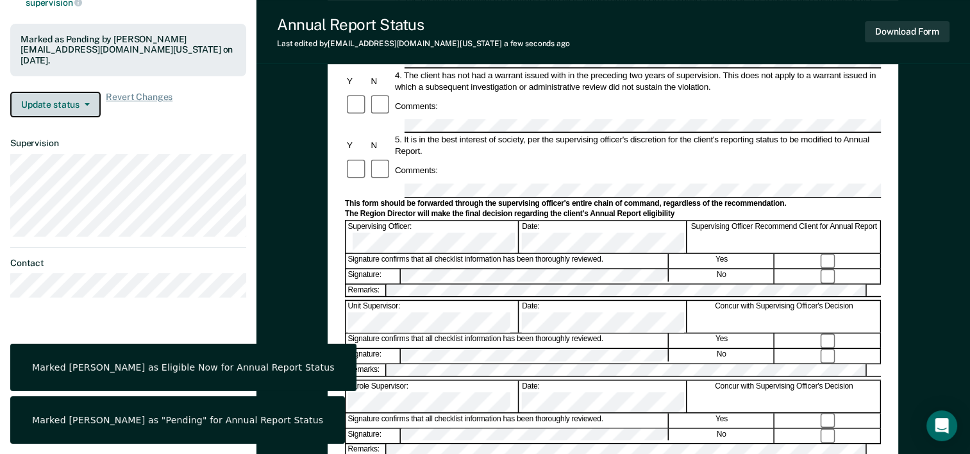
click at [64, 100] on button "Update status" at bounding box center [55, 105] width 90 height 26
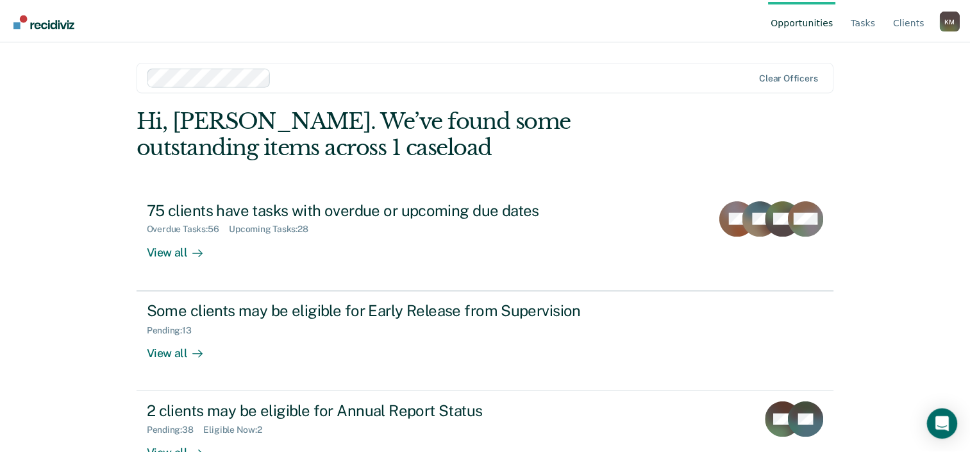
scroll to position [39, 0]
